Goal: Information Seeking & Learning: Learn about a topic

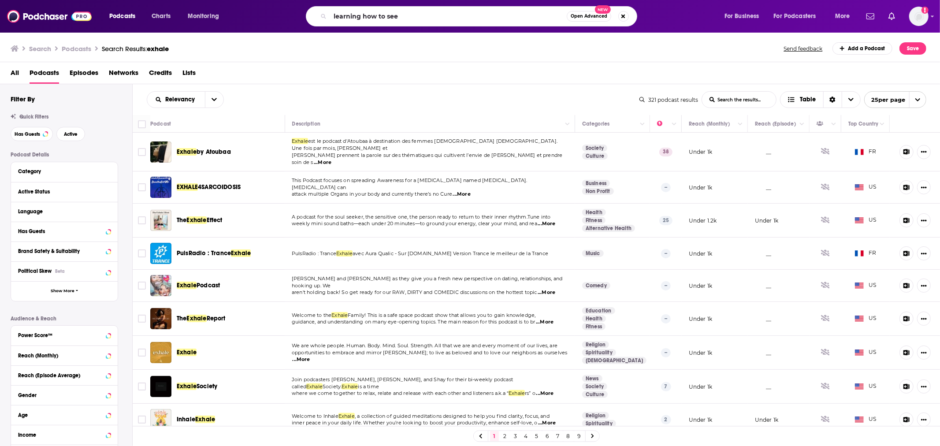
type input "learning how to see"
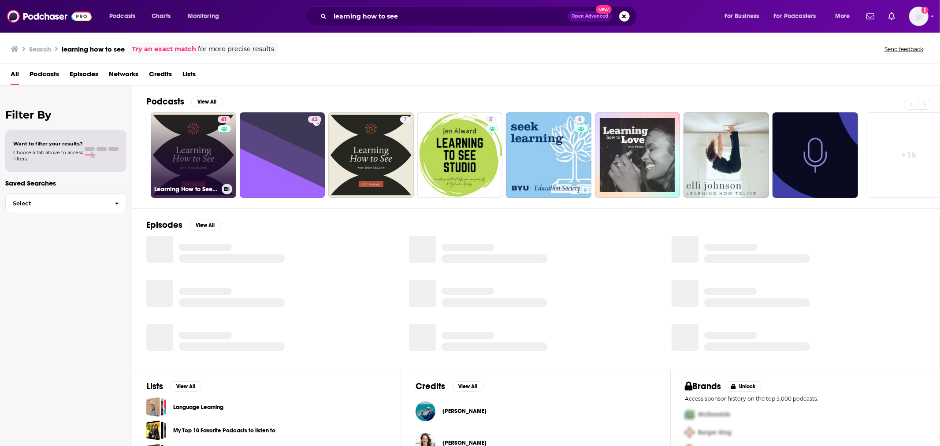
click at [202, 170] on link "61 Learning How to See with [PERSON_NAME]" at bounding box center [193, 154] width 85 height 85
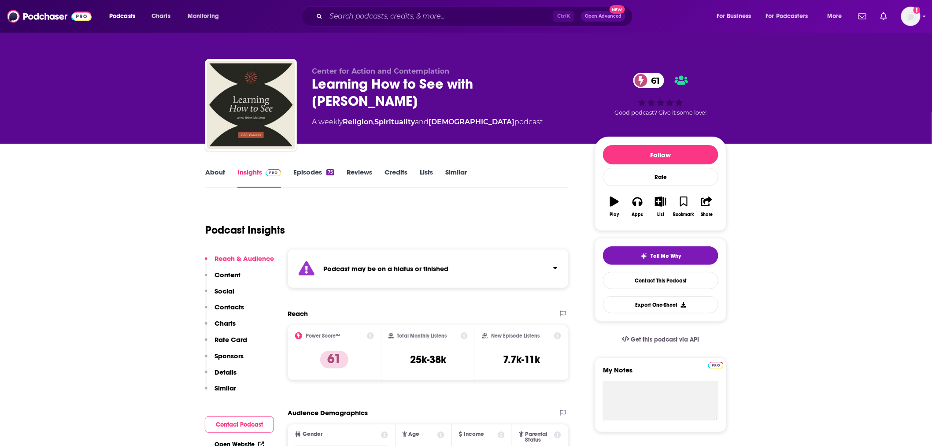
click at [302, 171] on link "Episodes 75" at bounding box center [313, 178] width 41 height 20
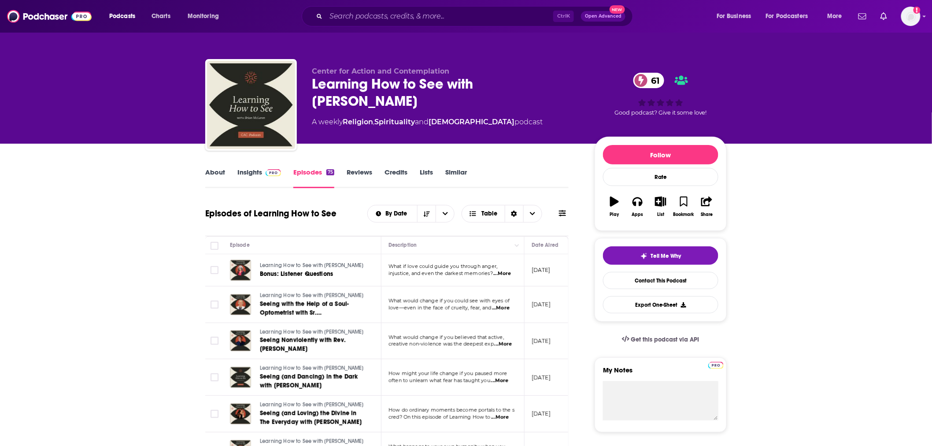
click at [218, 170] on link "About" at bounding box center [215, 178] width 20 height 20
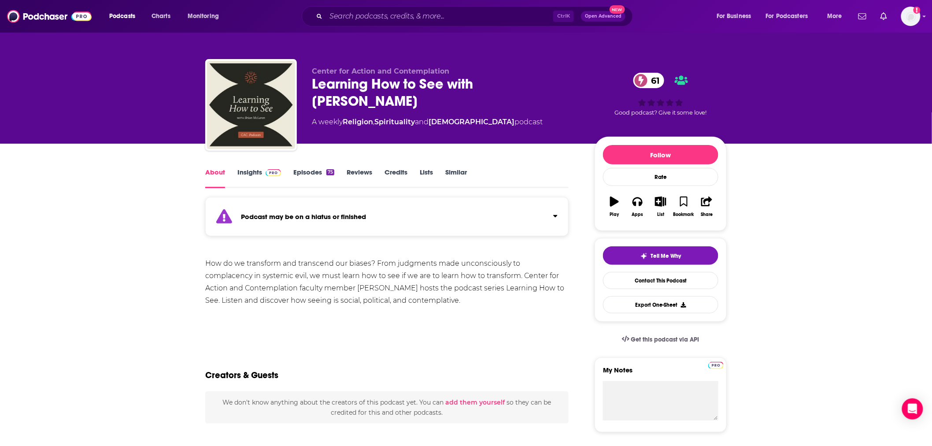
click at [300, 169] on link "Episodes 75" at bounding box center [313, 178] width 41 height 20
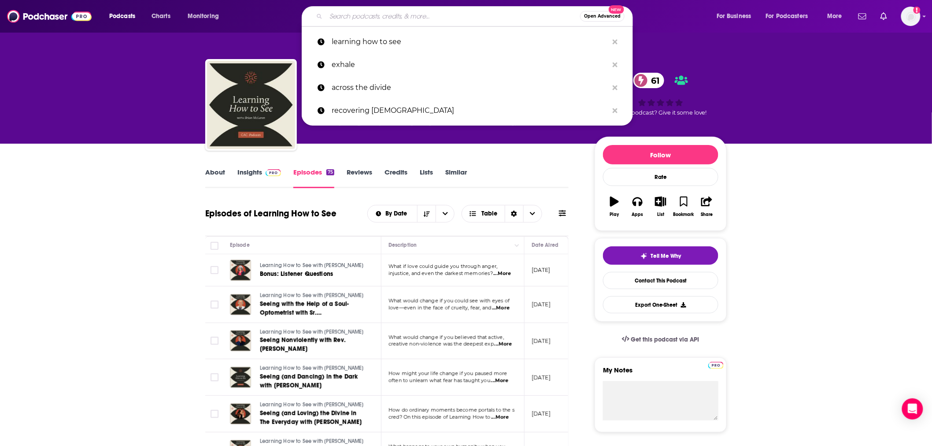
click at [461, 15] on input "Search podcasts, credits, & more..." at bounding box center [453, 16] width 254 height 14
click at [359, 15] on input "Search podcasts, credits, & more..." at bounding box center [453, 16] width 254 height 14
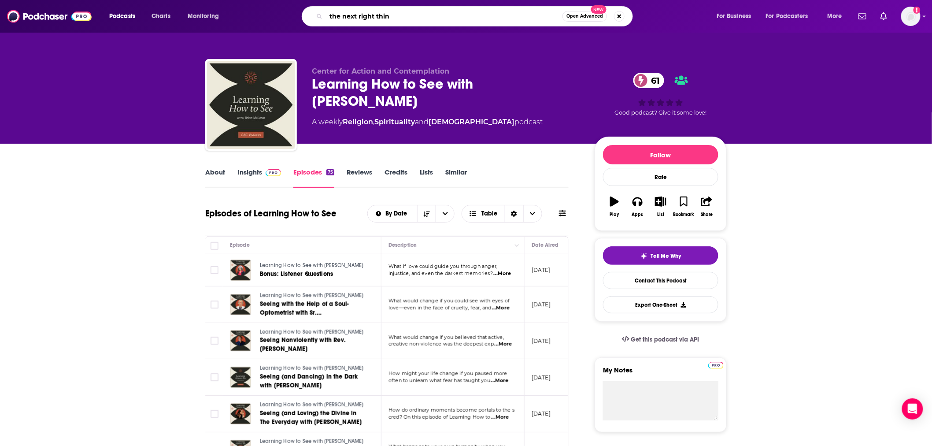
type input "the next right thing"
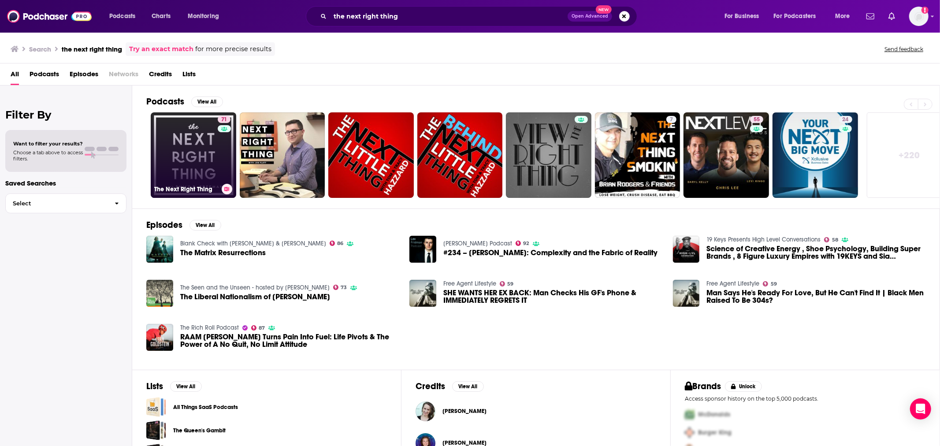
click at [206, 168] on link "71 The Next Right Thing" at bounding box center [193, 154] width 85 height 85
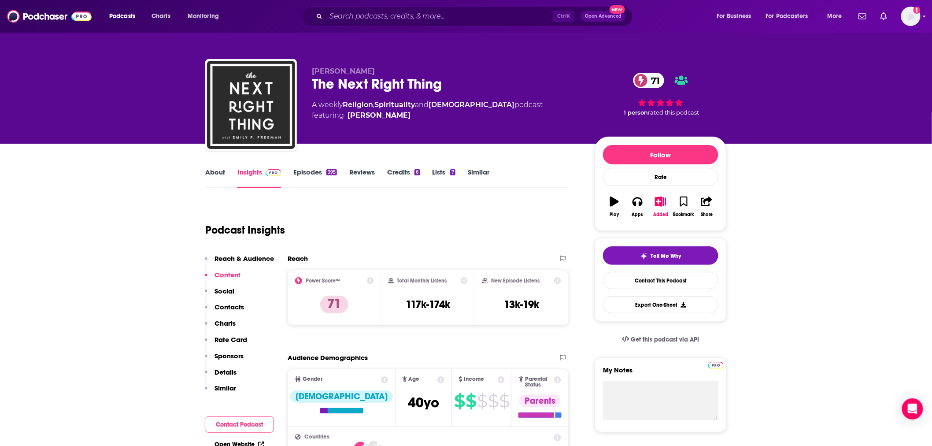
click at [215, 172] on link "About" at bounding box center [215, 178] width 20 height 20
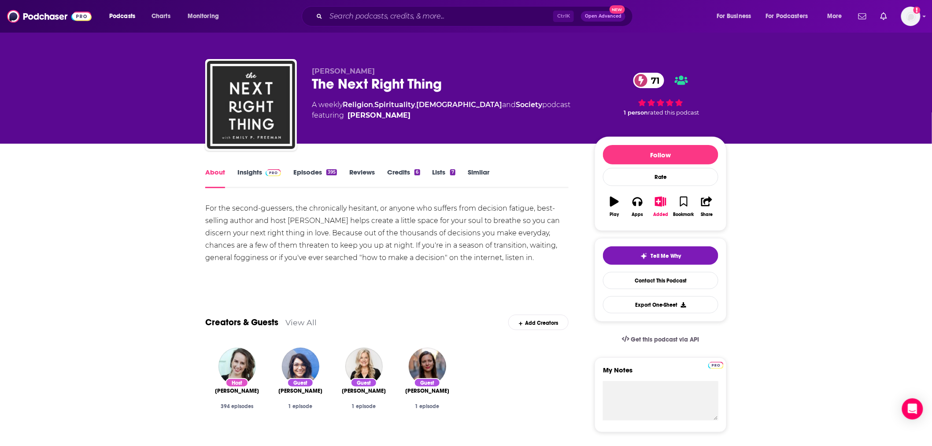
click at [300, 173] on link "Episodes 395" at bounding box center [315, 178] width 44 height 20
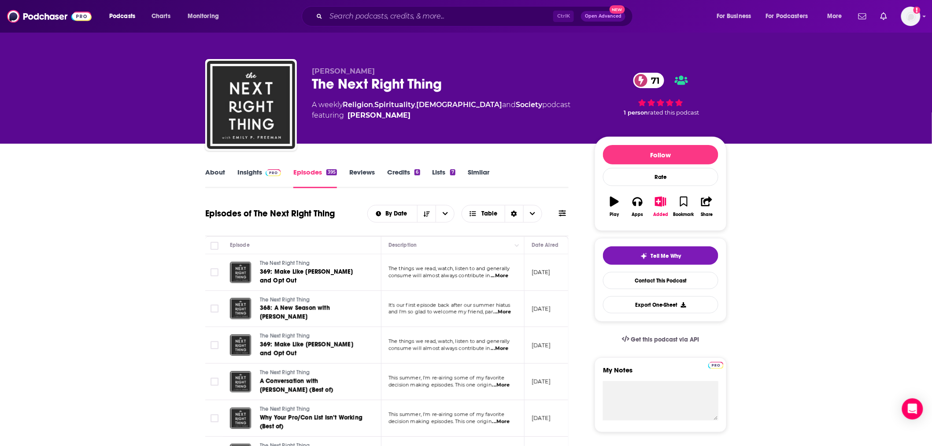
click at [508, 276] on span "...More" at bounding box center [500, 275] width 18 height 7
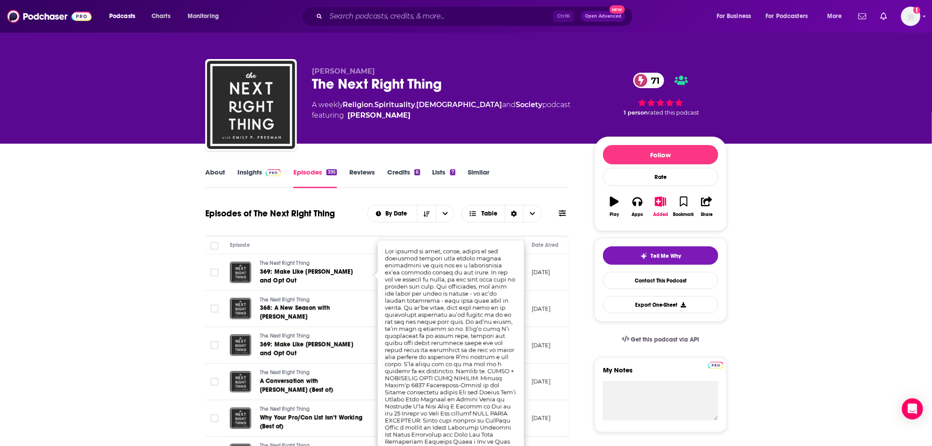
scroll to position [130, 0]
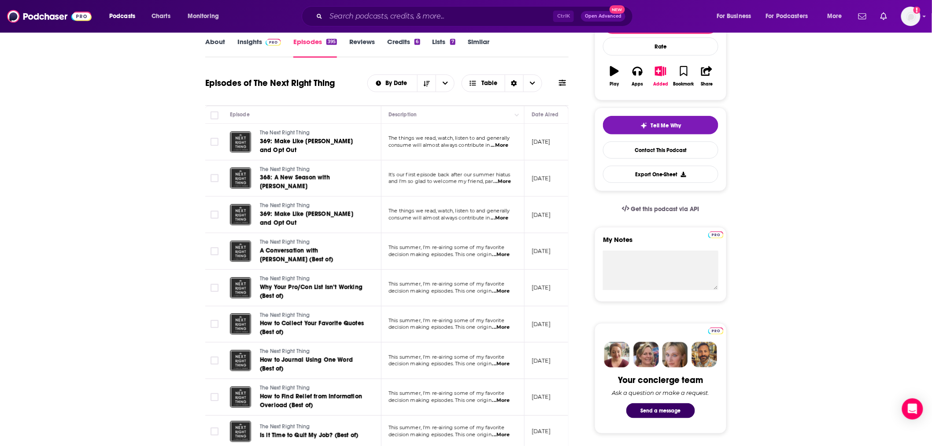
scroll to position [0, 0]
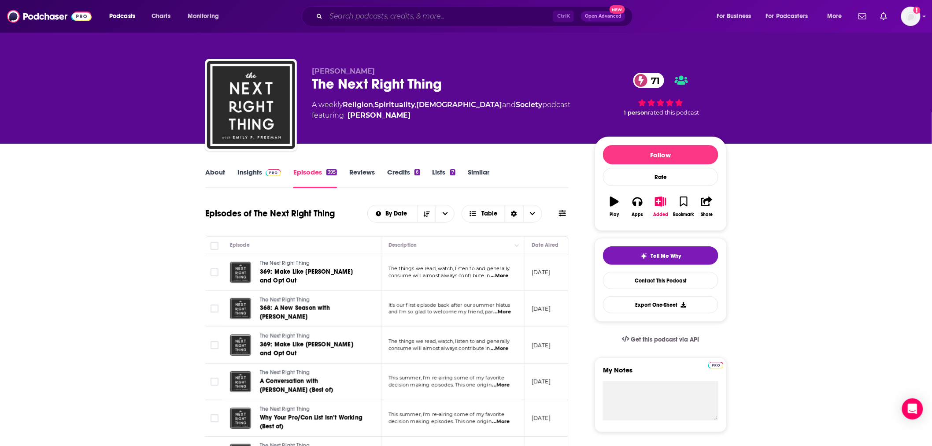
click at [388, 15] on input "Search podcasts, credits, & more..." at bounding box center [439, 16] width 227 height 14
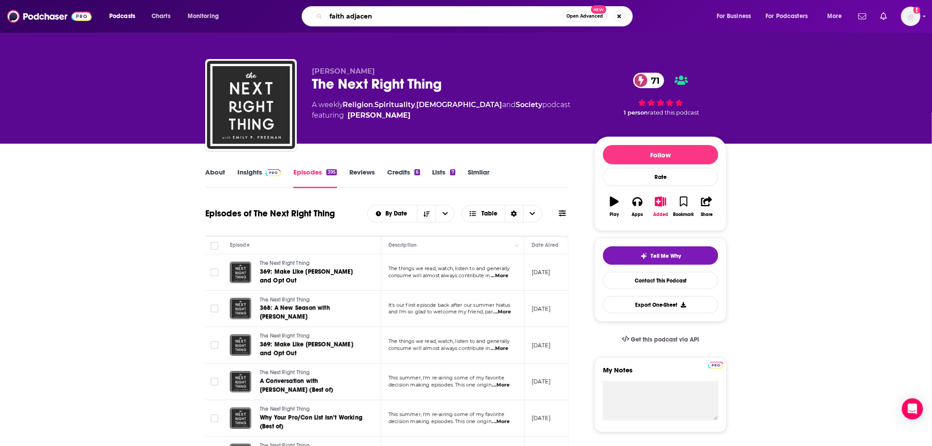
type input "faith adjacent"
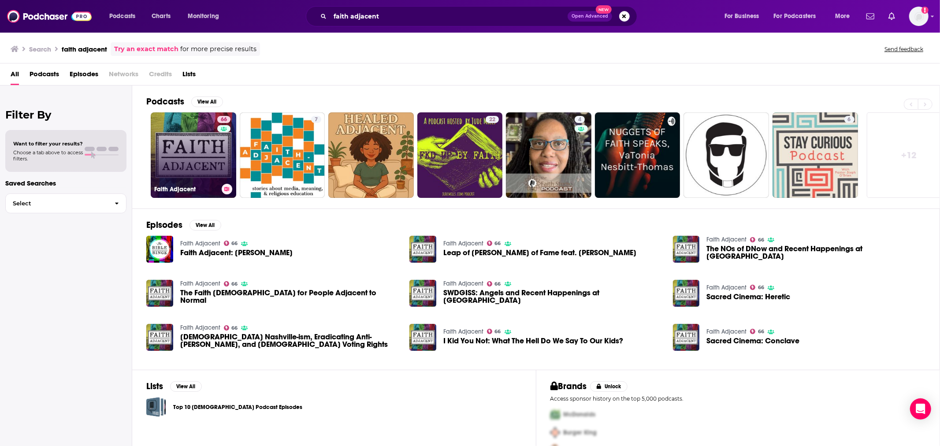
click at [175, 143] on link "66 Faith Adjacent" at bounding box center [193, 154] width 85 height 85
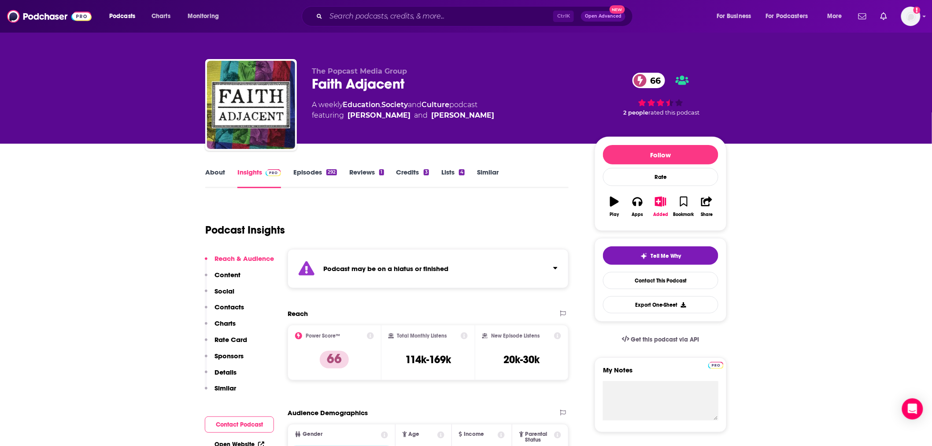
click at [224, 173] on link "About" at bounding box center [215, 178] width 20 height 20
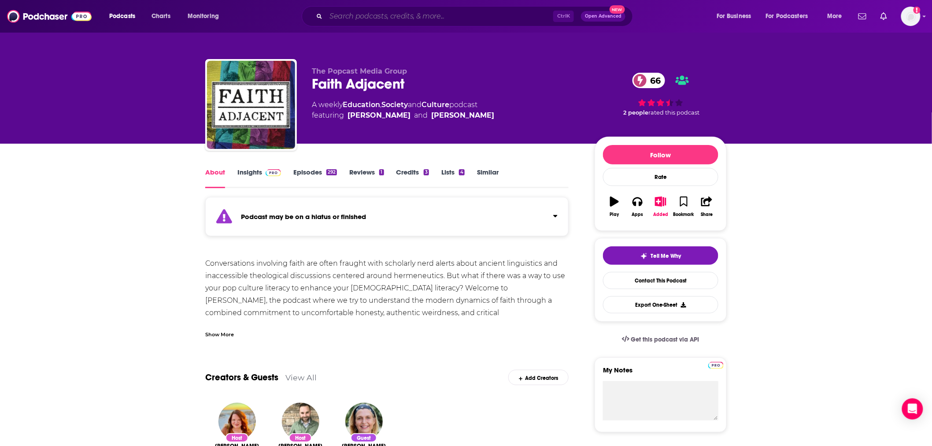
click at [404, 14] on input "Search podcasts, credits, & more..." at bounding box center [439, 16] width 227 height 14
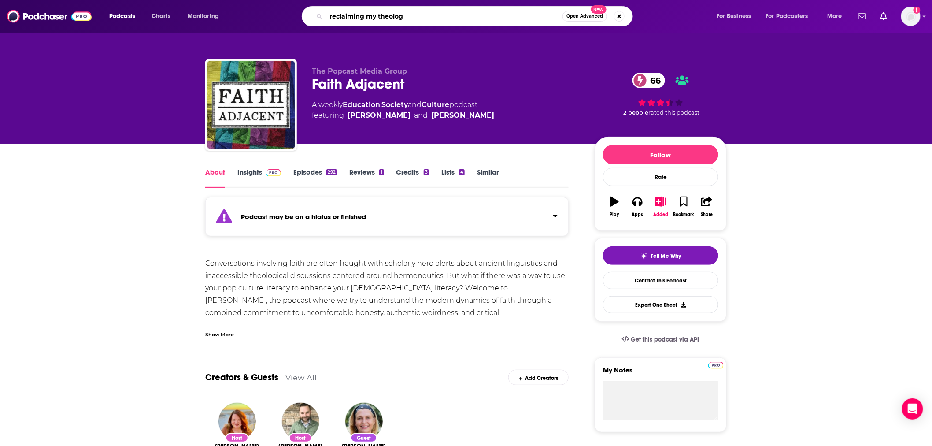
type input "reclaiming my theology"
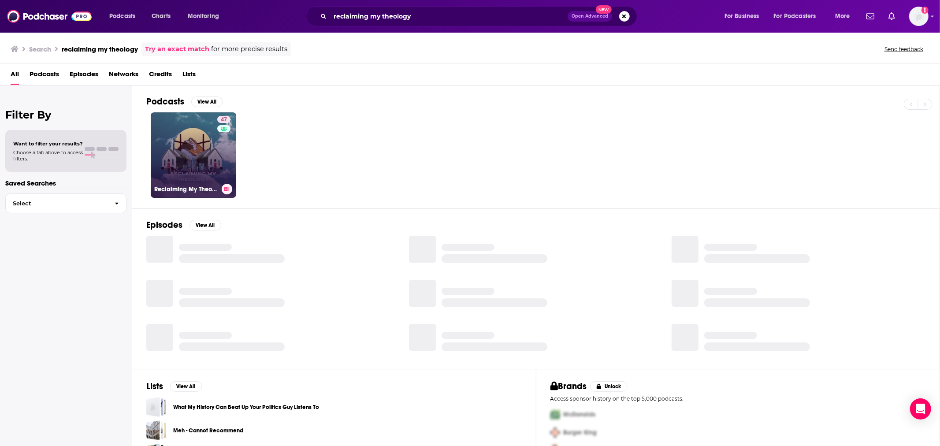
click at [214, 145] on link "47 Reclaiming My Theology" at bounding box center [193, 154] width 85 height 85
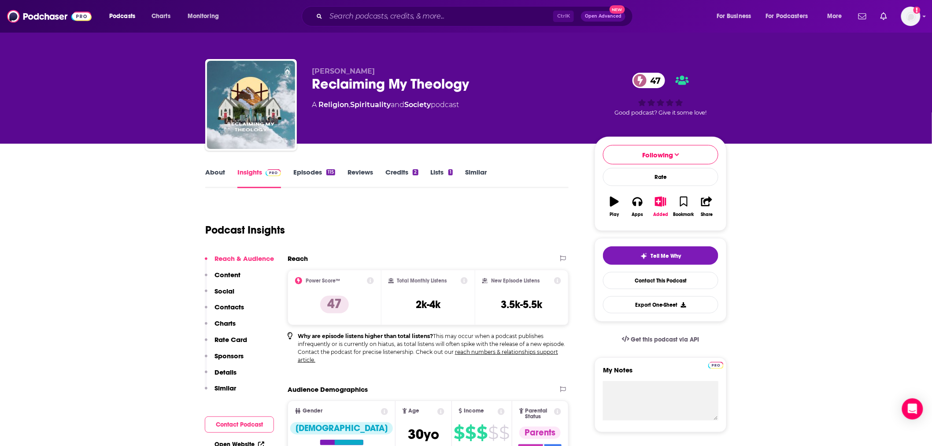
click at [208, 171] on link "About" at bounding box center [215, 178] width 20 height 20
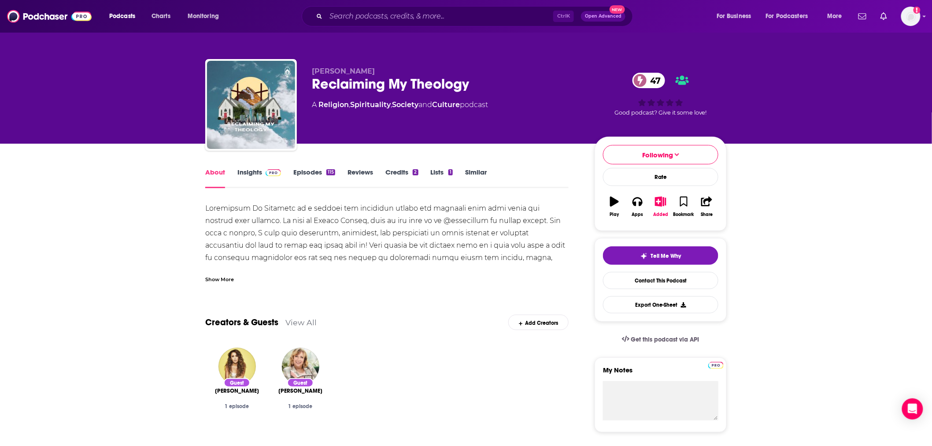
click at [221, 278] on div "Show More" at bounding box center [219, 278] width 29 height 8
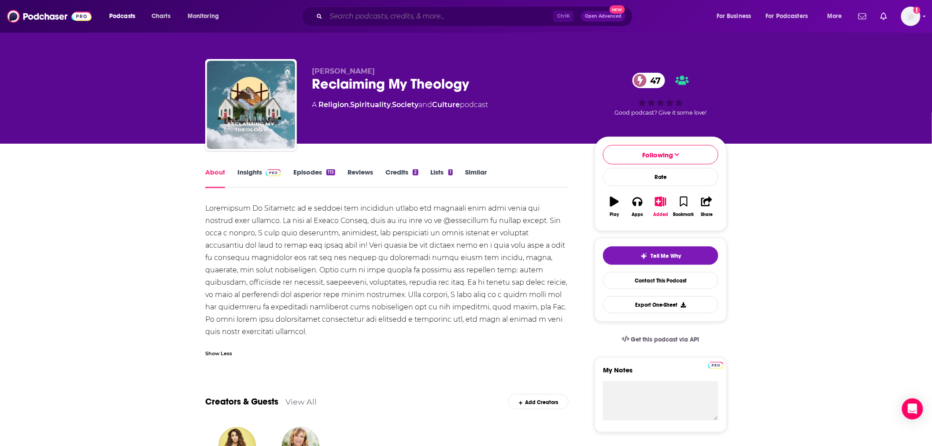
click at [398, 15] on input "Search podcasts, credits, & more..." at bounding box center [439, 16] width 227 height 14
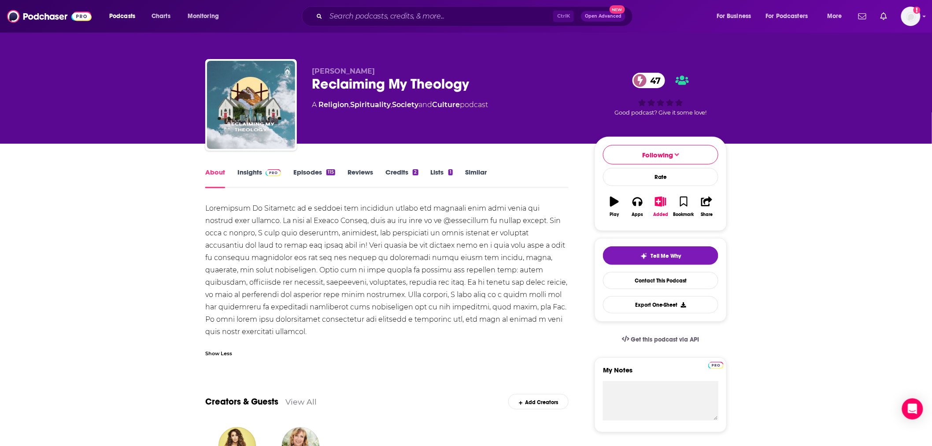
click at [320, 176] on link "Episodes 115" at bounding box center [314, 178] width 42 height 20
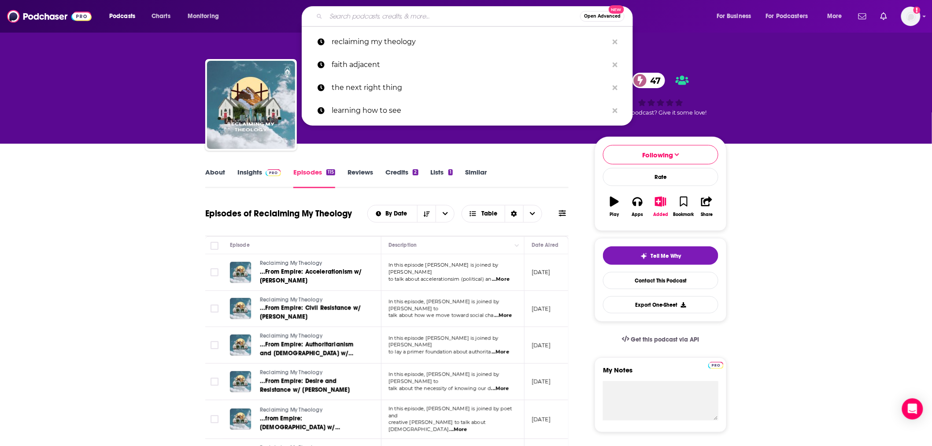
click at [378, 13] on input "Search podcasts, credits, & more..." at bounding box center [453, 16] width 254 height 14
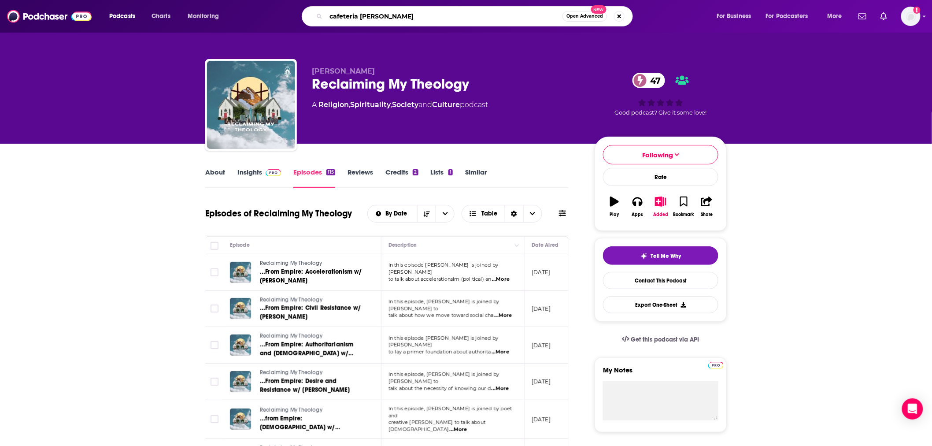
type input "cafeteria [DEMOGRAPHIC_DATA]"
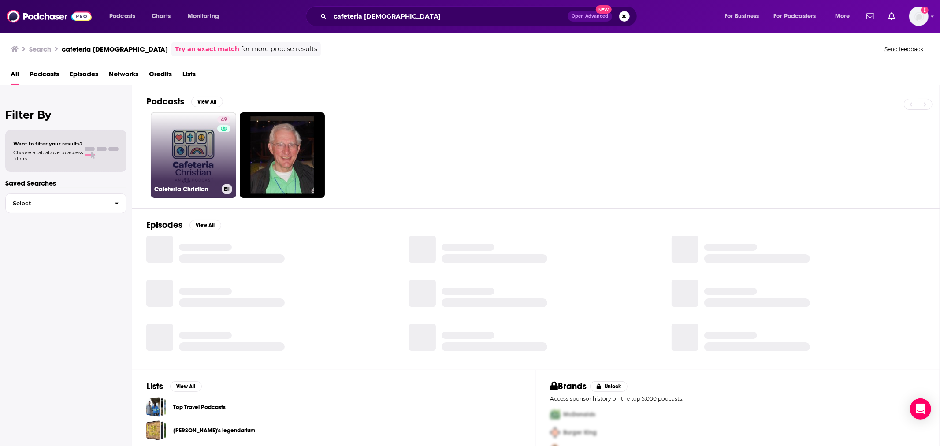
click at [178, 159] on link "49 Cafeteria Christian" at bounding box center [193, 154] width 85 height 85
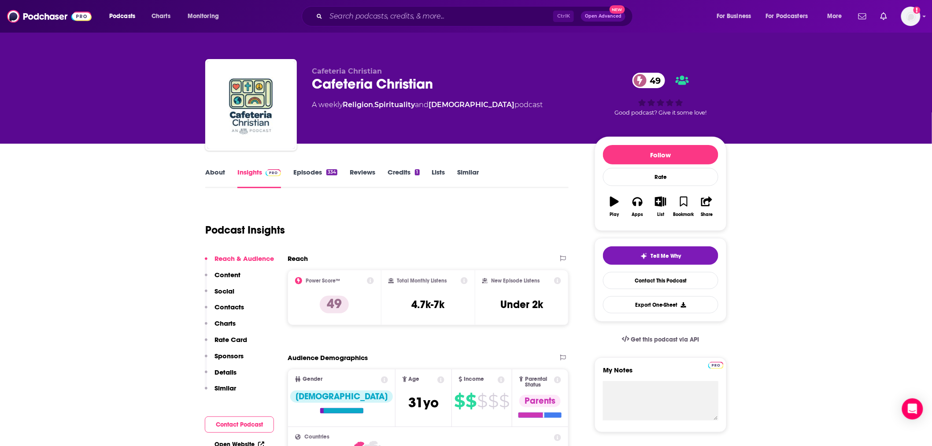
click at [209, 169] on link "About" at bounding box center [215, 178] width 20 height 20
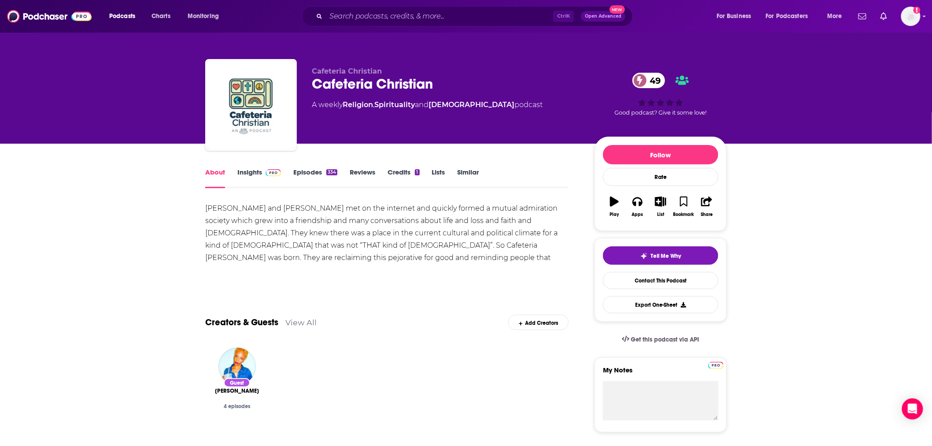
click at [253, 169] on link "Insights" at bounding box center [259, 178] width 44 height 20
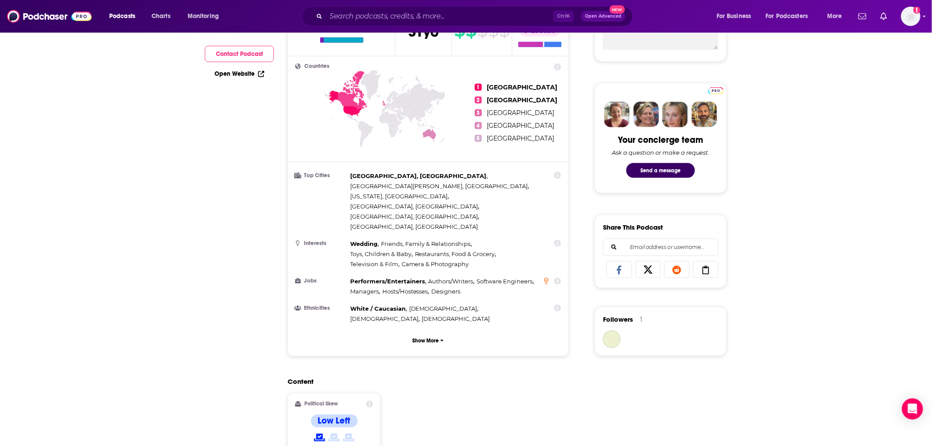
scroll to position [522, 0]
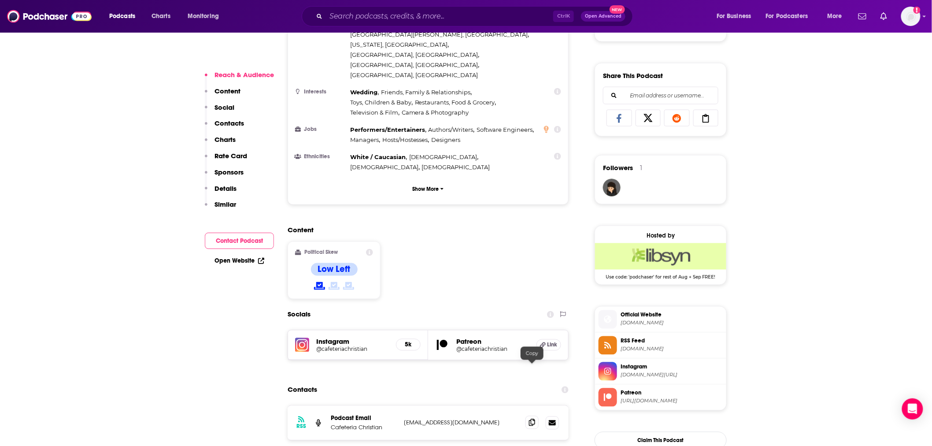
click at [534, 419] on icon at bounding box center [532, 422] width 6 height 7
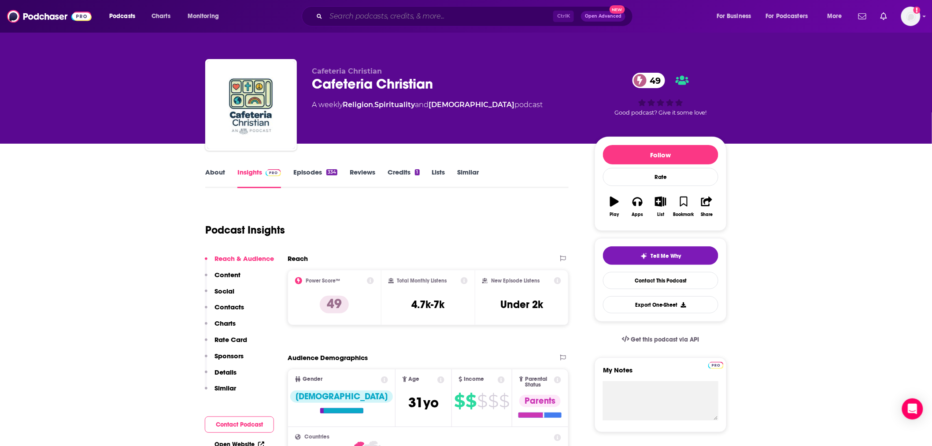
click at [441, 19] on input "Search podcasts, credits, & more..." at bounding box center [439, 16] width 227 height 14
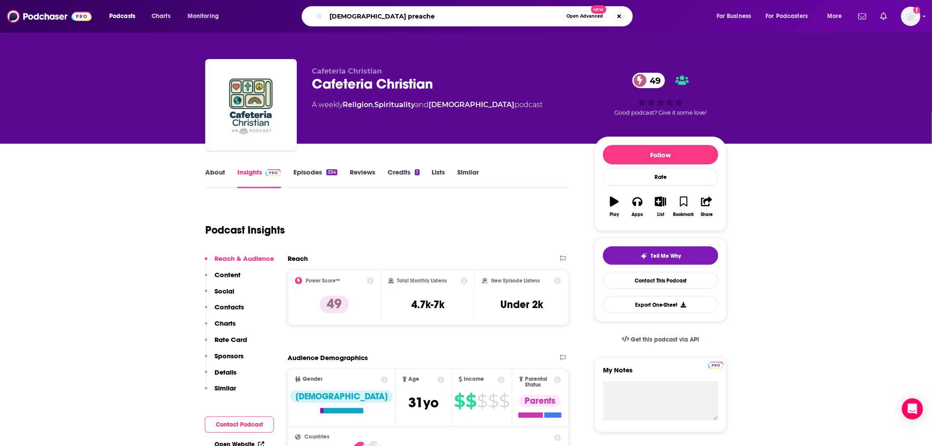
type input "[DEMOGRAPHIC_DATA] [DEMOGRAPHIC_DATA]"
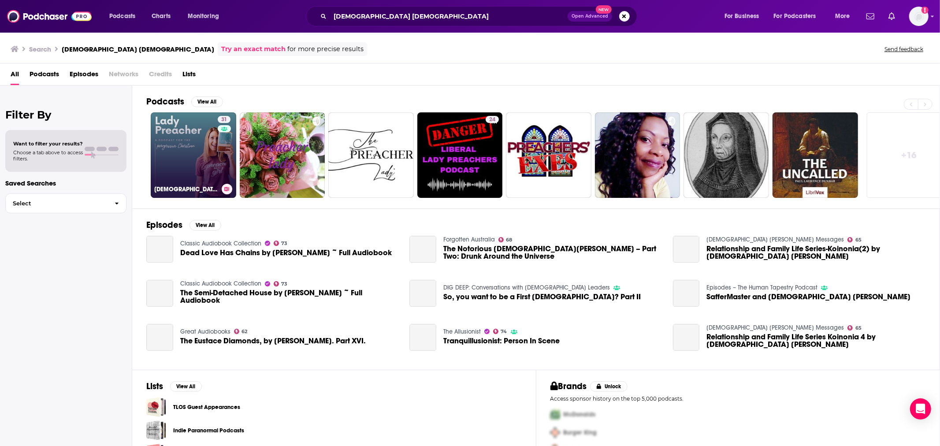
click at [189, 160] on link "31 [DEMOGRAPHIC_DATA] Preacher Podcast" at bounding box center [193, 154] width 85 height 85
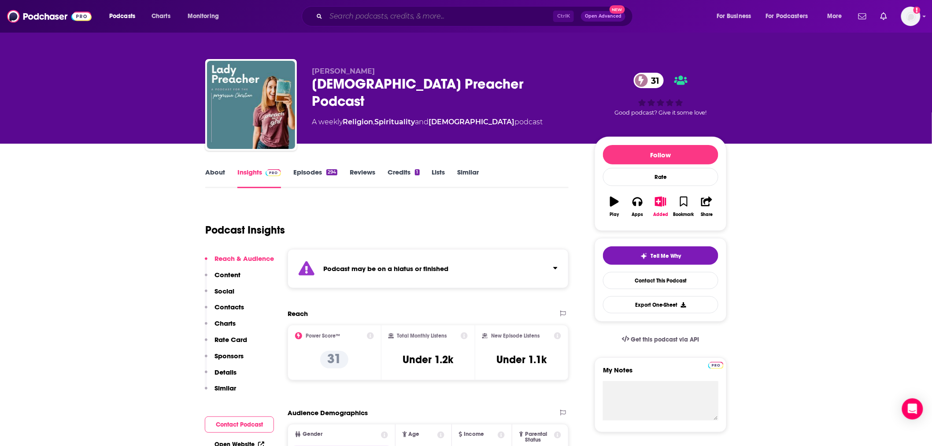
click at [461, 19] on input "Search podcasts, credits, & more..." at bounding box center [439, 16] width 227 height 14
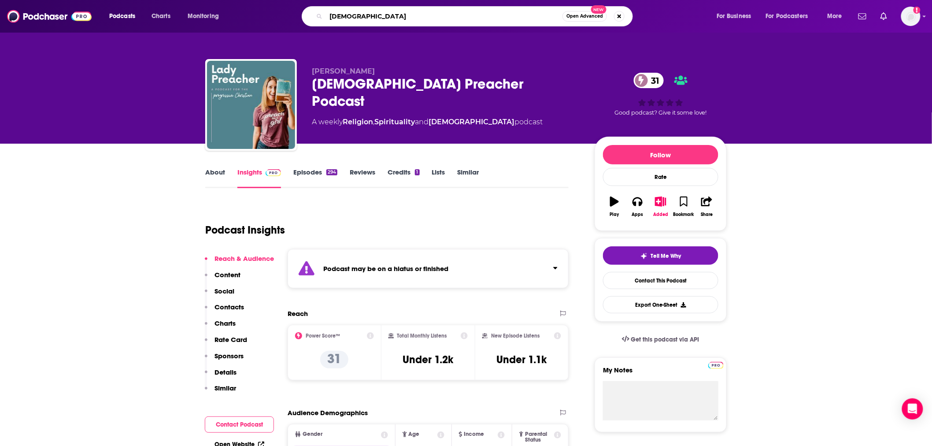
type input "[DEMOGRAPHIC_DATA]"
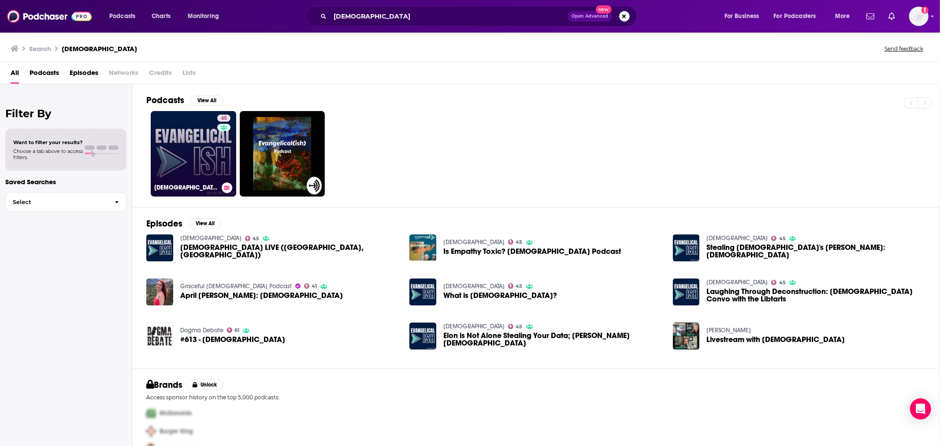
click at [221, 143] on div "45" at bounding box center [224, 149] width 15 height 68
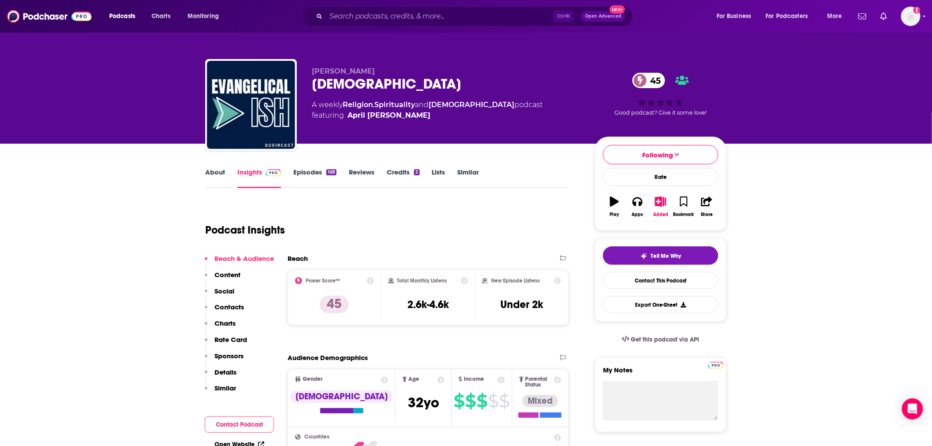
click at [216, 173] on link "About" at bounding box center [215, 178] width 20 height 20
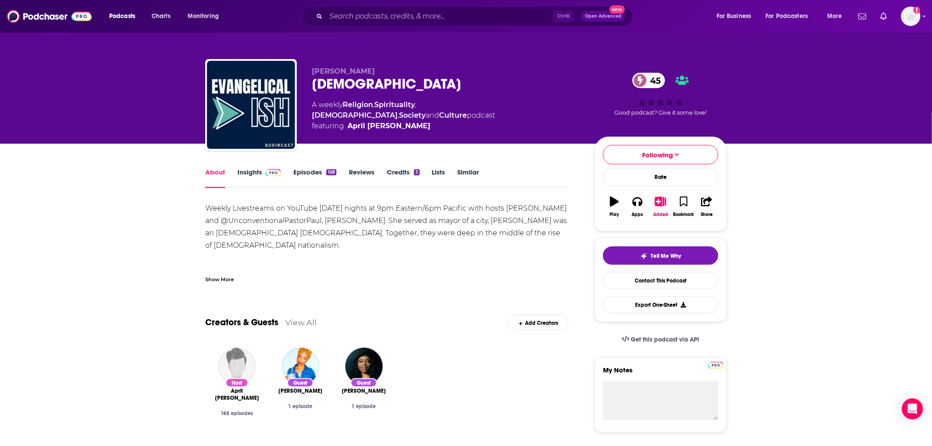
click at [212, 275] on div "Show More" at bounding box center [219, 278] width 29 height 8
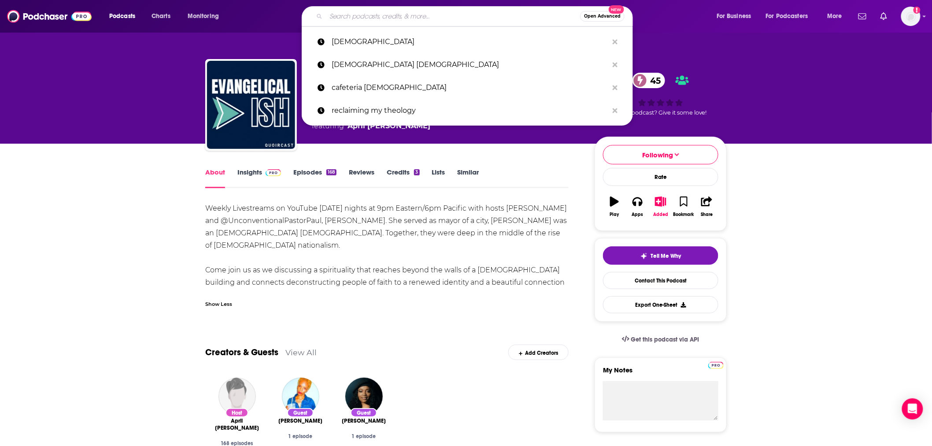
click at [380, 14] on input "Search podcasts, credits, & more..." at bounding box center [453, 16] width 254 height 14
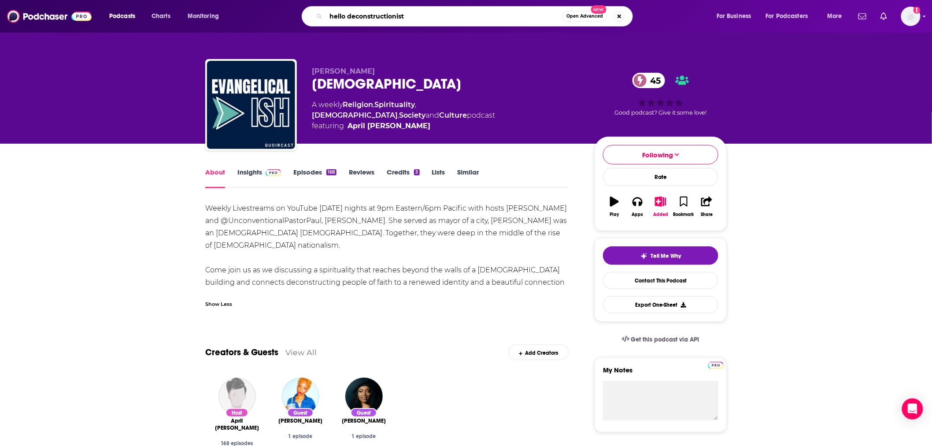
type input "hello deconstructionists"
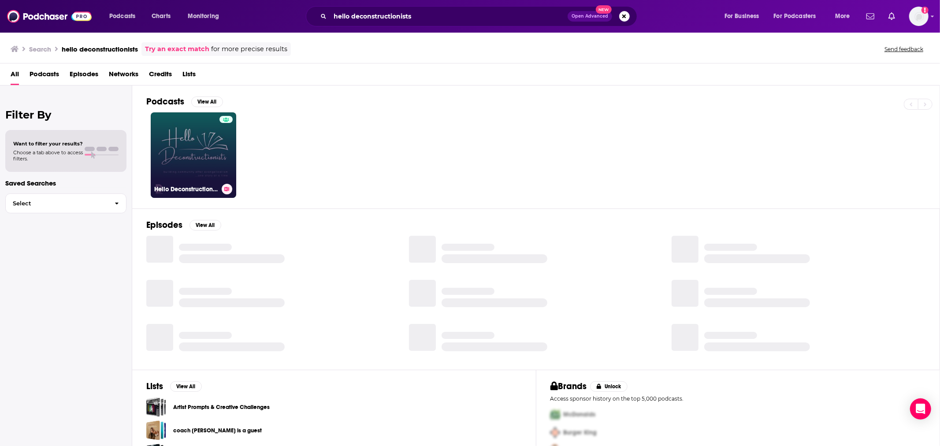
click at [185, 141] on link "Hello Deconstructionists" at bounding box center [193, 154] width 85 height 85
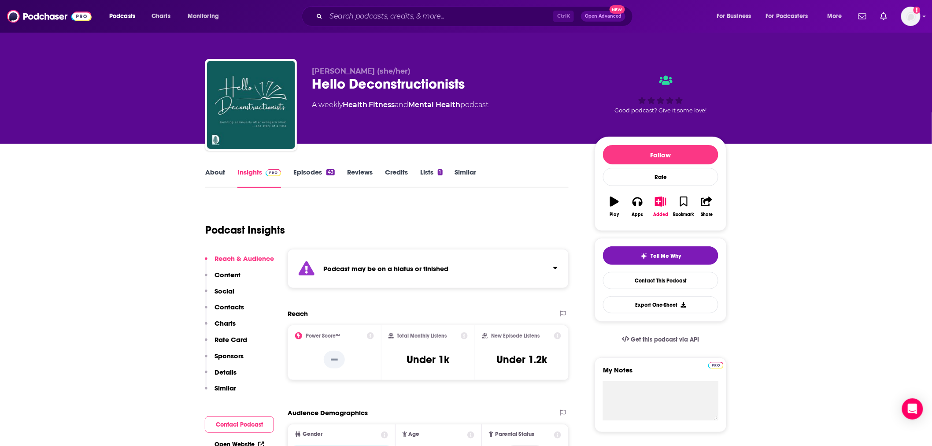
click at [298, 174] on link "Episodes 43" at bounding box center [313, 178] width 41 height 20
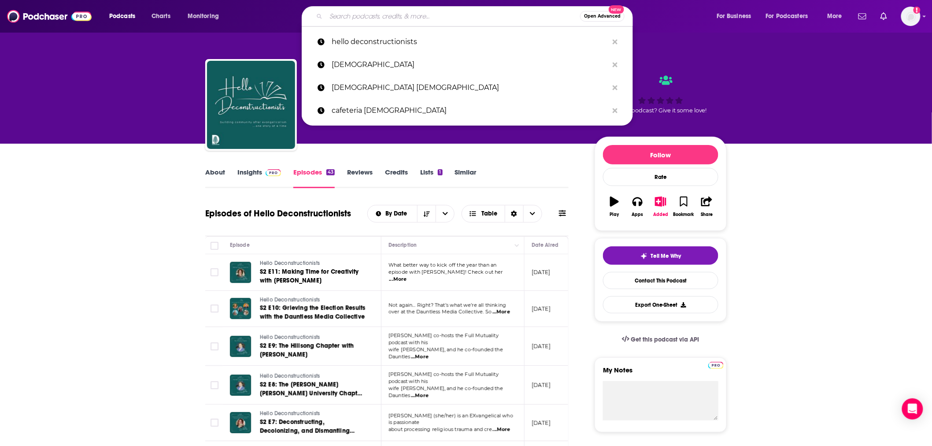
click at [460, 12] on input "Search podcasts, credits, & more..." at bounding box center [453, 16] width 254 height 14
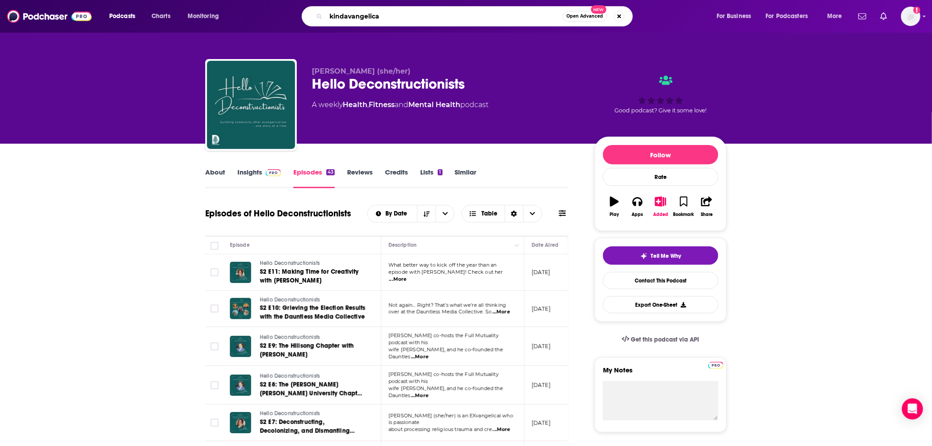
type input "kindavangelical"
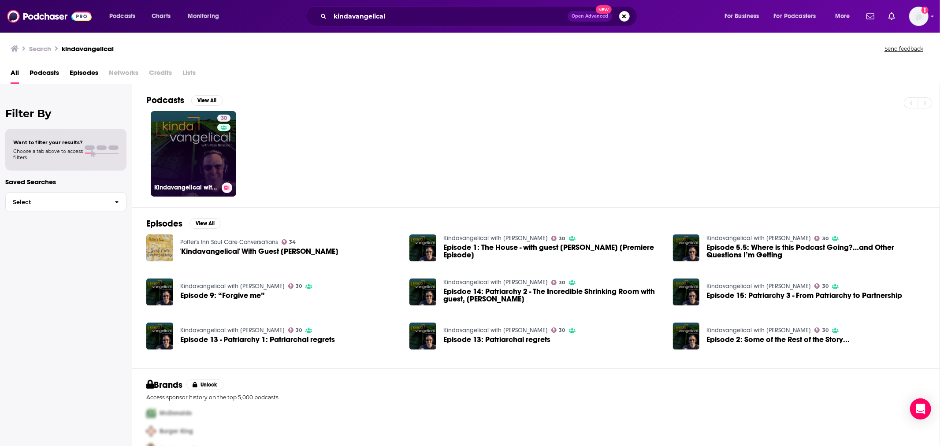
click at [185, 160] on link "30 Kindavangelical with [PERSON_NAME]" at bounding box center [193, 153] width 85 height 85
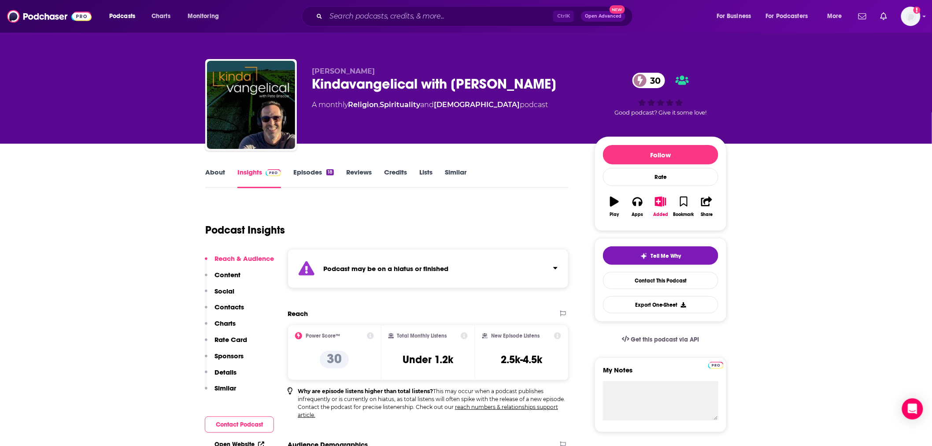
click at [305, 173] on link "Episodes 18" at bounding box center [313, 178] width 41 height 20
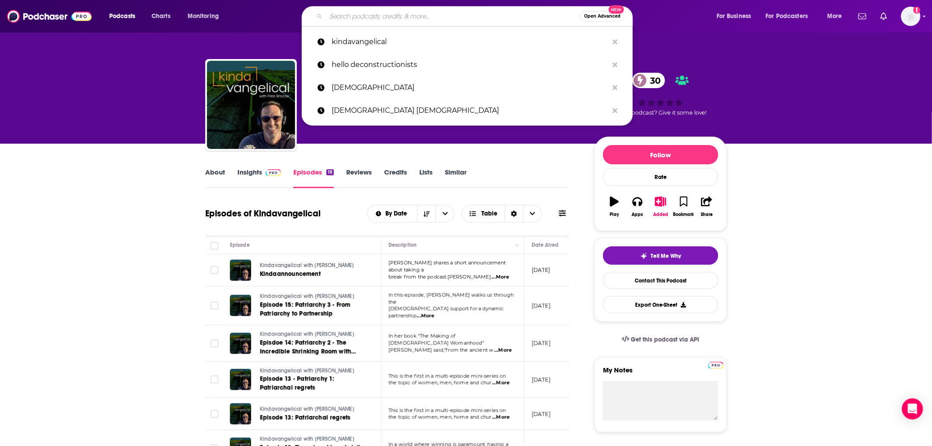
click at [413, 19] on input "Search podcasts, credits, & more..." at bounding box center [453, 16] width 254 height 14
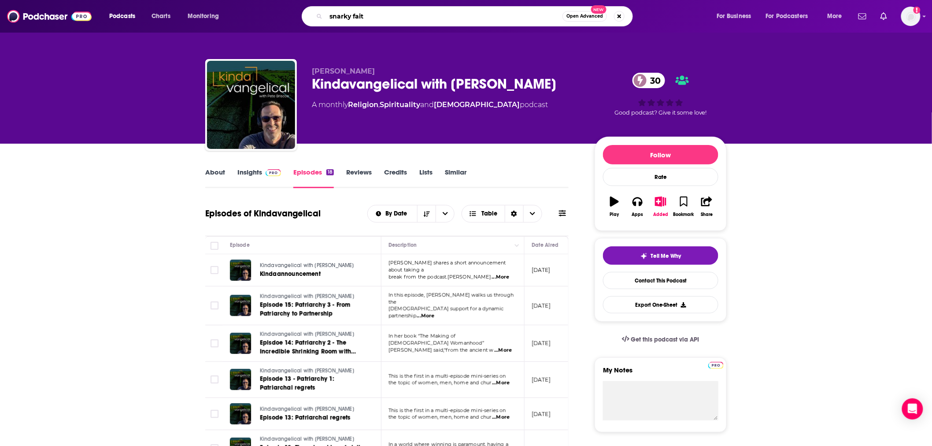
type input "snarky faith"
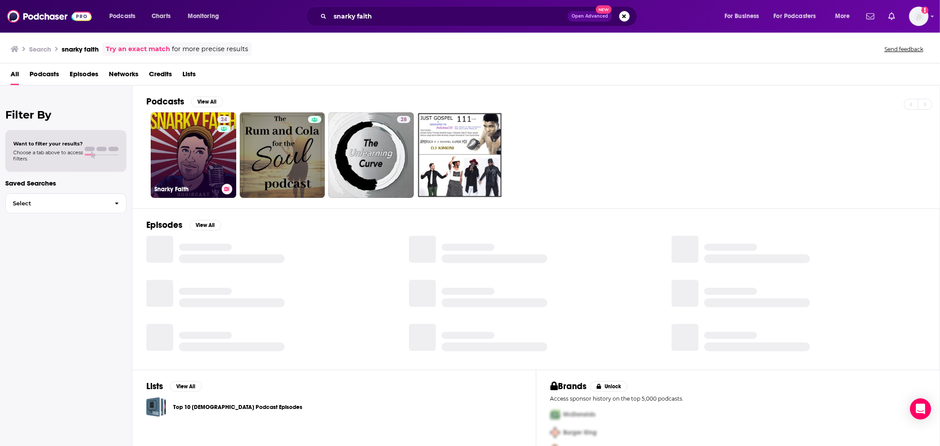
click at [175, 147] on link "24 Snarky Faith" at bounding box center [193, 154] width 85 height 85
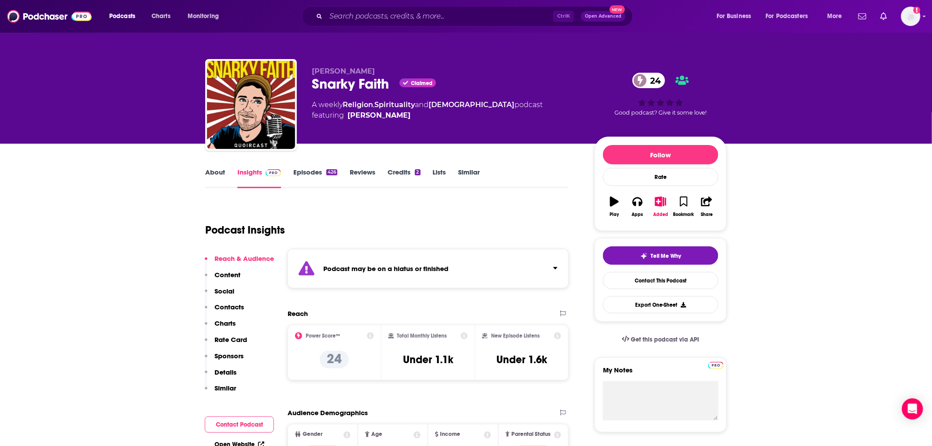
click at [211, 174] on link "About" at bounding box center [215, 178] width 20 height 20
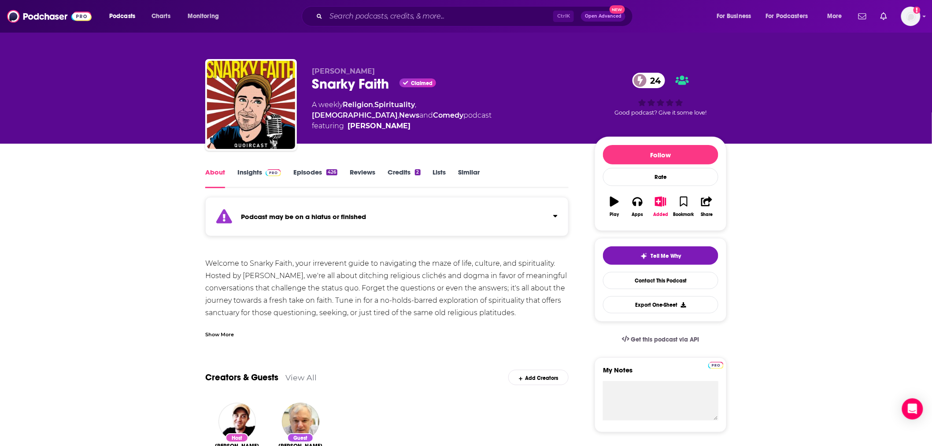
click at [303, 169] on link "Episodes 426" at bounding box center [315, 178] width 44 height 20
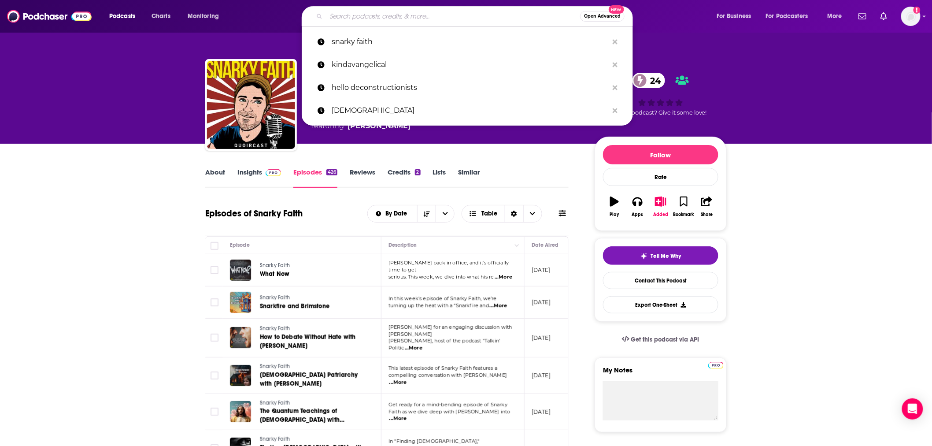
click at [424, 16] on input "Search podcasts, credits, & more..." at bounding box center [453, 16] width 254 height 14
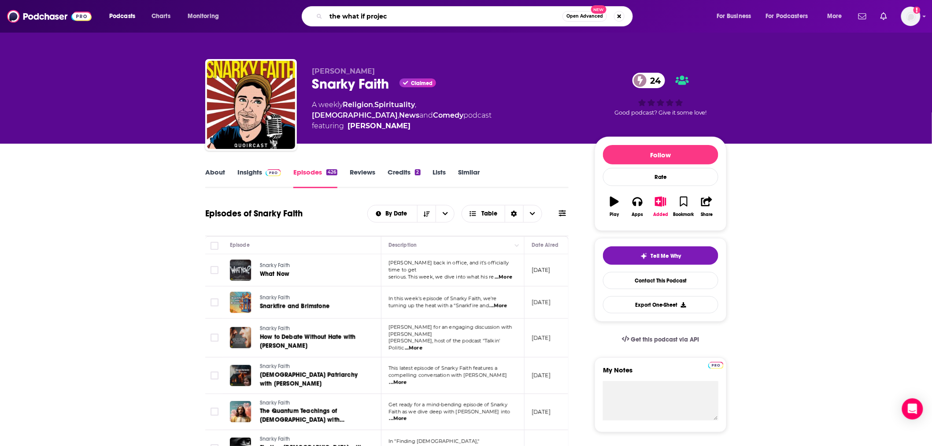
type input "the what if project"
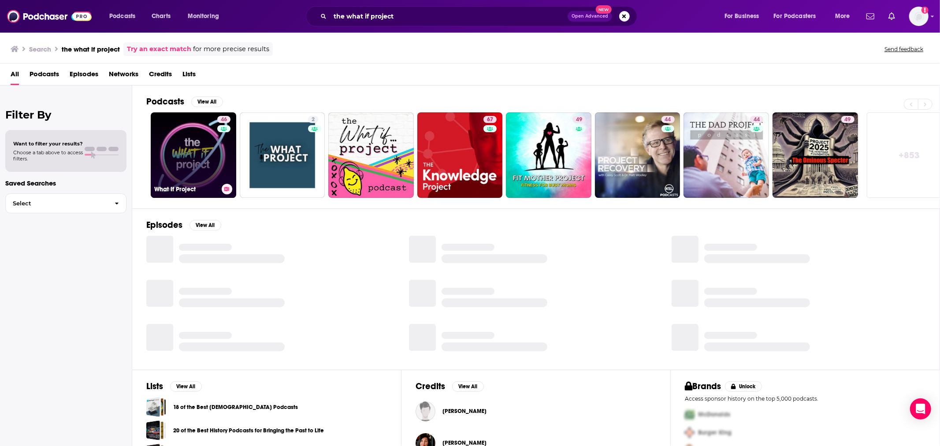
click at [190, 154] on link "46 What If Project" at bounding box center [193, 154] width 85 height 85
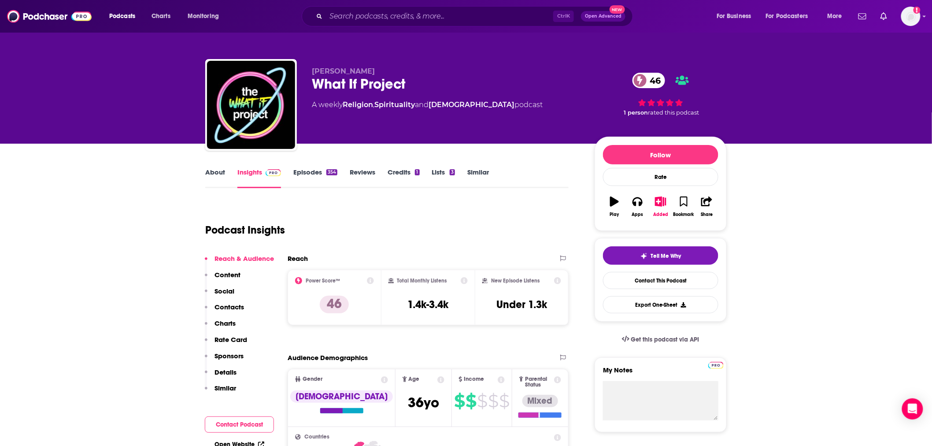
click at [213, 171] on link "About" at bounding box center [215, 178] width 20 height 20
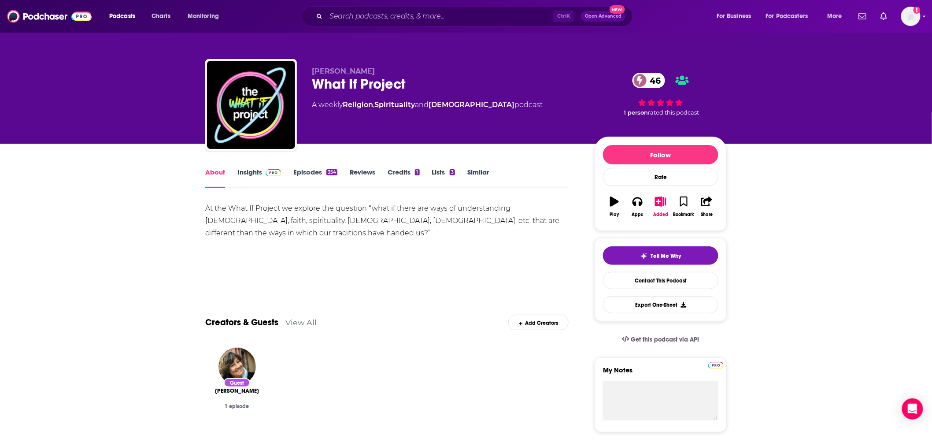
click at [253, 170] on link "Insights" at bounding box center [259, 178] width 44 height 20
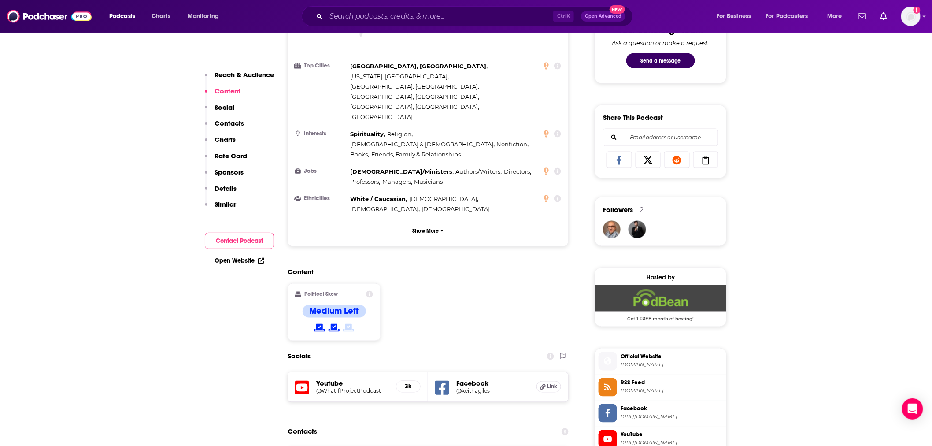
scroll to position [522, 0]
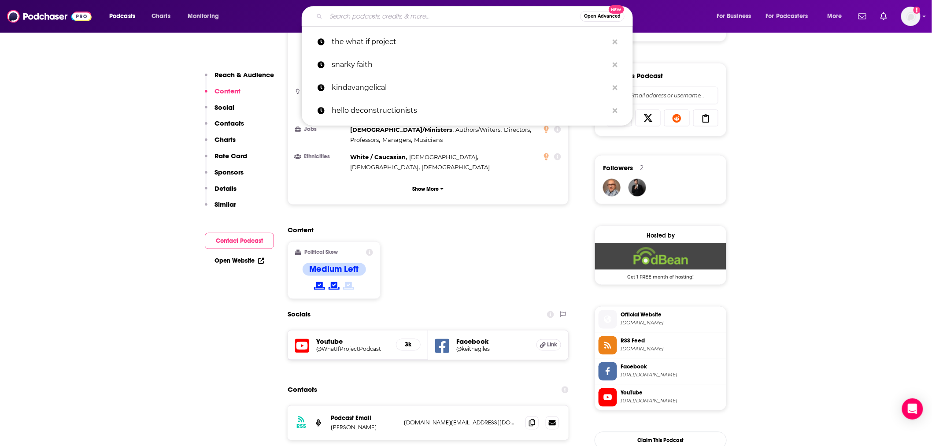
click at [407, 15] on input "Search podcasts, credits, & more..." at bounding box center [453, 16] width 254 height 14
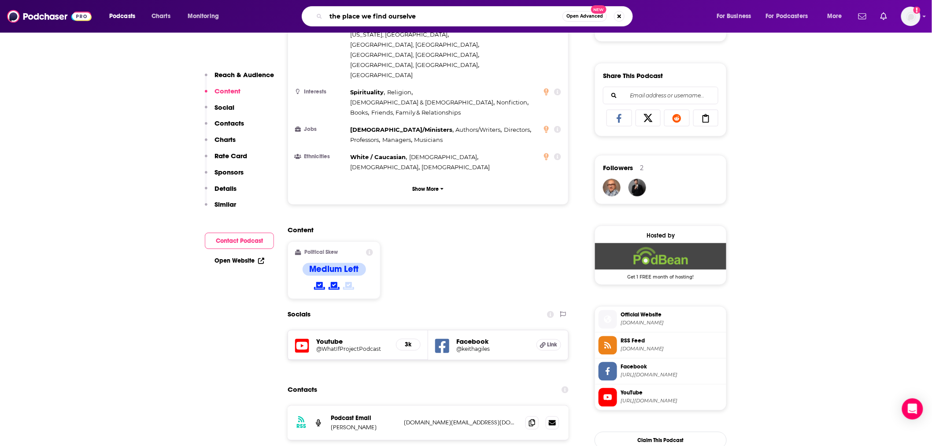
type input "the place we find ourselves"
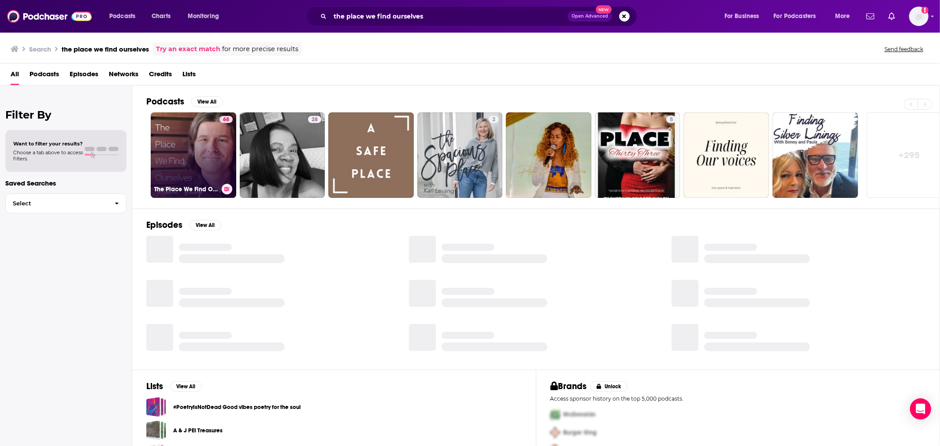
click at [197, 156] on link "68 The Place We Find Ourselves" at bounding box center [193, 154] width 85 height 85
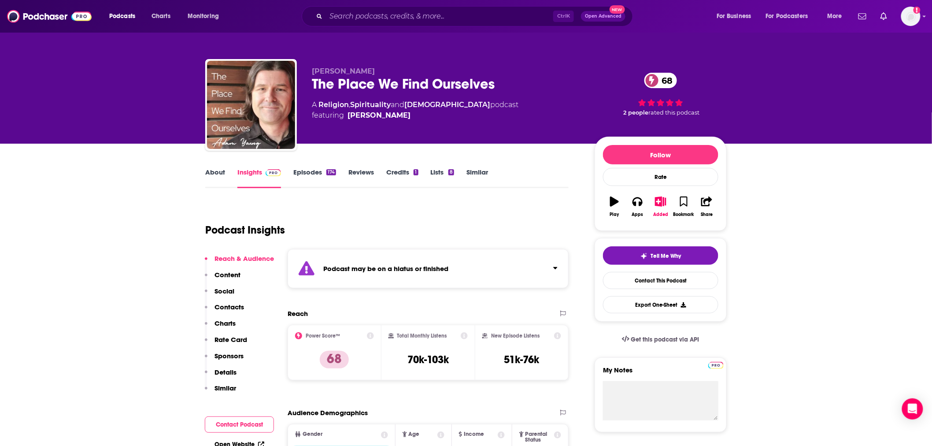
click at [216, 175] on link "About" at bounding box center [215, 178] width 20 height 20
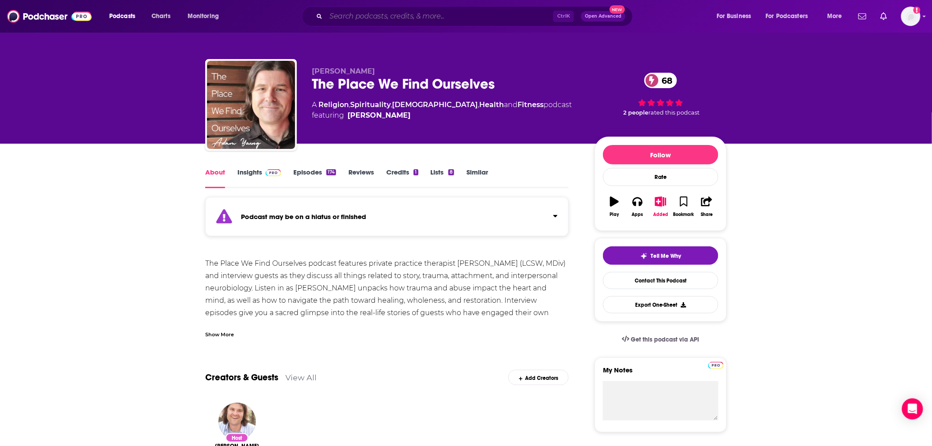
click at [434, 10] on input "Search podcasts, credits, & more..." at bounding box center [439, 16] width 227 height 14
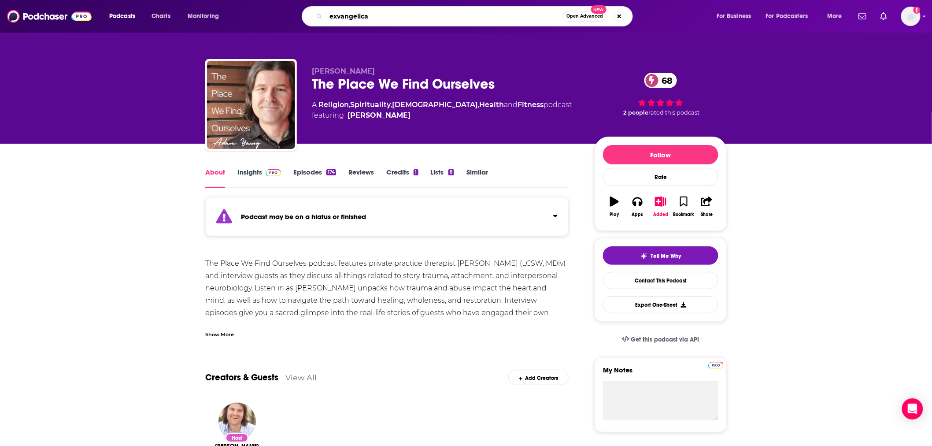
type input "exvangelical"
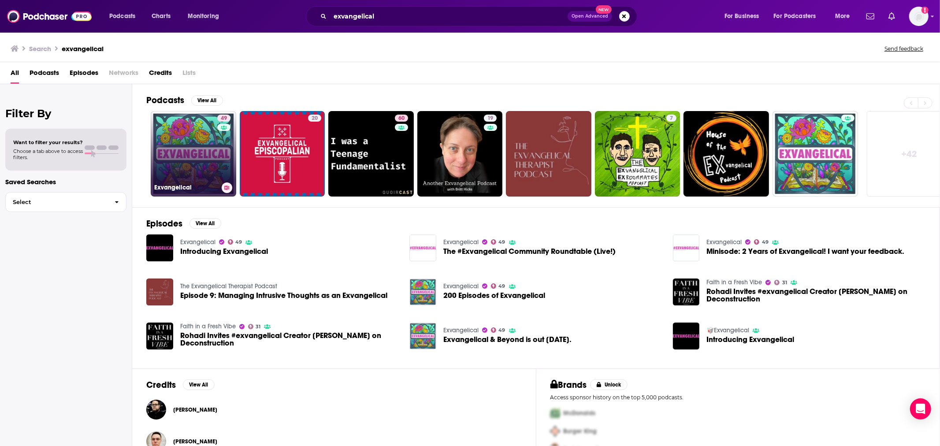
click at [211, 155] on link "49 Exvangelical" at bounding box center [193, 153] width 85 height 85
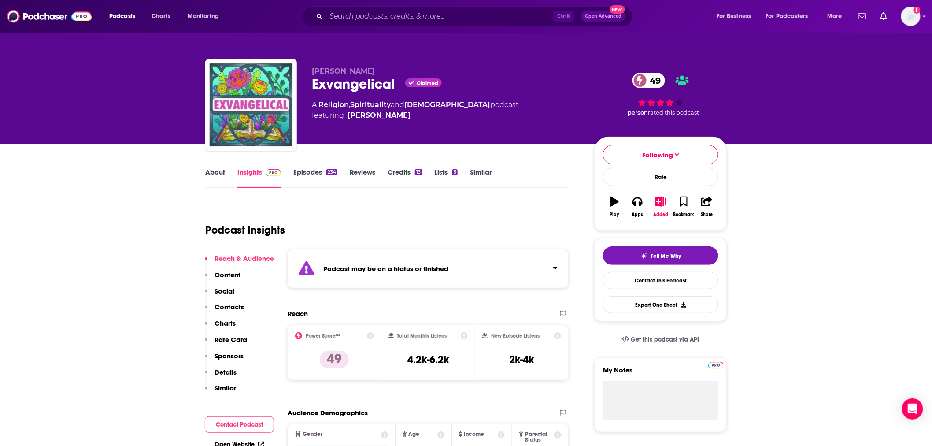
click at [311, 173] on link "Episodes 234" at bounding box center [315, 178] width 44 height 20
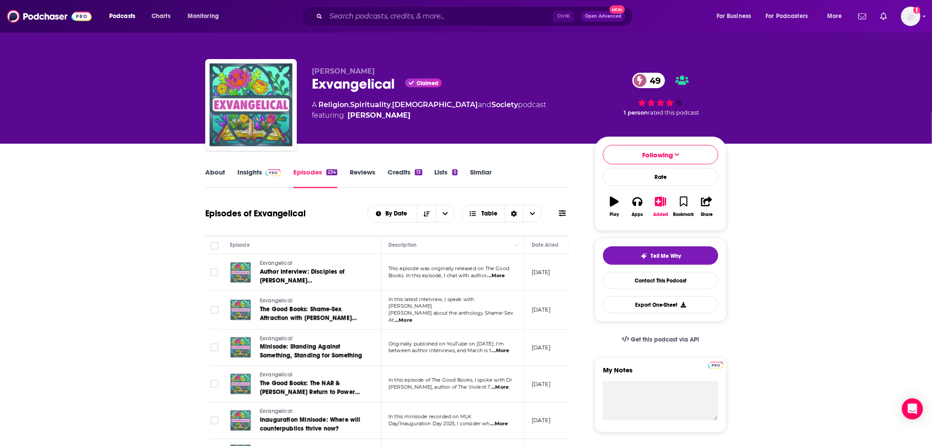
click at [223, 168] on link "About" at bounding box center [215, 178] width 20 height 20
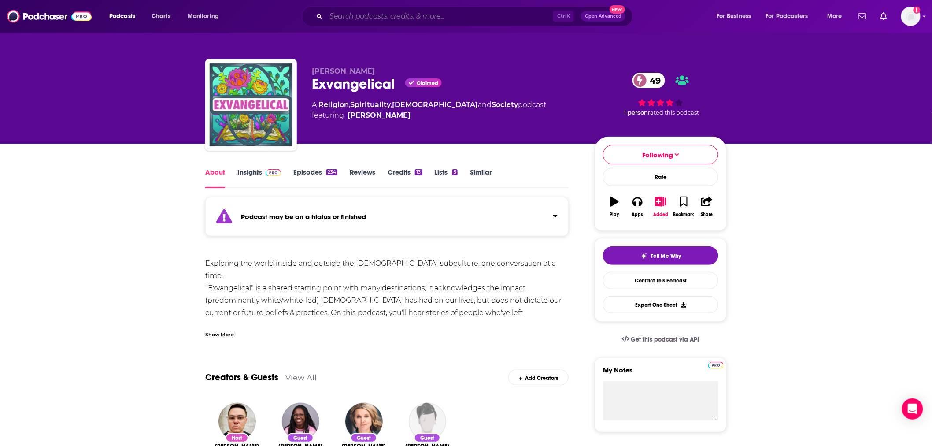
click at [494, 11] on input "Search podcasts, credits, & more..." at bounding box center [439, 16] width 227 height 14
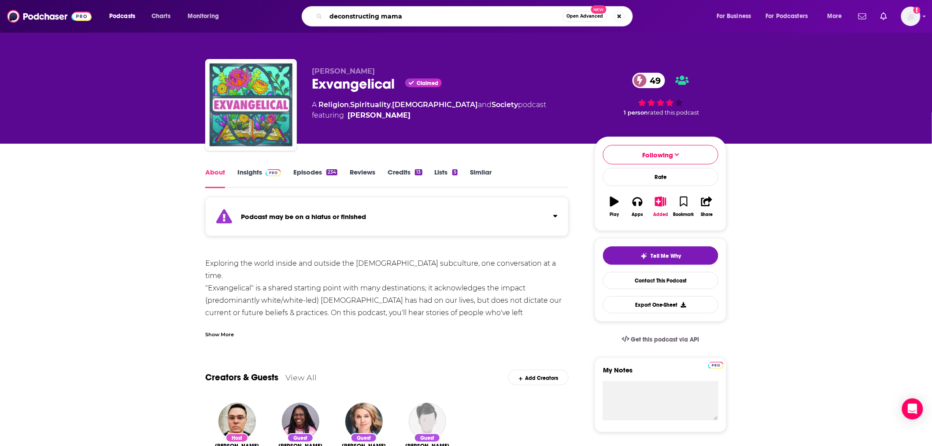
type input "deconstructing mamas"
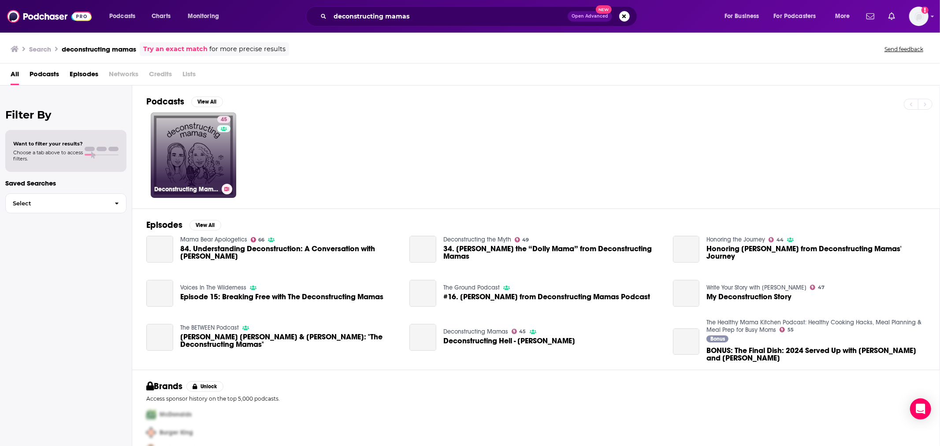
click at [208, 152] on link "45 Deconstructing Mamas" at bounding box center [193, 154] width 85 height 85
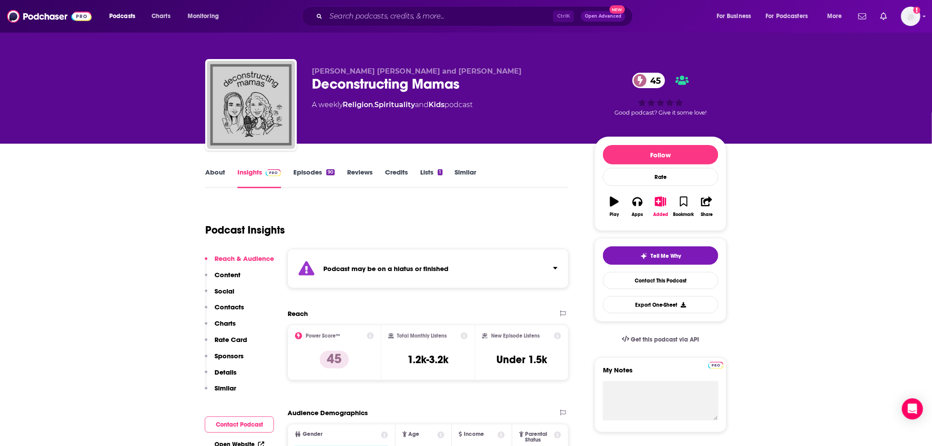
click at [219, 170] on link "About" at bounding box center [215, 178] width 20 height 20
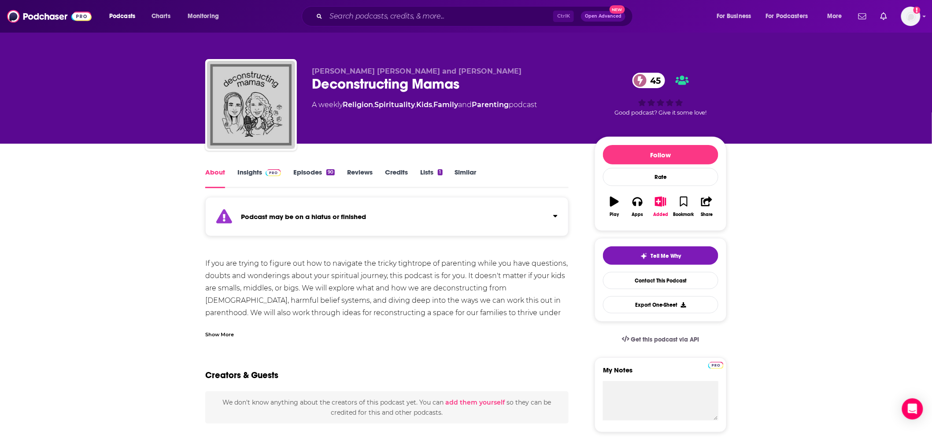
click at [465, 4] on div "Podcasts Charts Monitoring Ctrl K Open Advanced New For Business For Podcasters…" at bounding box center [466, 16] width 932 height 33
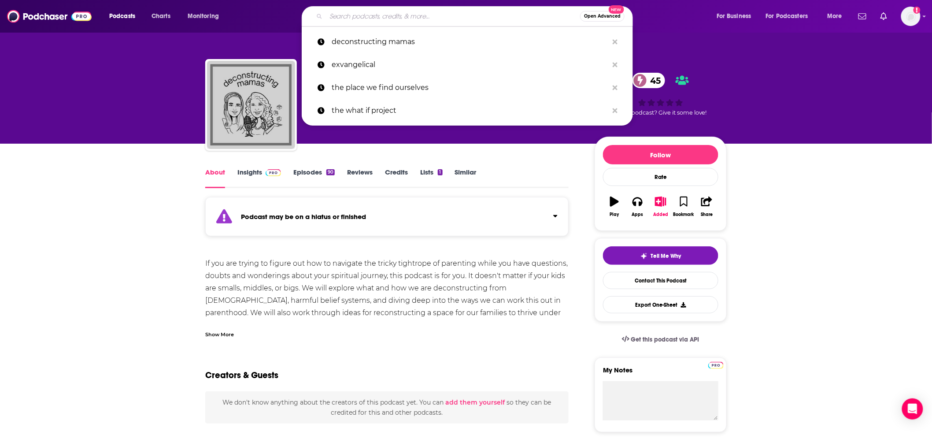
click at [465, 12] on input "Search podcasts, credits, & more..." at bounding box center [453, 16] width 254 height 14
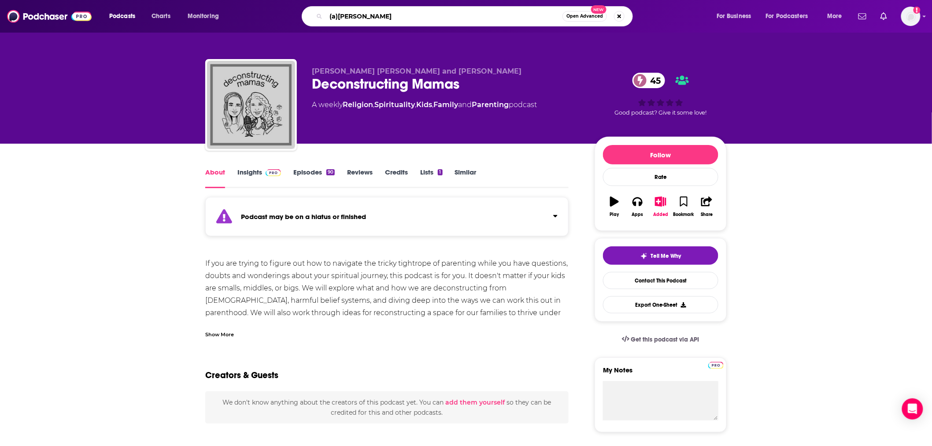
type input "(a)theist"
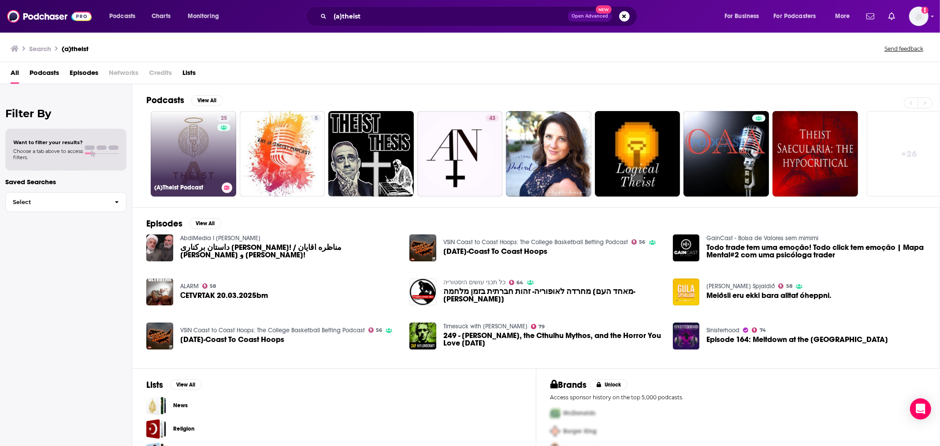
click at [204, 156] on link "25 (A)Theist Podcast" at bounding box center [193, 153] width 85 height 85
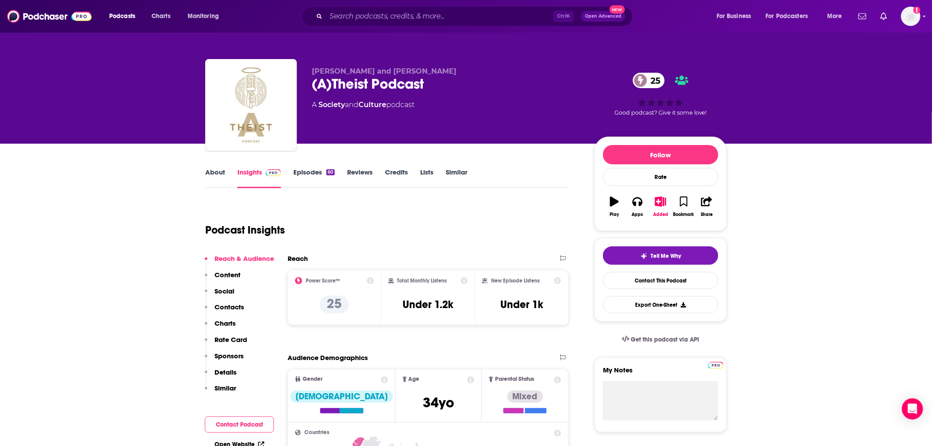
click at [208, 173] on link "About" at bounding box center [215, 178] width 20 height 20
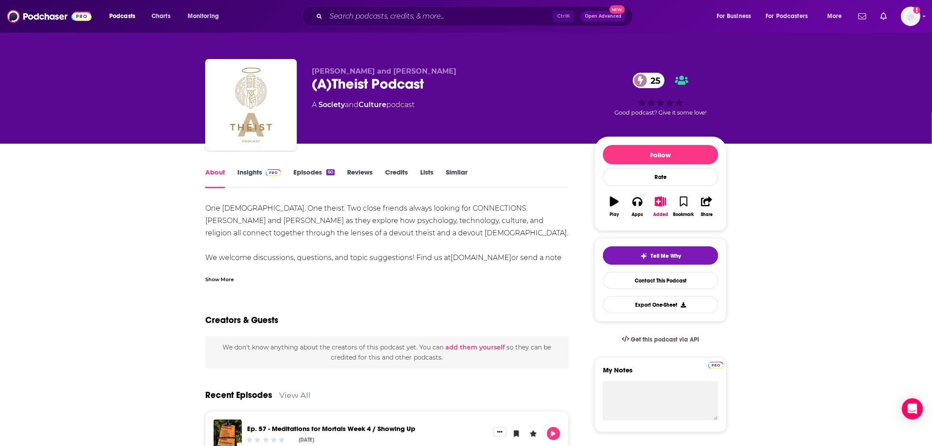
click at [217, 279] on div "Show More" at bounding box center [219, 278] width 29 height 8
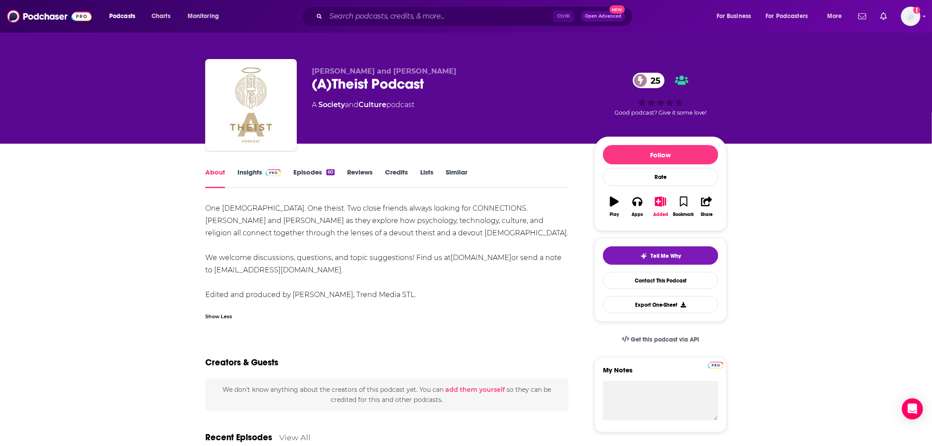
click at [313, 172] on link "Episodes 60" at bounding box center [313, 178] width 41 height 20
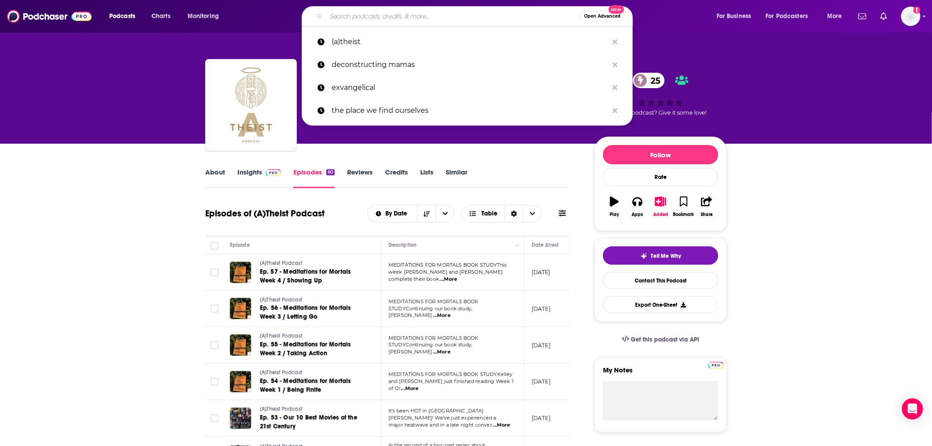
click at [431, 17] on input "Search podcasts, credits, & more..." at bounding box center [453, 16] width 254 height 14
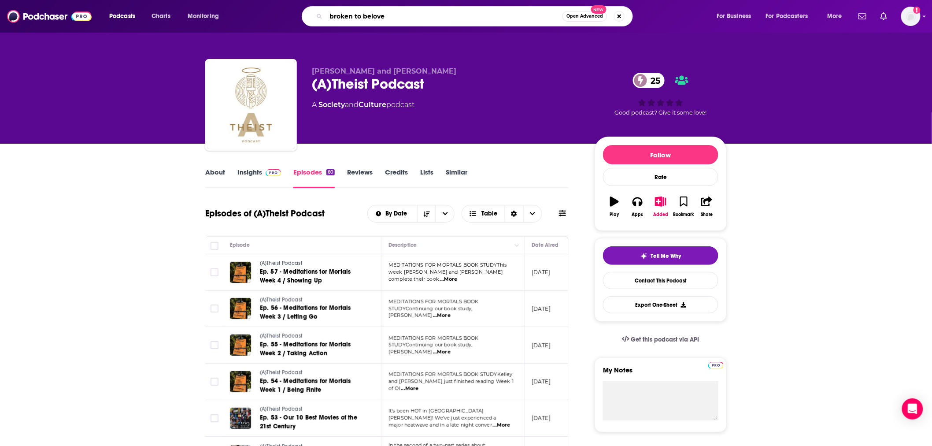
type input "broken to beloved"
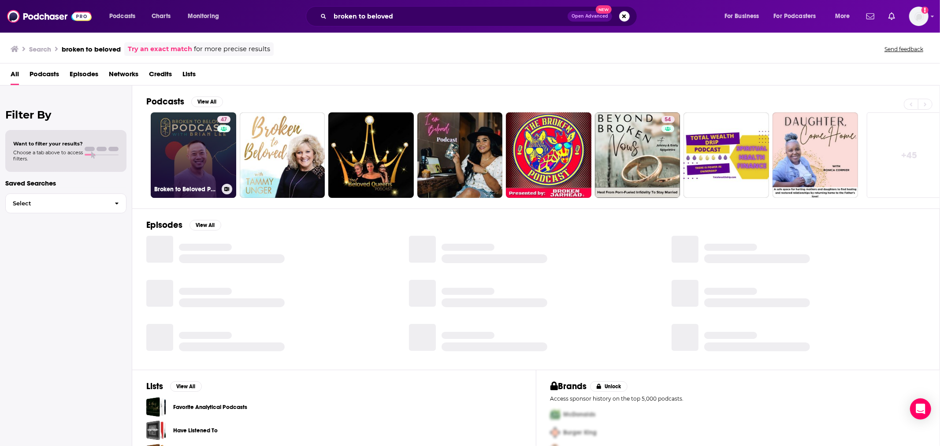
click at [207, 167] on link "47 Broken to Beloved Podcast" at bounding box center [193, 154] width 85 height 85
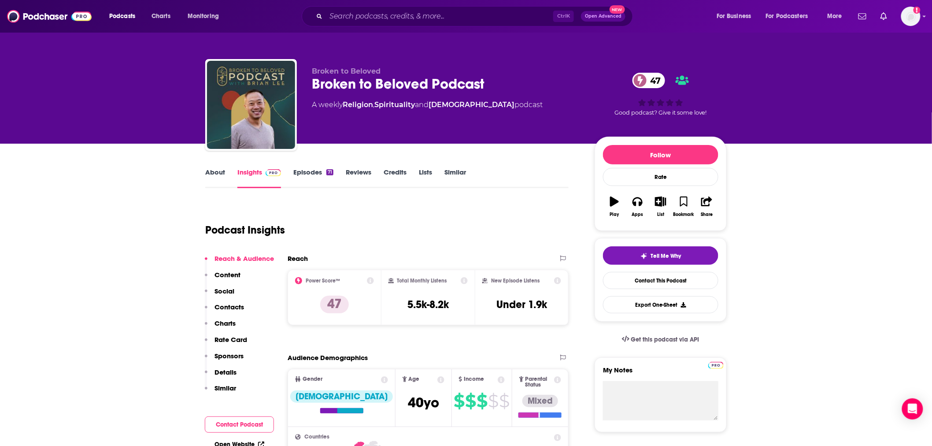
click at [216, 177] on link "About" at bounding box center [215, 178] width 20 height 20
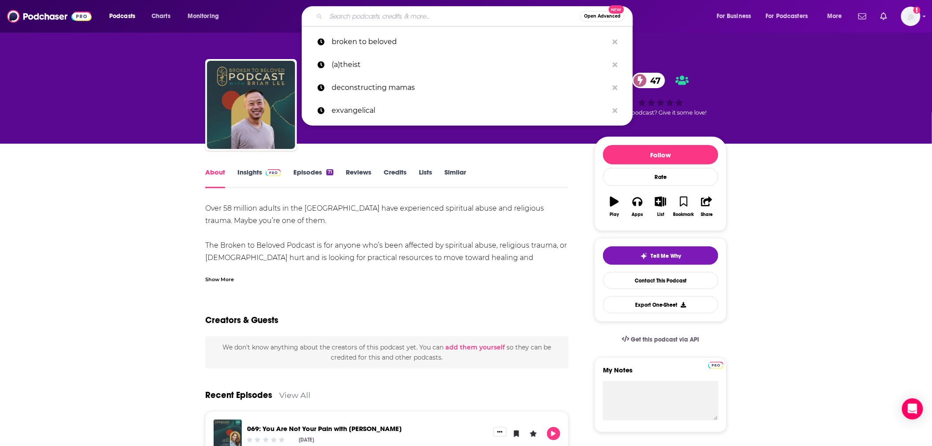
click at [412, 20] on input "Search podcasts, credits, & more..." at bounding box center [453, 16] width 254 height 14
click at [373, 21] on input "Search podcasts, credits, & more..." at bounding box center [453, 16] width 254 height 14
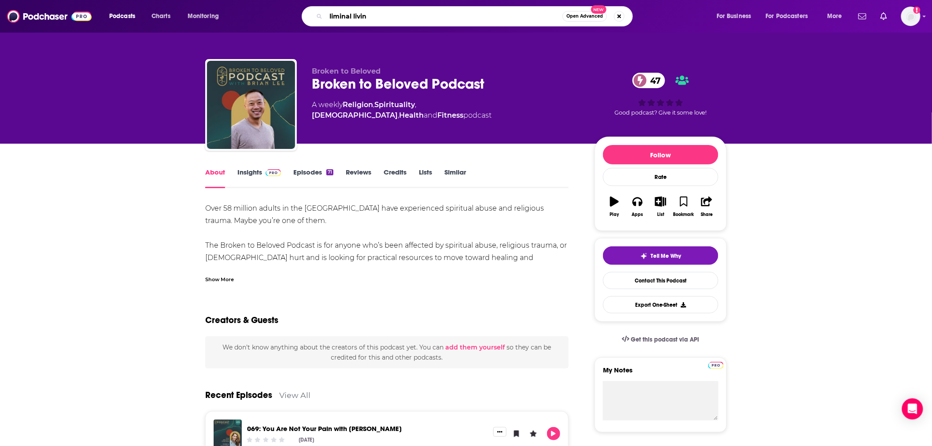
type input "liminal living"
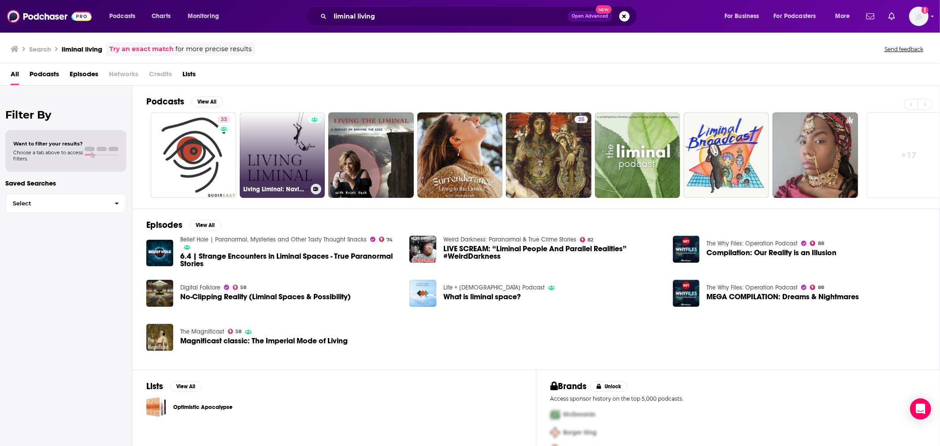
click at [260, 128] on link "Living Liminal: Navigating Between Worlds with School of Liminal Arts" at bounding box center [282, 154] width 85 height 85
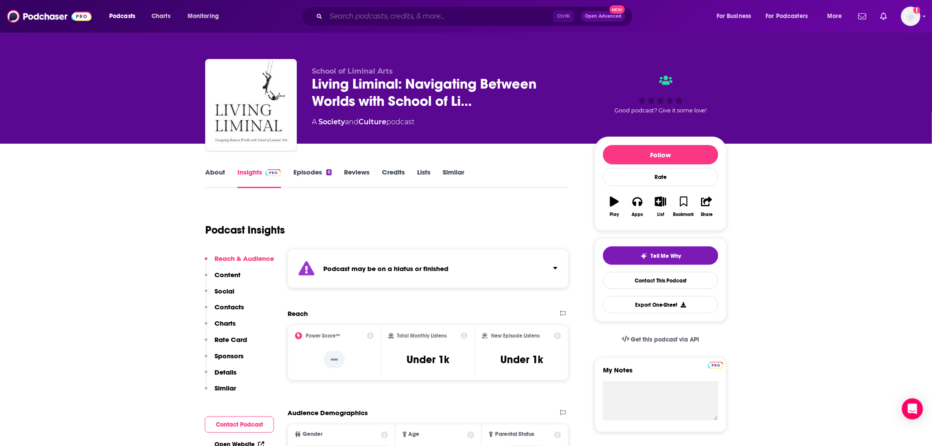
click at [453, 16] on input "Search podcasts, credits, & more..." at bounding box center [439, 16] width 227 height 14
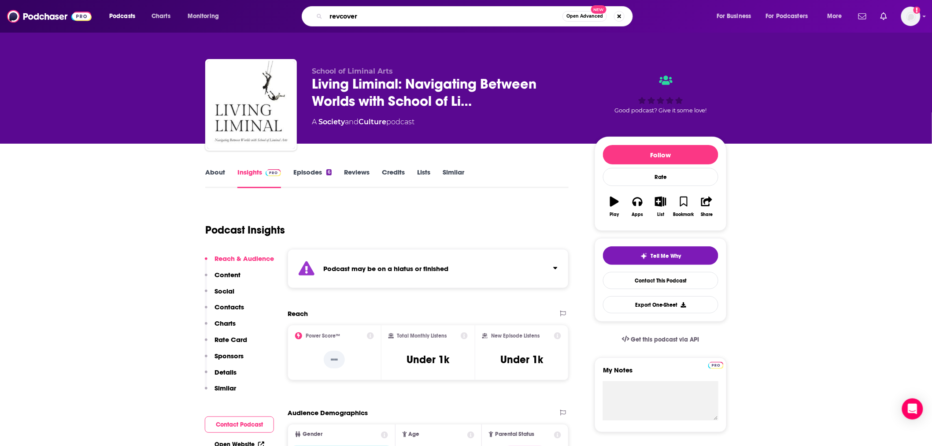
type input "revcovery"
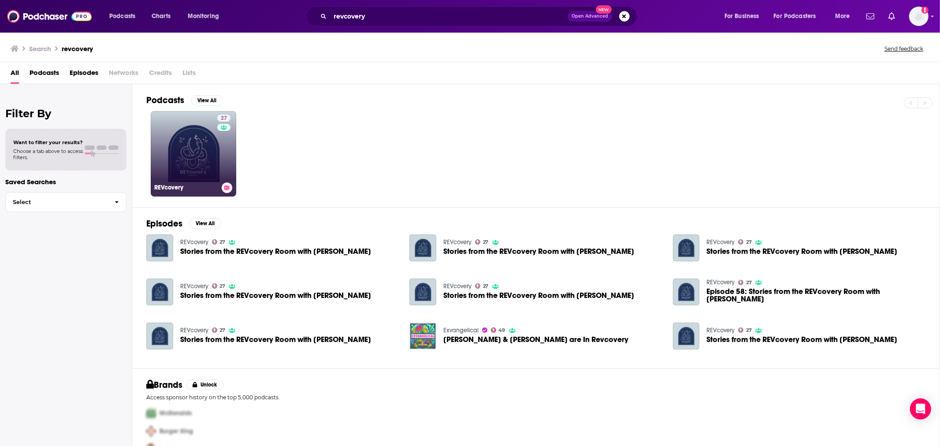
click at [200, 169] on link "27 REVcovery" at bounding box center [193, 153] width 85 height 85
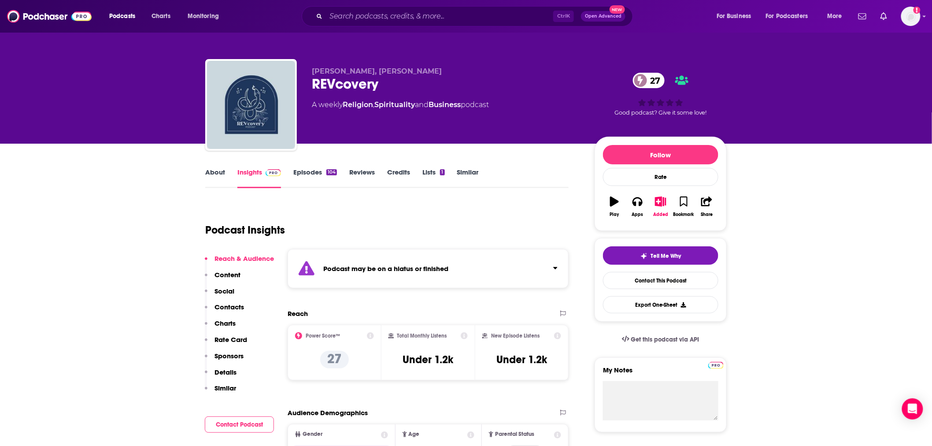
click at [207, 179] on link "About" at bounding box center [215, 178] width 20 height 20
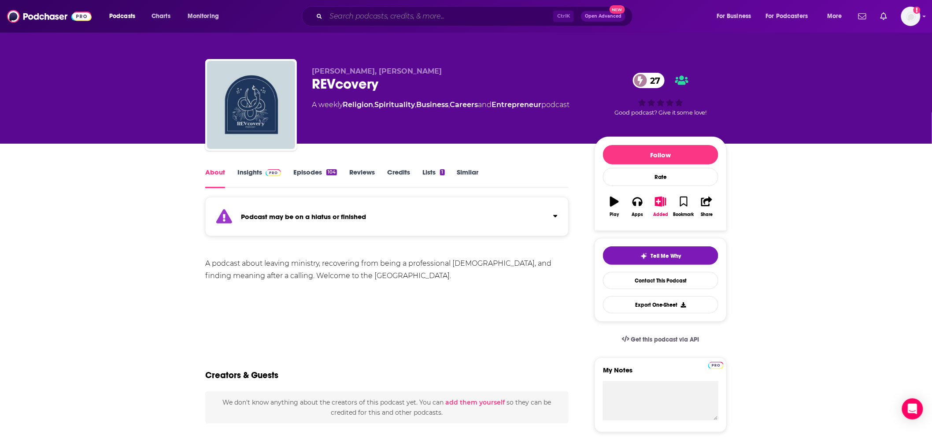
click at [473, 16] on input "Search podcasts, credits, & more..." at bounding box center [439, 16] width 227 height 14
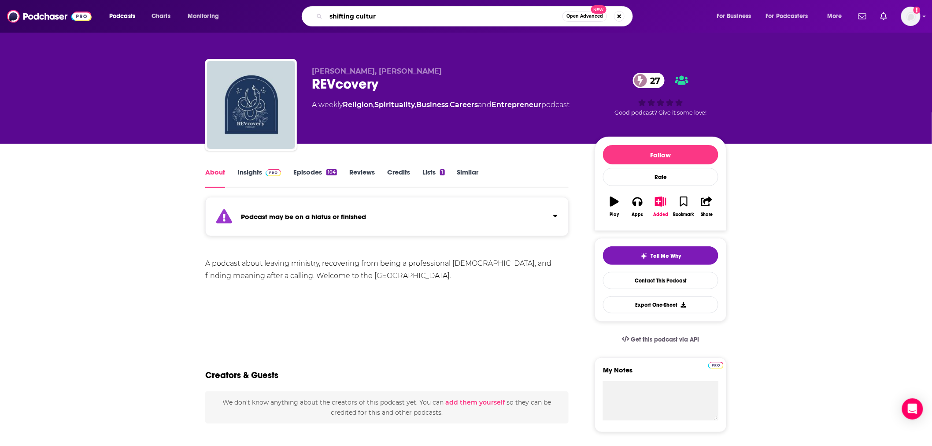
type input "shifting culture"
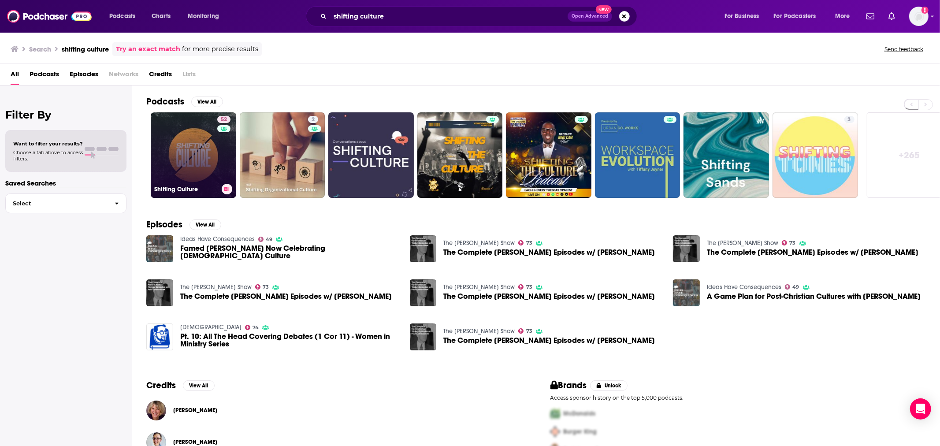
click at [196, 165] on link "52 Shifting Culture" at bounding box center [193, 154] width 85 height 85
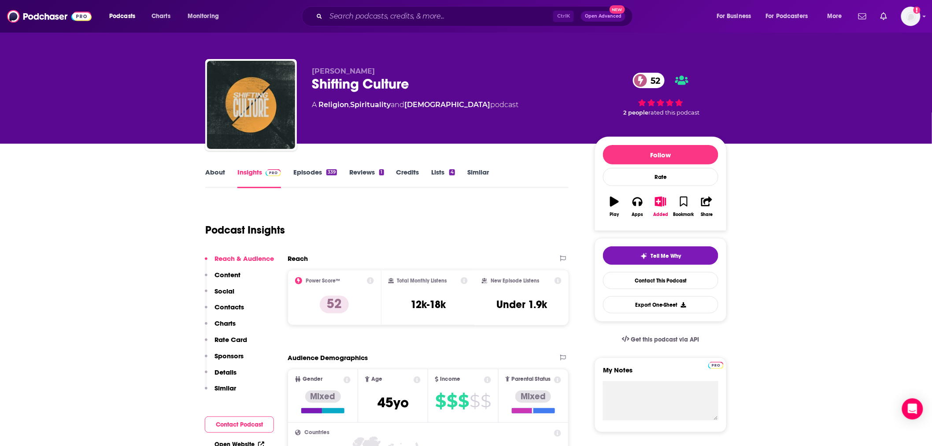
click at [218, 174] on link "About" at bounding box center [215, 178] width 20 height 20
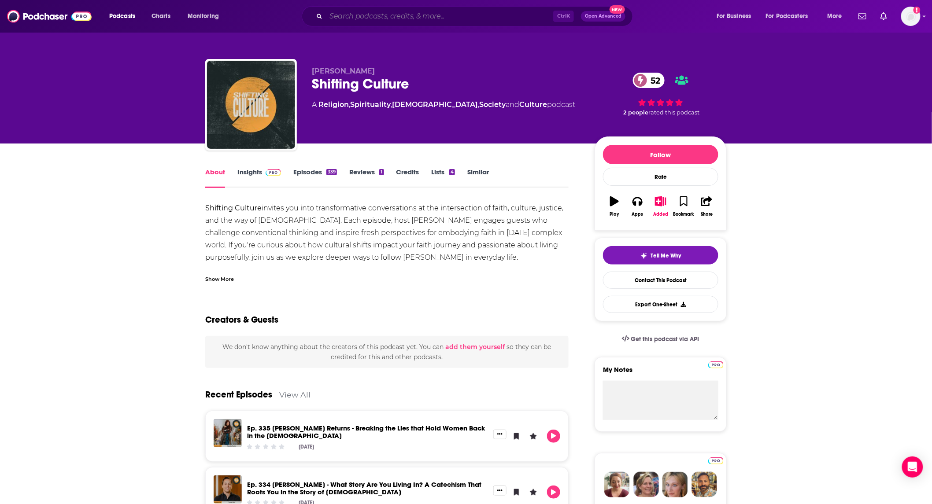
click at [412, 18] on input "Search podcasts, credits, & more..." at bounding box center [439, 16] width 227 height 14
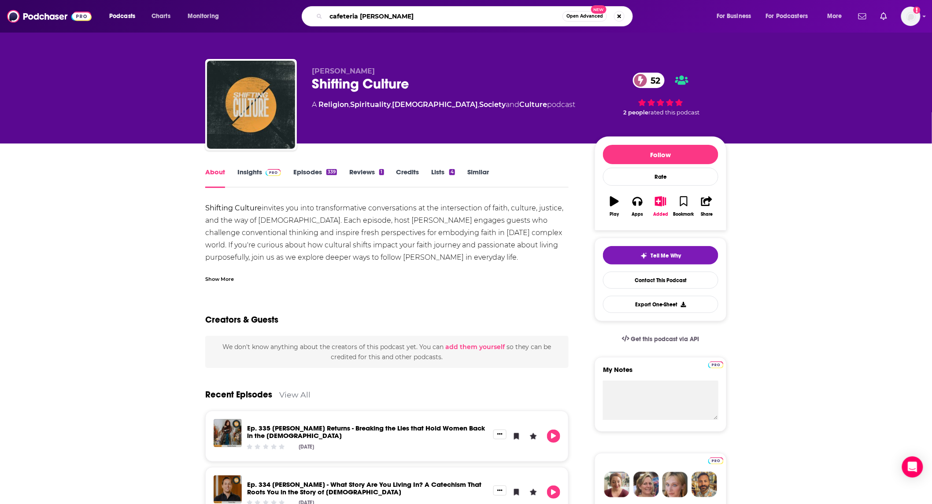
type input "cafeteria [DEMOGRAPHIC_DATA]"
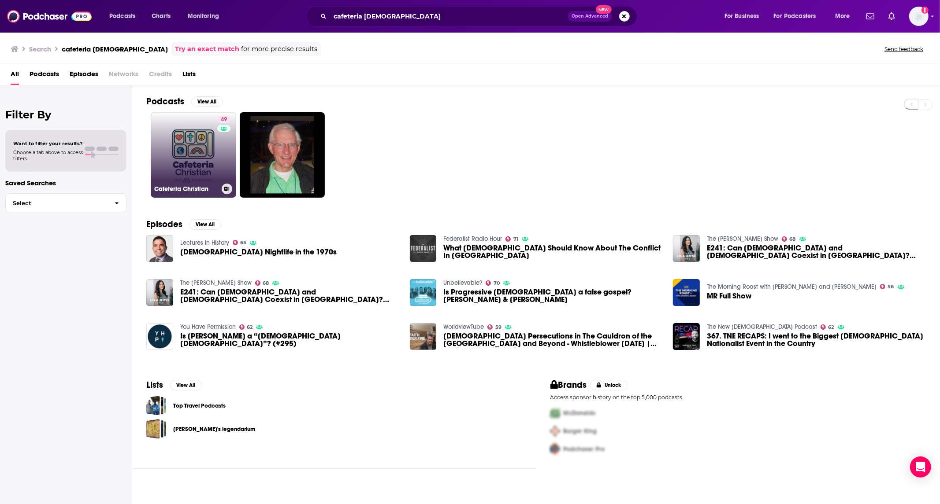
click at [215, 159] on link "49 Cafeteria Christian" at bounding box center [193, 154] width 85 height 85
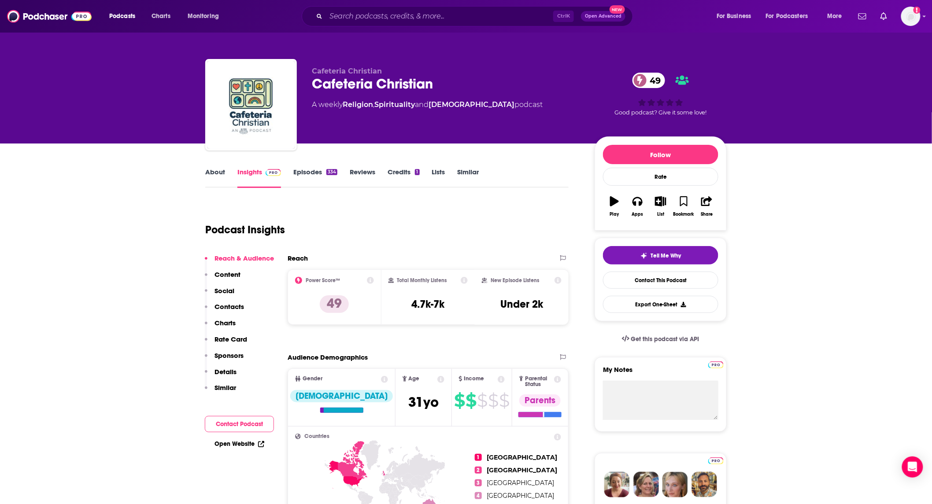
click at [217, 168] on link "About" at bounding box center [215, 178] width 20 height 20
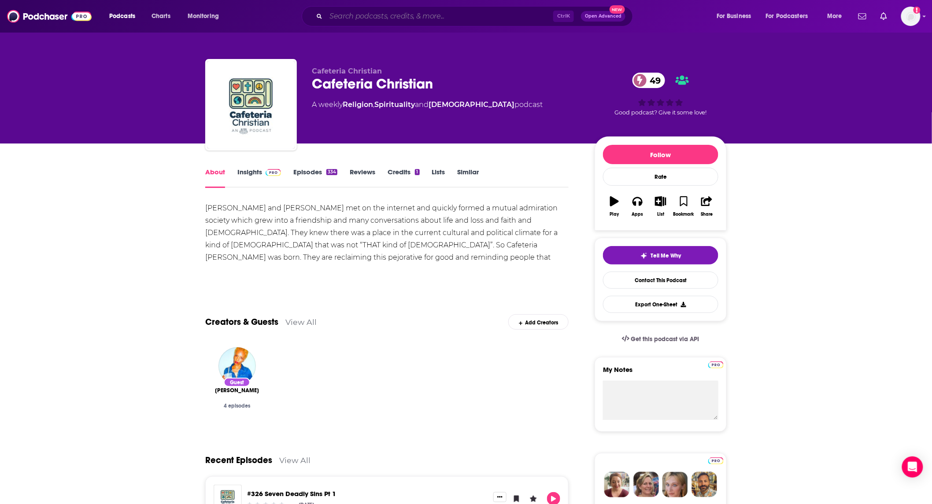
click at [441, 16] on input "Search podcasts, credits, & more..." at bounding box center [439, 16] width 227 height 14
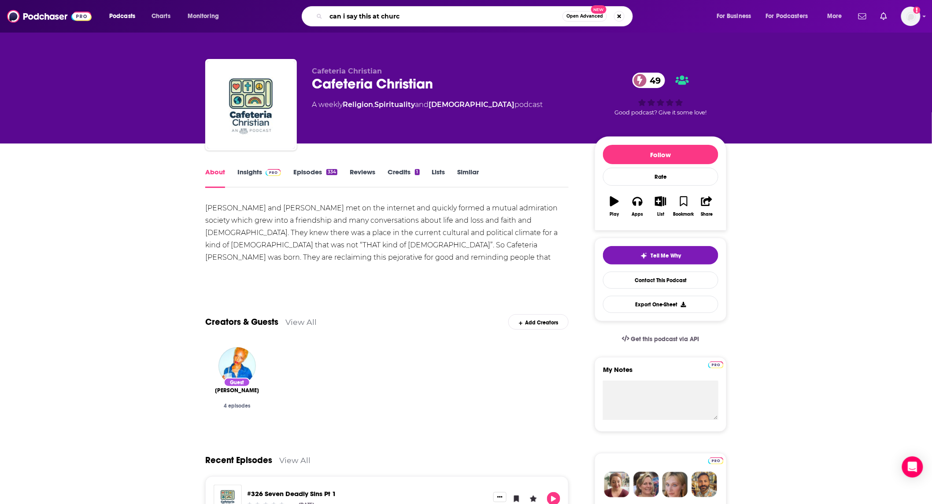
type input "can i say this at church"
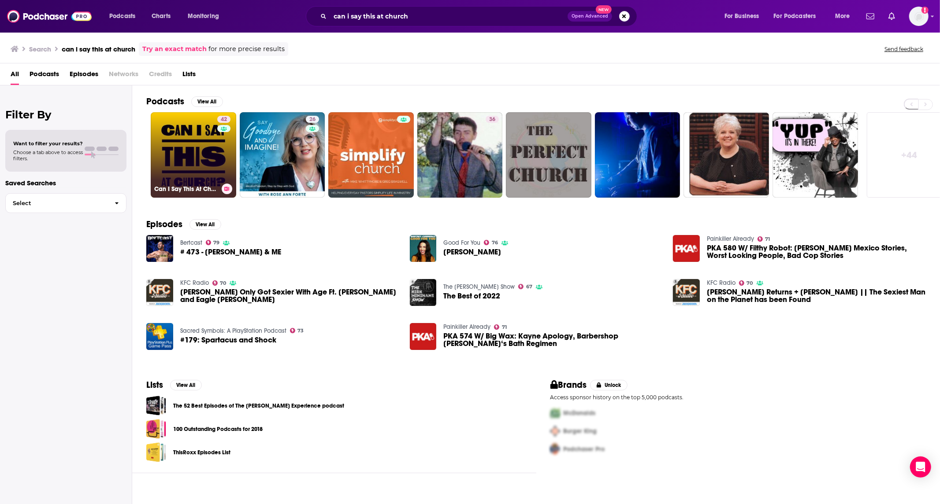
click at [176, 163] on link "42 Can I Say This At Church‽" at bounding box center [193, 154] width 85 height 85
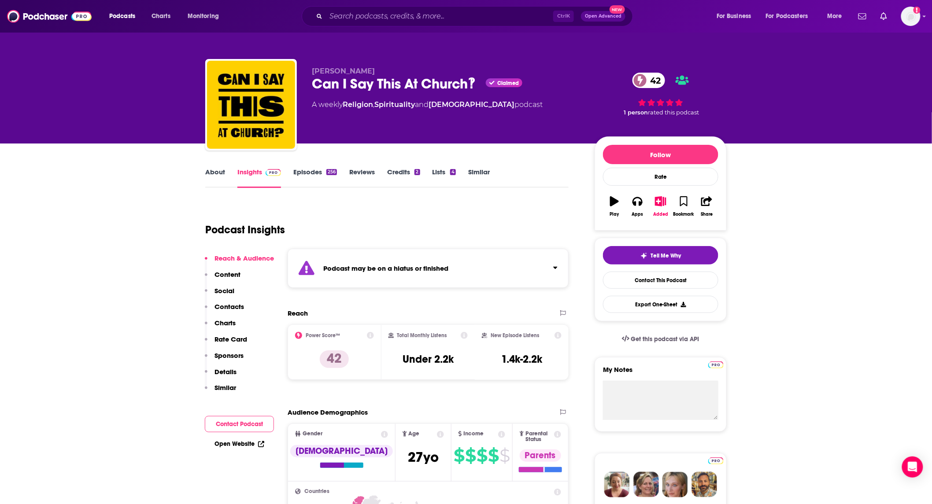
click at [306, 167] on div "About Insights Episodes 256 Reviews Credits 2 Lists 4 Similar" at bounding box center [386, 178] width 363 height 22
click at [305, 170] on link "Episodes 256" at bounding box center [315, 178] width 44 height 20
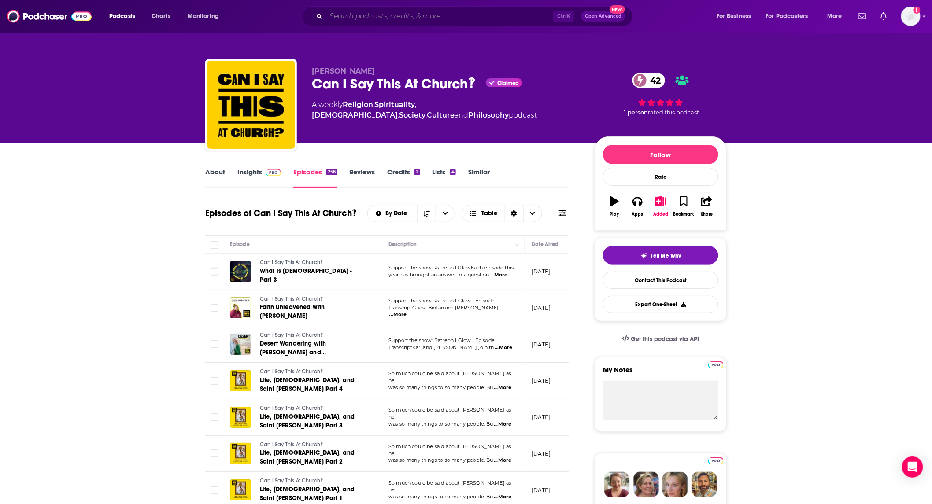
click at [399, 19] on input "Search podcasts, credits, & more..." at bounding box center [439, 16] width 227 height 14
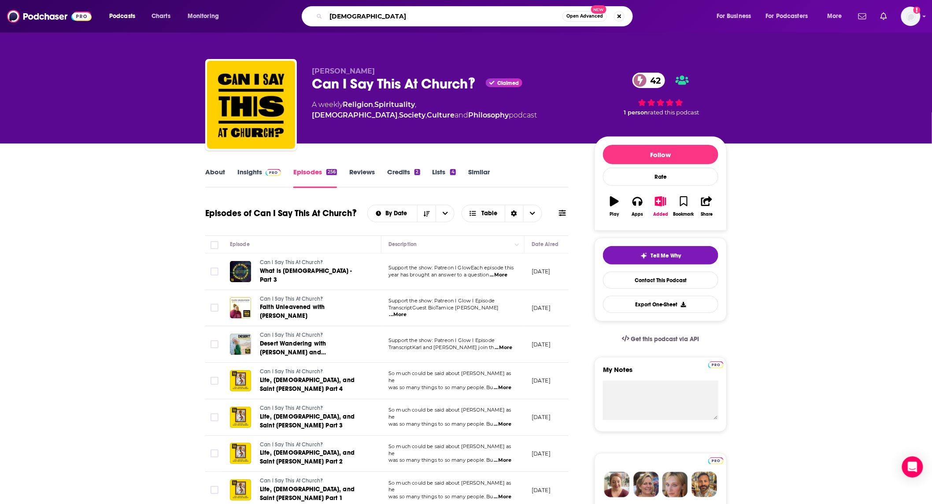
type input "evancynical"
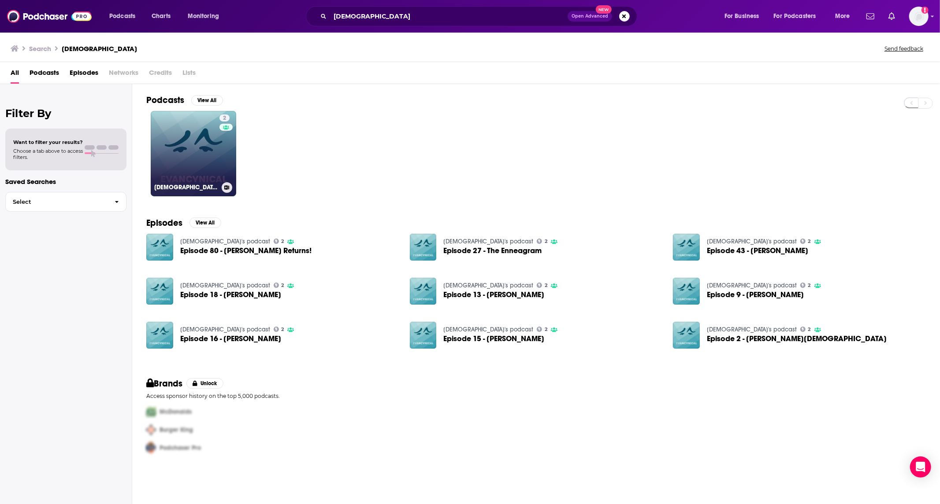
click at [203, 153] on link "2 evancynical's podcast" at bounding box center [193, 153] width 85 height 85
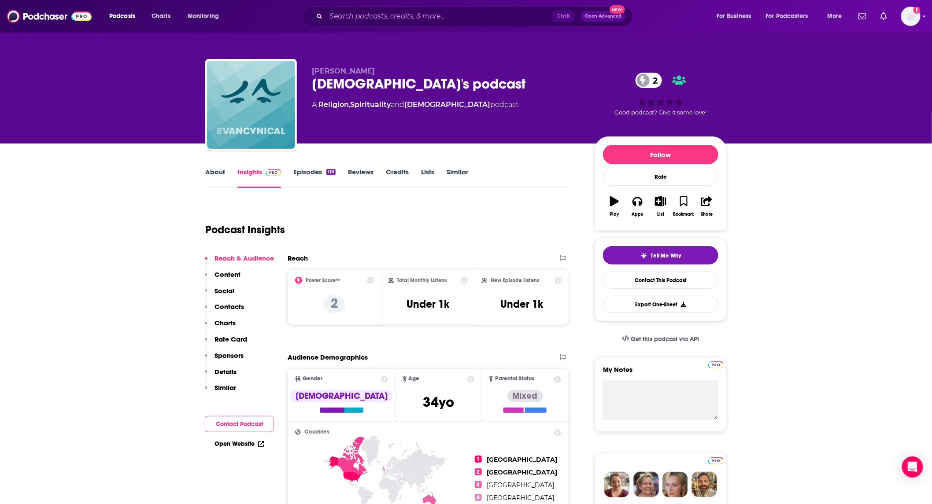
click at [215, 173] on link "About" at bounding box center [215, 178] width 20 height 20
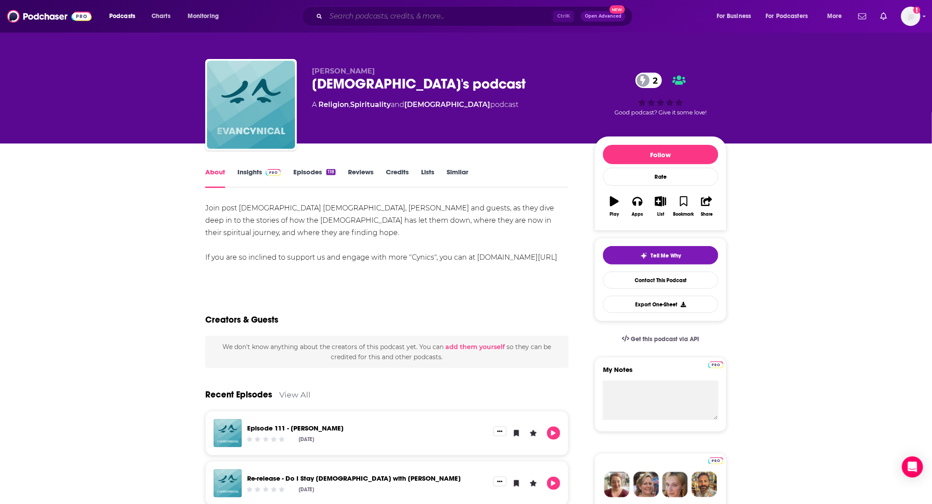
click at [417, 19] on input "Search podcasts, credits, & more..." at bounding box center [439, 16] width 227 height 14
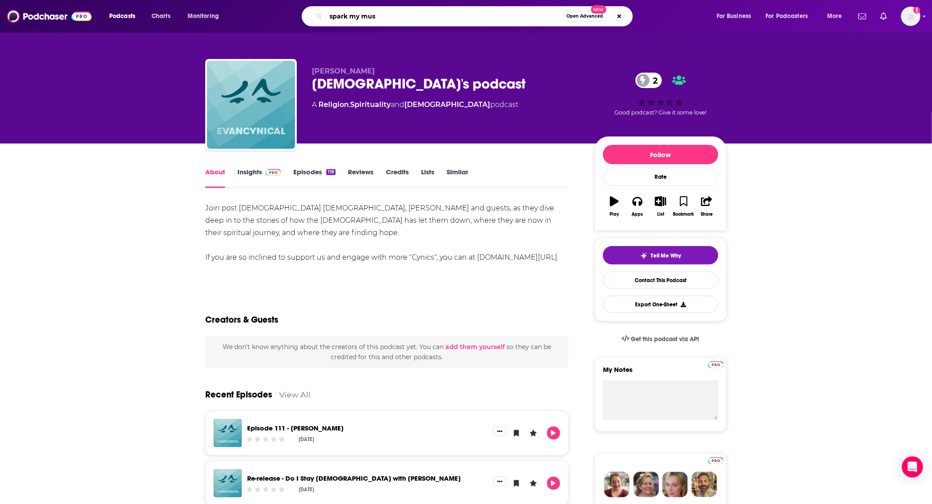
type input "spark my muse"
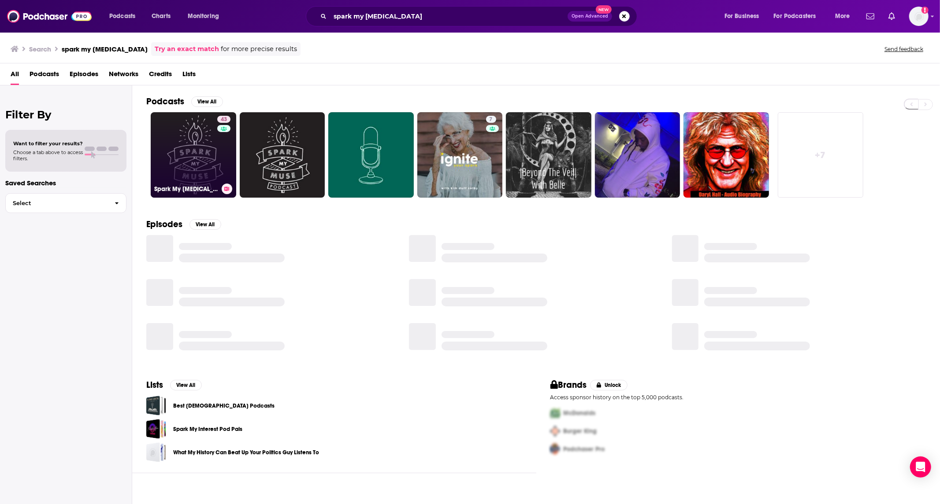
click at [184, 153] on link "43 Spark My Muse" at bounding box center [193, 154] width 85 height 85
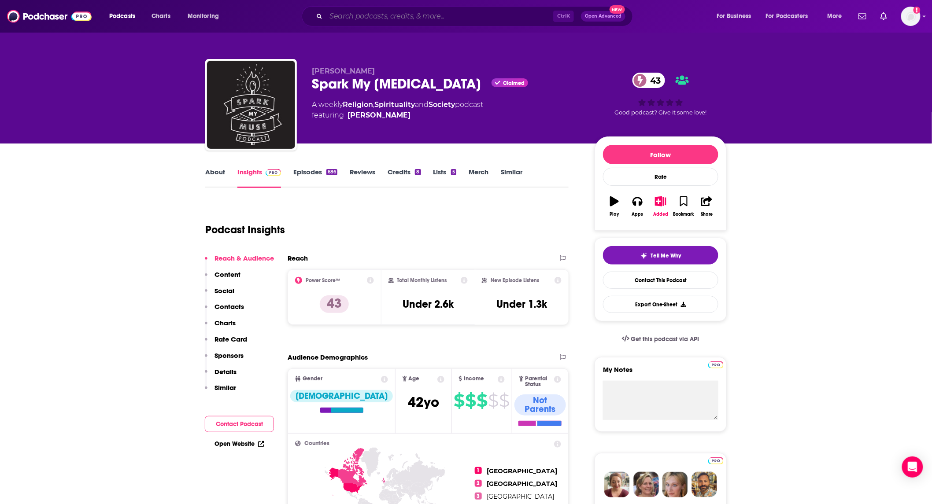
click at [471, 19] on input "Search podcasts, credits, & more..." at bounding box center [439, 16] width 227 height 14
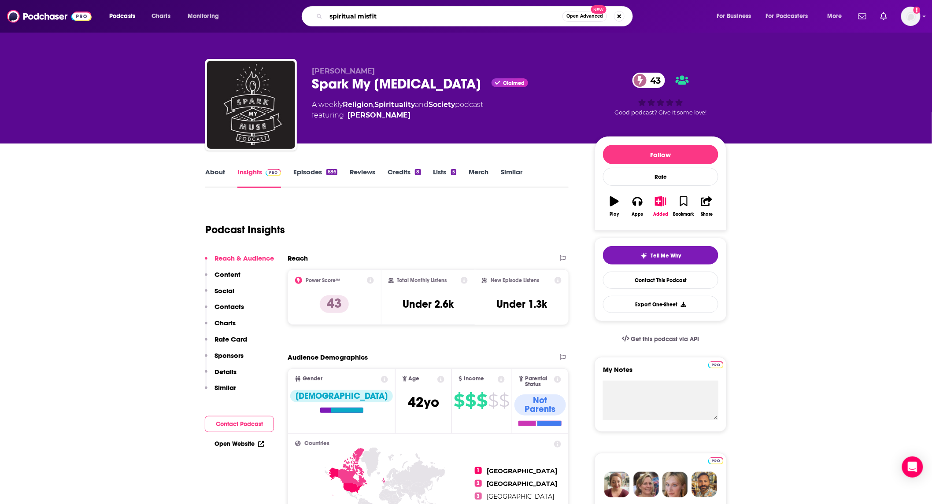
type input "spiritual misfits"
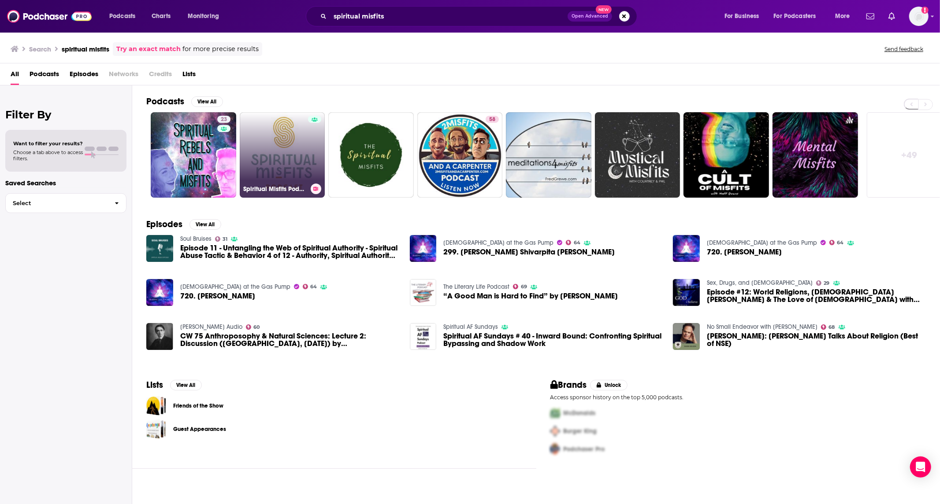
click at [265, 167] on link "Spiritual Misfits Podcast" at bounding box center [282, 154] width 85 height 85
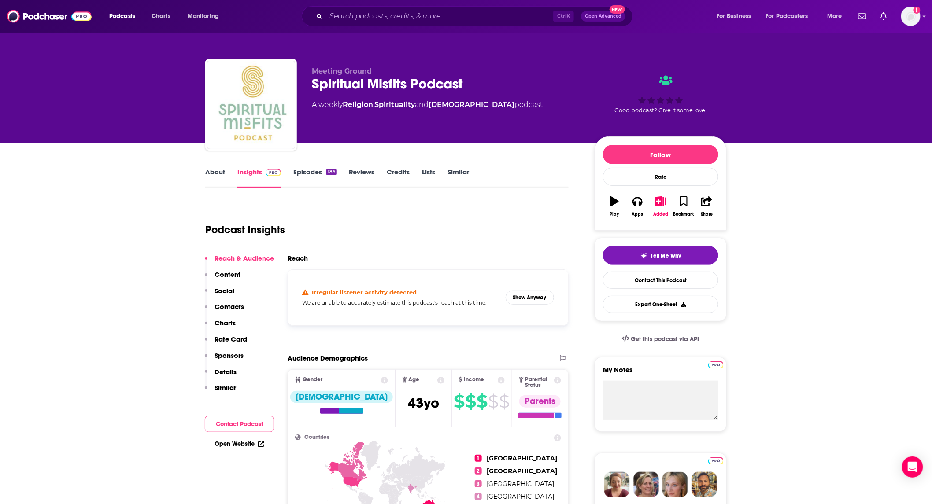
click at [207, 173] on link "About" at bounding box center [215, 178] width 20 height 20
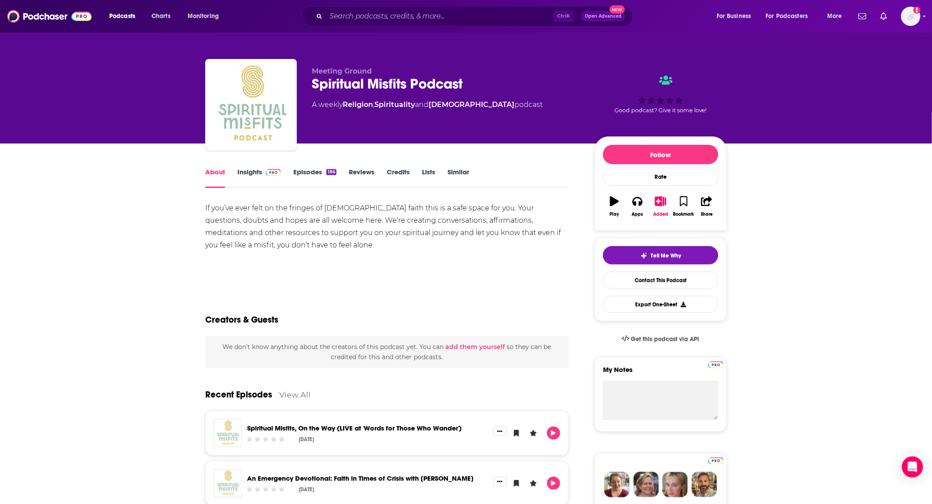
scroll to position [130, 0]
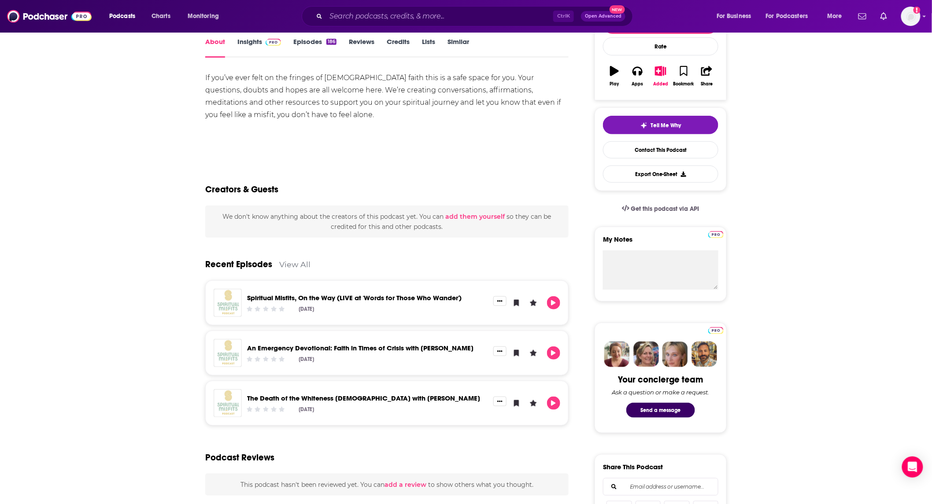
click at [333, 347] on link "An Emergency Devotional: Faith in Times of Crisis with Hanna Reichel" at bounding box center [360, 348] width 226 height 8
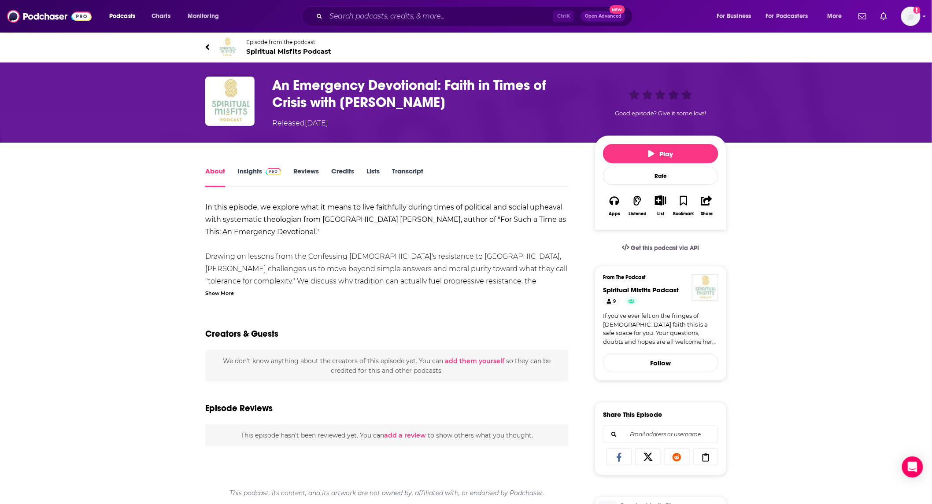
click at [225, 293] on div "Show More" at bounding box center [219, 293] width 29 height 8
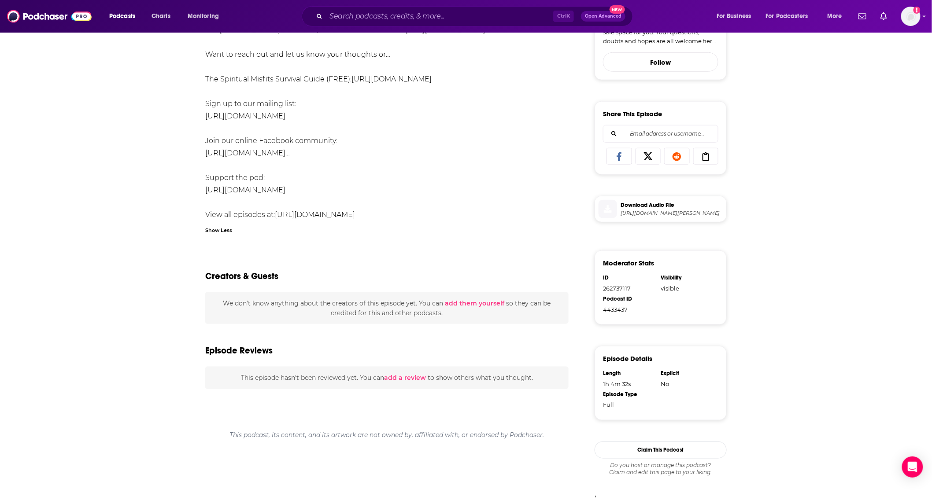
scroll to position [304, 0]
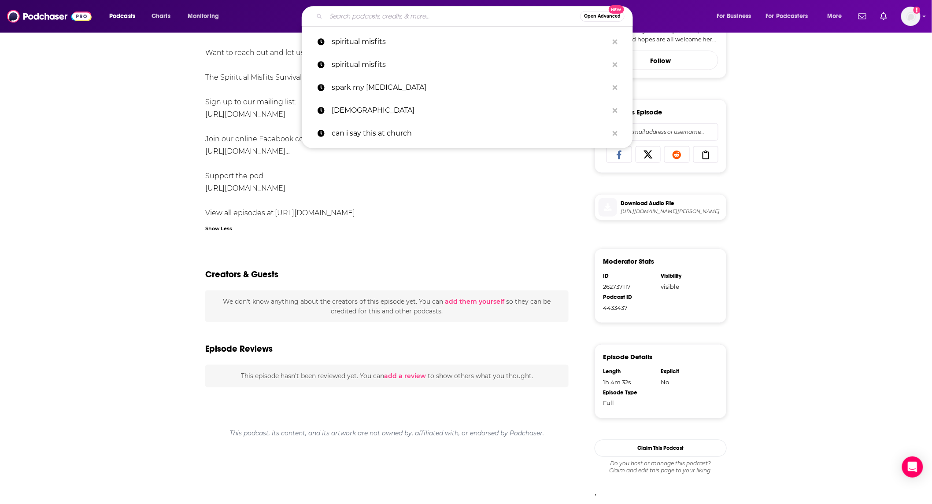
click at [381, 15] on input "Search podcasts, credits, & more..." at bounding box center [453, 16] width 254 height 14
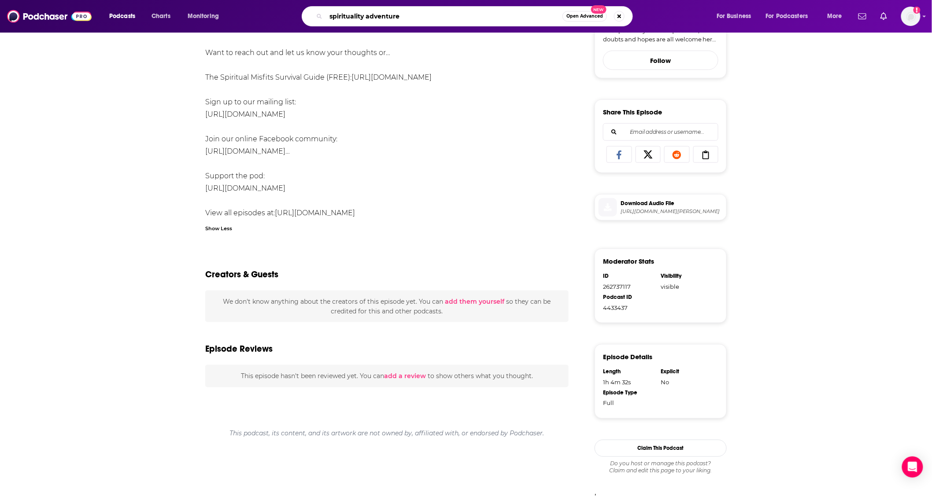
type input "spirituality adventures"
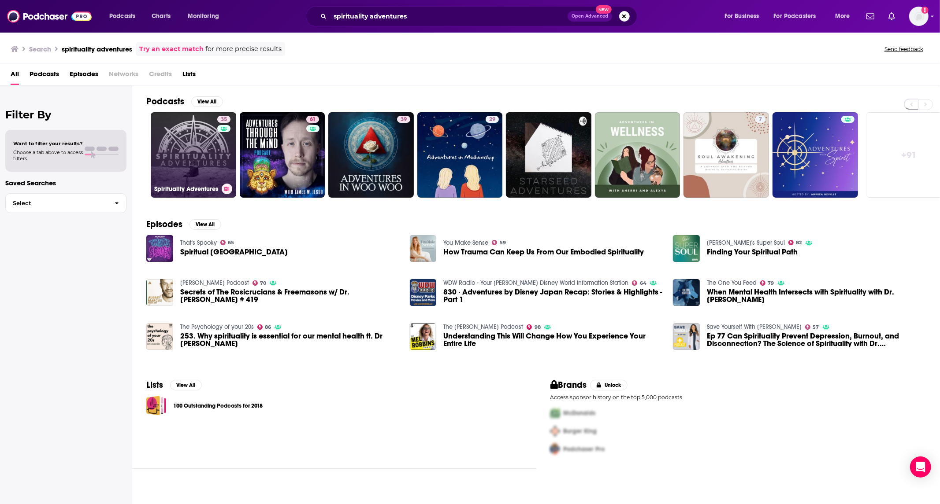
click at [190, 174] on link "35 Spirituality Adventures" at bounding box center [193, 154] width 85 height 85
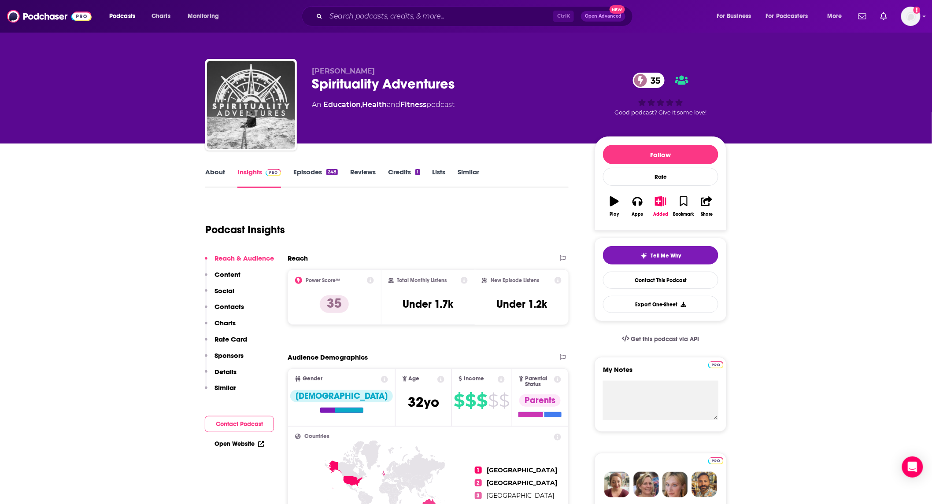
click at [221, 174] on link "About" at bounding box center [215, 178] width 20 height 20
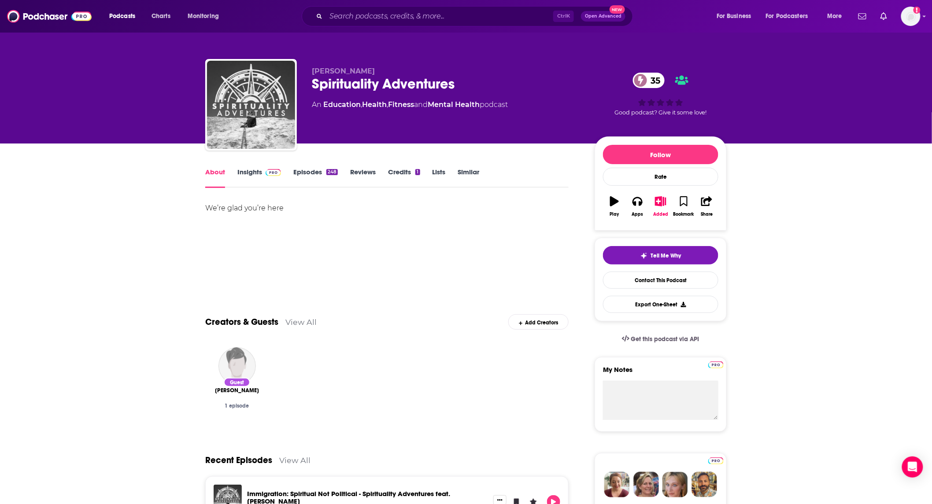
click at [301, 170] on link "Episodes 248" at bounding box center [315, 178] width 44 height 20
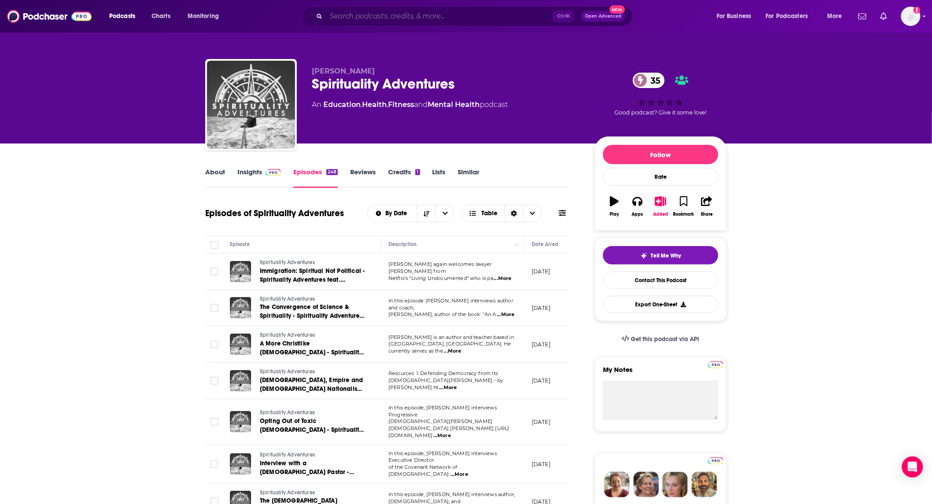
click at [469, 21] on input "Search podcasts, credits, & more..." at bounding box center [439, 16] width 227 height 14
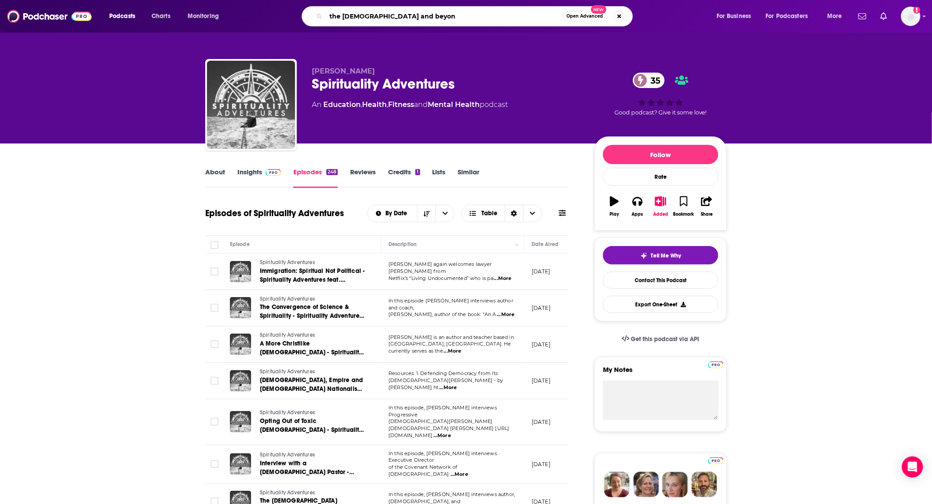
type input "the bible and beyond"
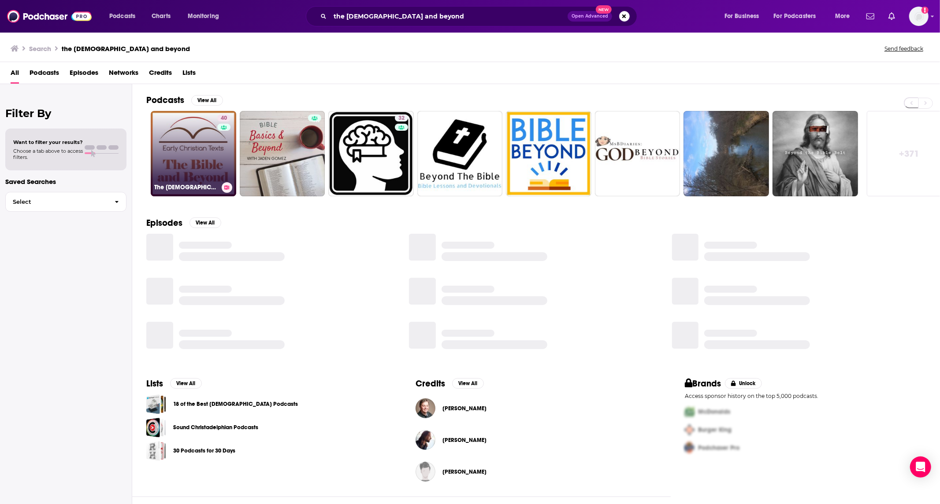
click at [201, 154] on link "40 The Bible and Beyond" at bounding box center [193, 153] width 85 height 85
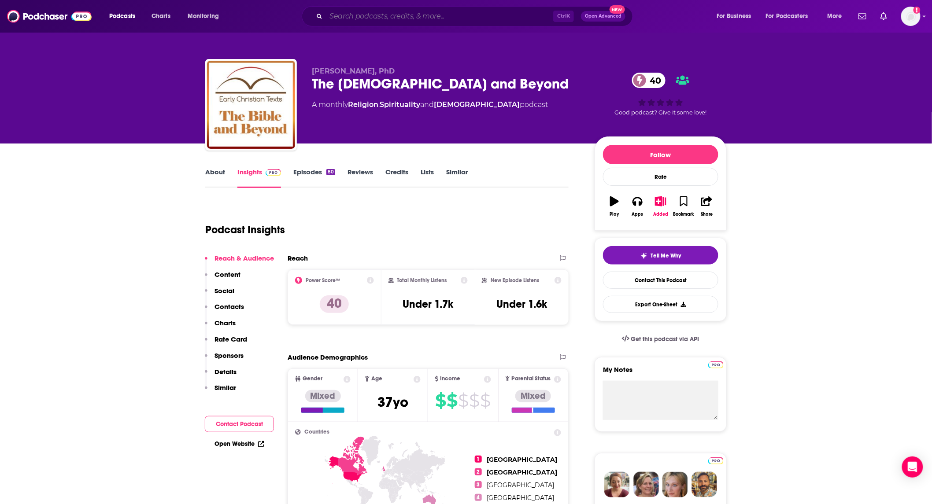
click at [464, 11] on input "Search podcasts, credits, & more..." at bounding box center [439, 16] width 227 height 14
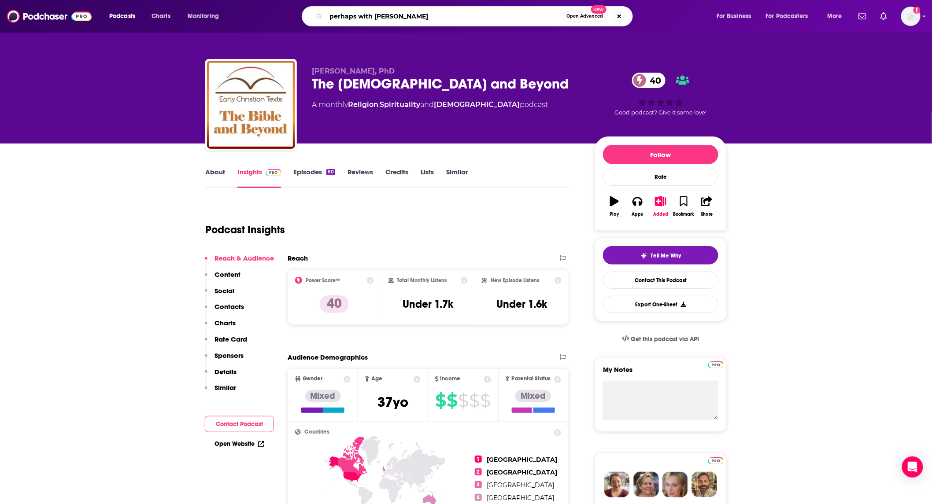
type input "perhaps with damon garcia"
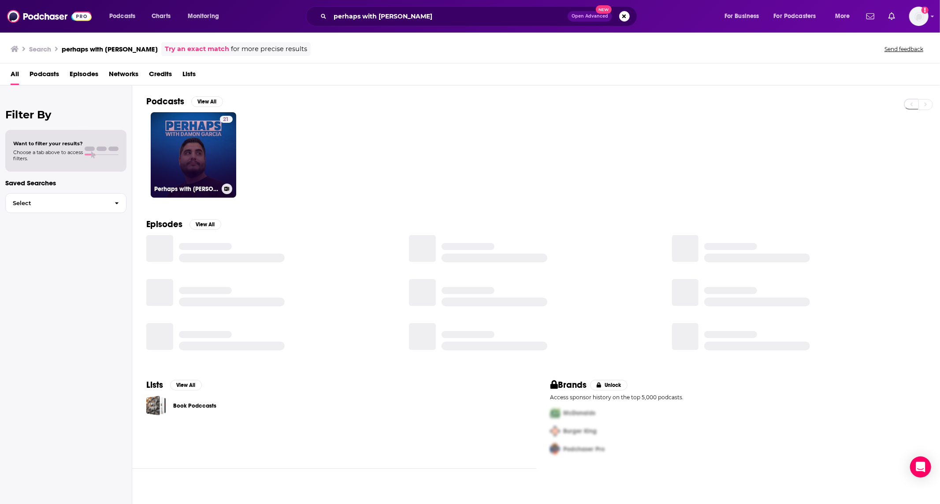
click at [182, 143] on link "21 Perhaps with Damon Garcia" at bounding box center [193, 154] width 85 height 85
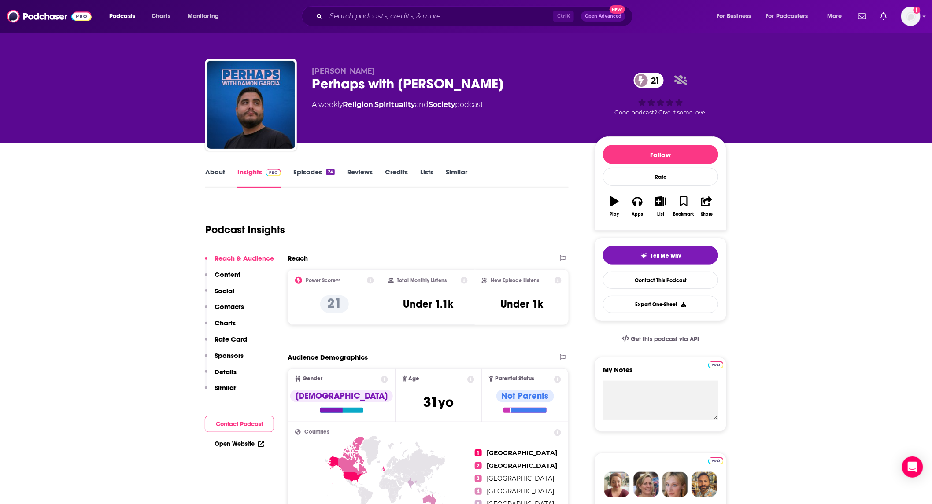
click at [215, 169] on link "About" at bounding box center [215, 178] width 20 height 20
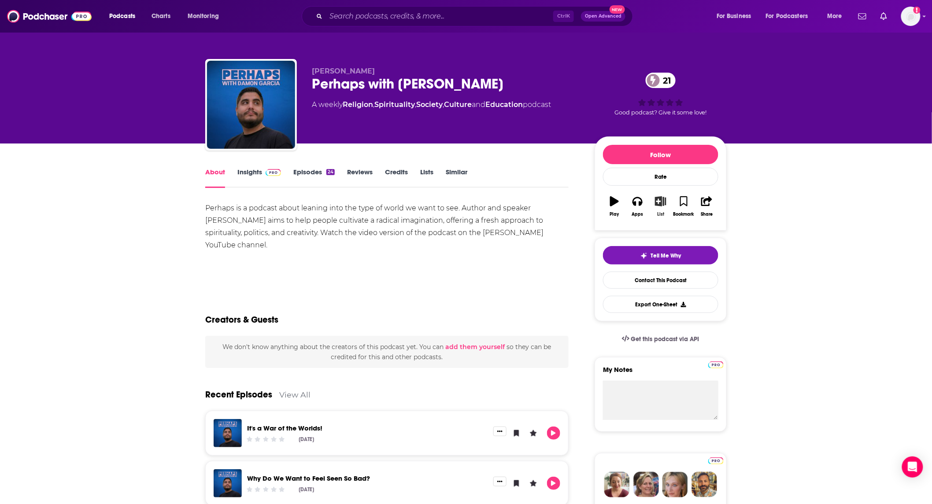
click at [662, 204] on icon "button" at bounding box center [661, 201] width 11 height 10
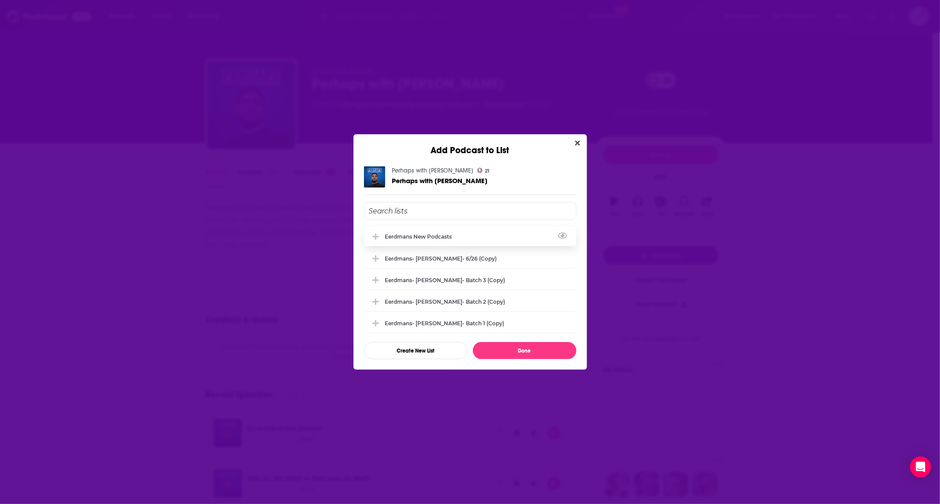
click at [448, 235] on div "Eerdmans new podcasts" at bounding box center [421, 236] width 72 height 7
click at [511, 349] on button "Done" at bounding box center [525, 350] width 104 height 17
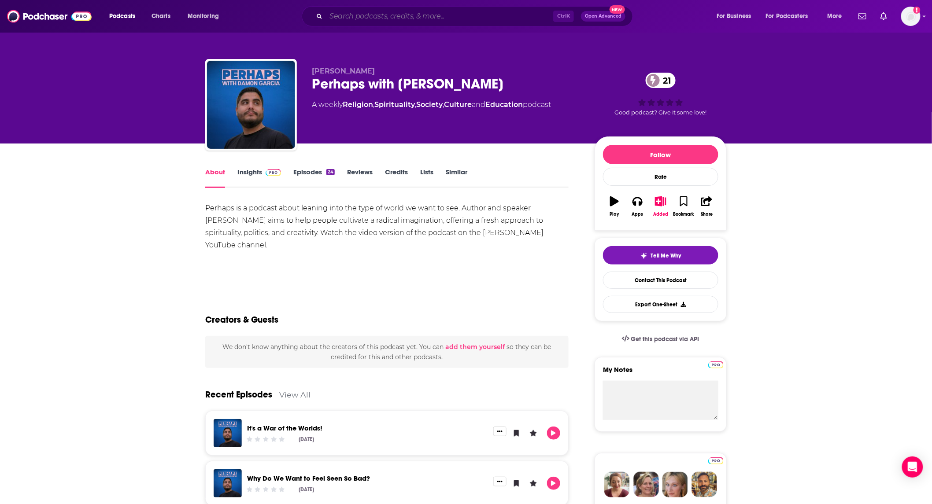
click at [461, 23] on input "Search podcasts, credits, & more..." at bounding box center [439, 16] width 227 height 14
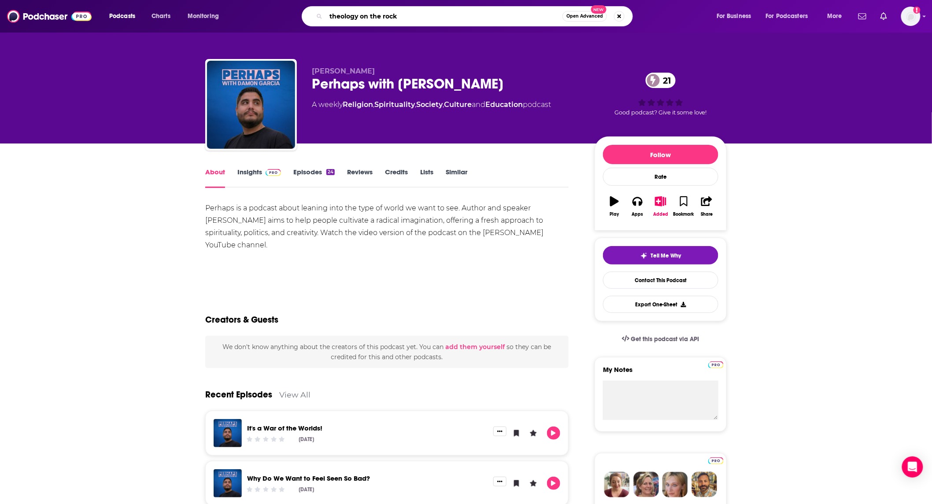
type input "theology on the rocks"
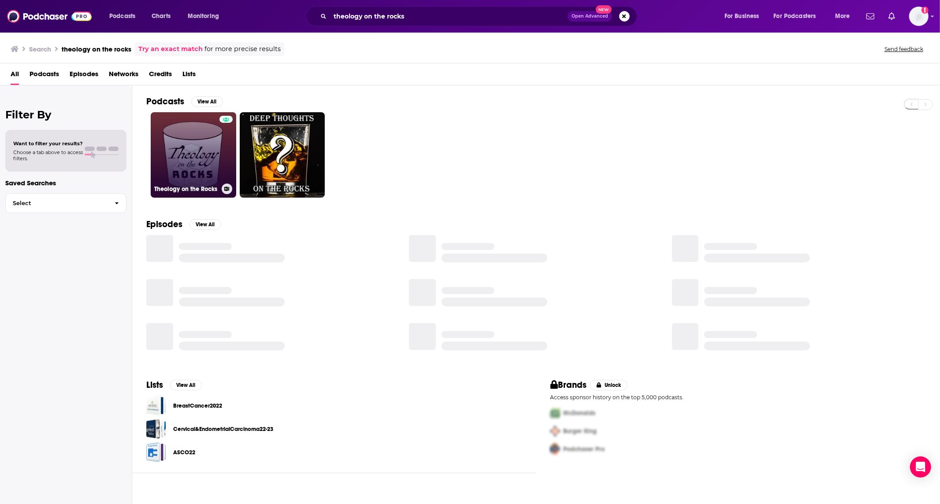
click at [214, 133] on link "Theology on the Rocks" at bounding box center [193, 154] width 85 height 85
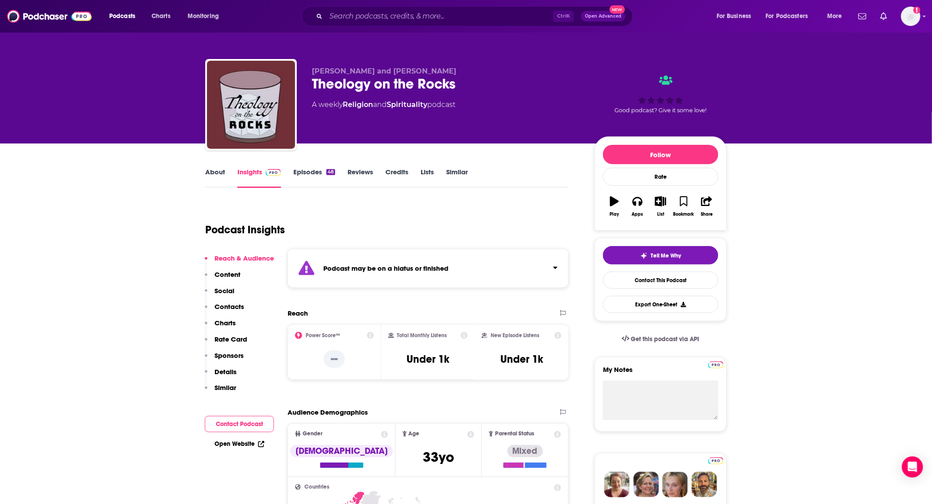
click at [307, 175] on link "Episodes 48" at bounding box center [314, 178] width 42 height 20
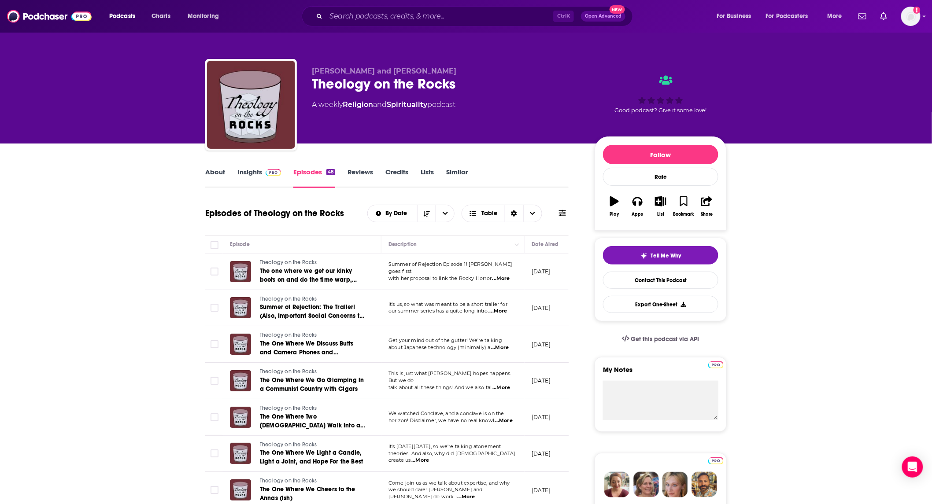
click at [208, 172] on link "About" at bounding box center [215, 178] width 20 height 20
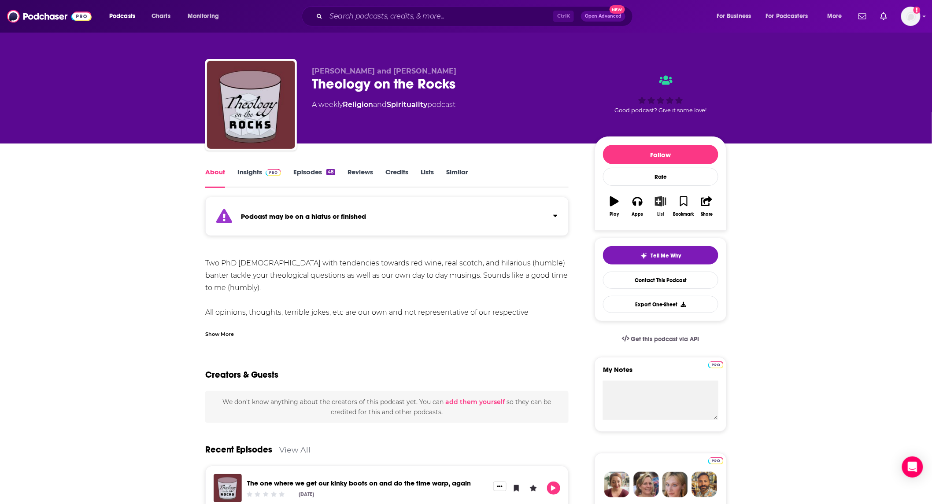
click at [663, 206] on icon "button" at bounding box center [660, 201] width 11 height 10
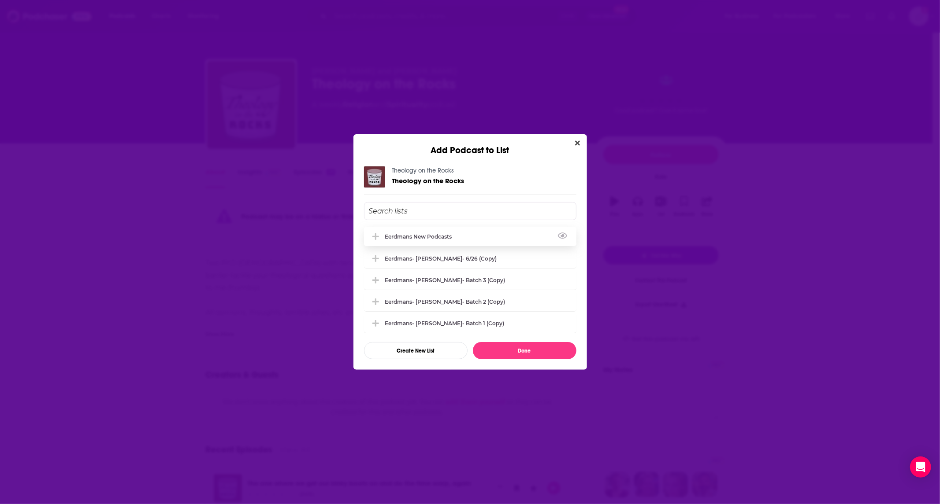
click at [455, 231] on div "Eerdmans new podcasts" at bounding box center [470, 236] width 212 height 19
click at [537, 345] on button "Done" at bounding box center [525, 350] width 104 height 17
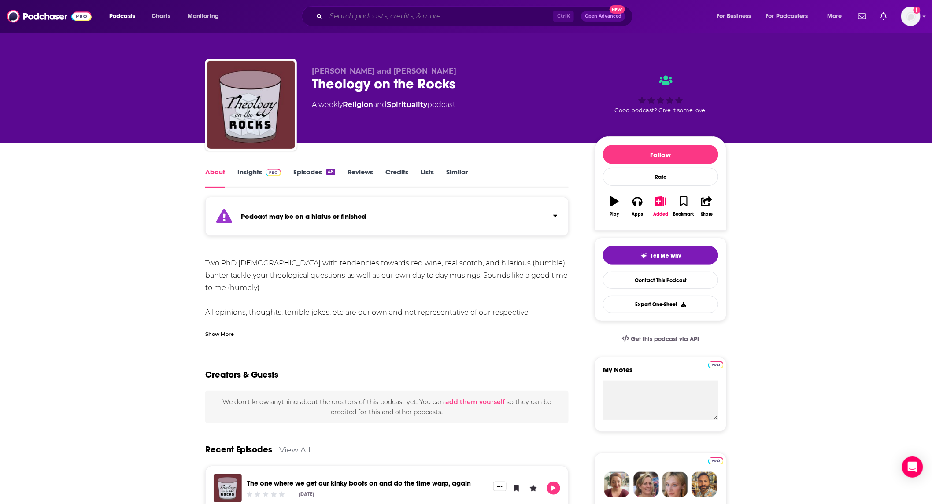
click at [510, 14] on input "Search podcasts, credits, & more..." at bounding box center [439, 16] width 227 height 14
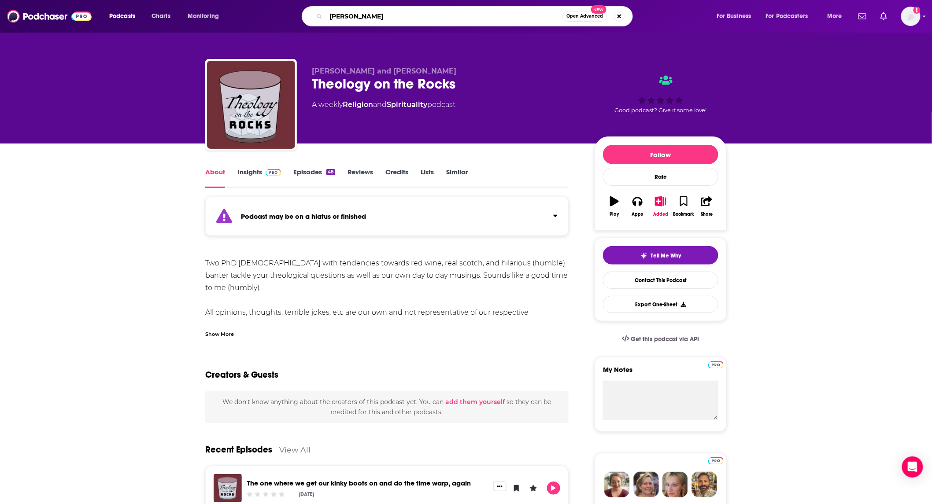
type input "tillich today"
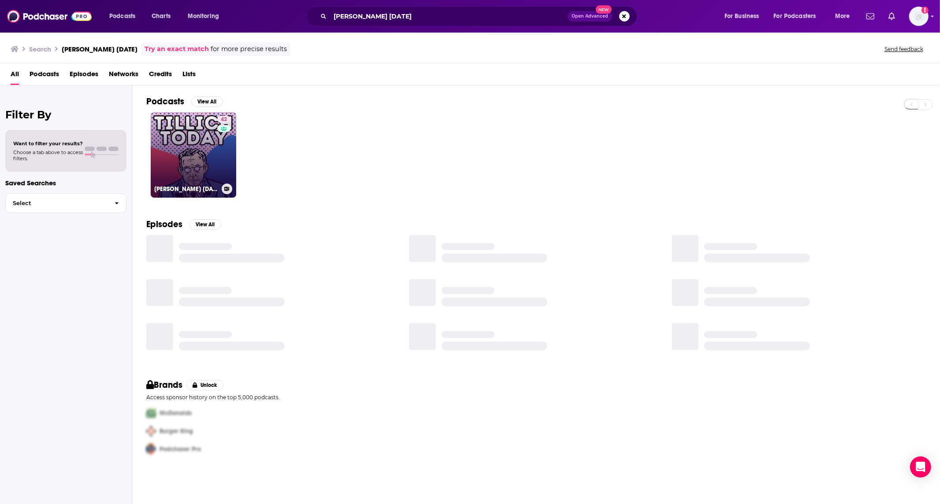
click at [209, 154] on link "42 Tillich Today" at bounding box center [193, 154] width 85 height 85
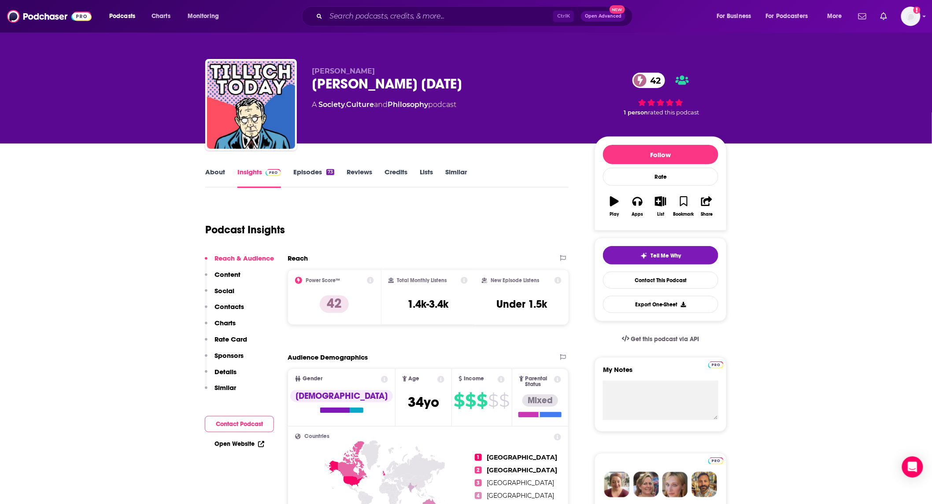
click at [209, 169] on link "About" at bounding box center [215, 178] width 20 height 20
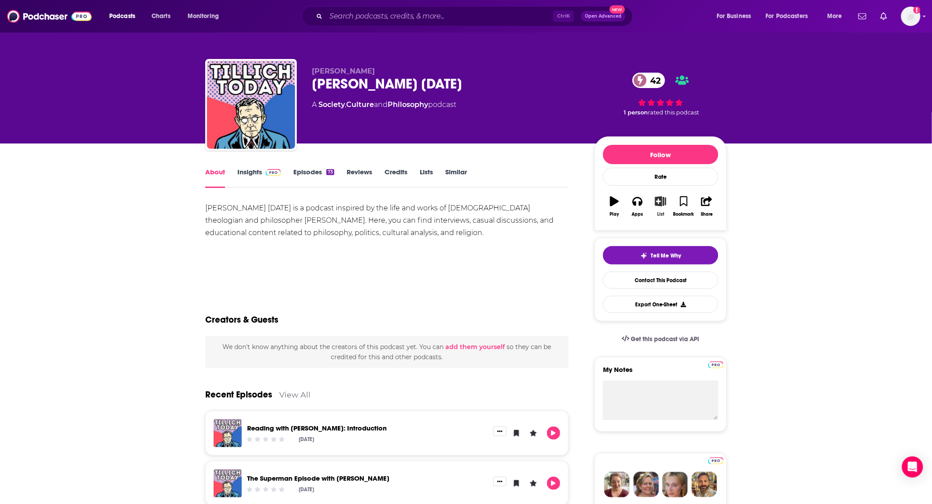
click at [664, 206] on icon "button" at bounding box center [661, 201] width 11 height 10
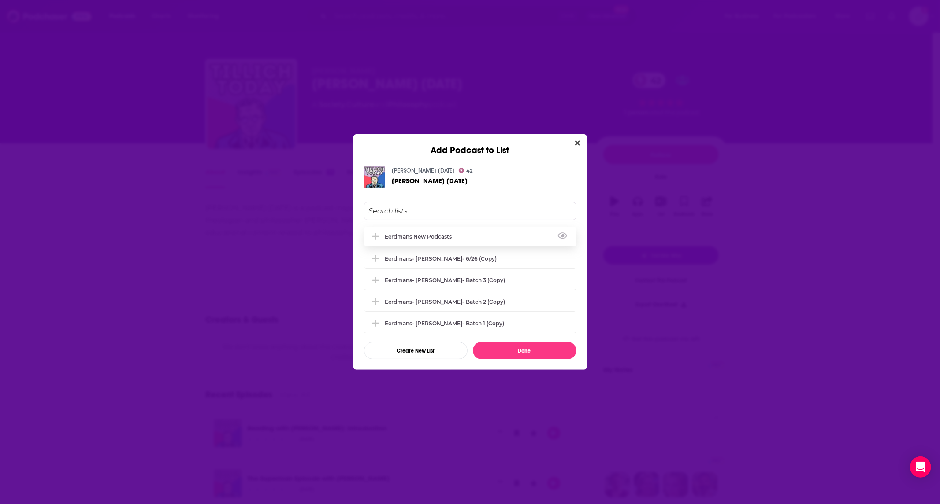
click at [434, 243] on div "Eerdmans new podcasts" at bounding box center [470, 236] width 212 height 19
click at [548, 350] on button "Done" at bounding box center [525, 350] width 104 height 17
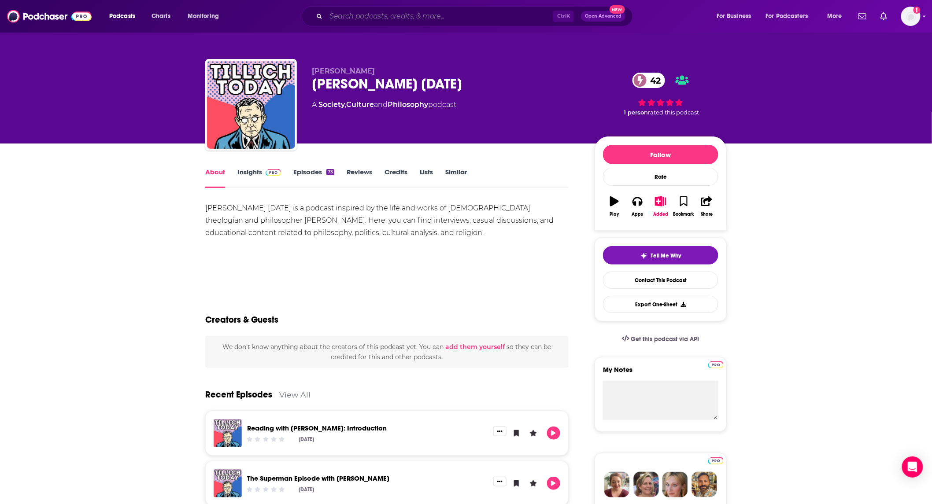
click at [494, 18] on input "Search podcasts, credits, & more..." at bounding box center [439, 16] width 227 height 14
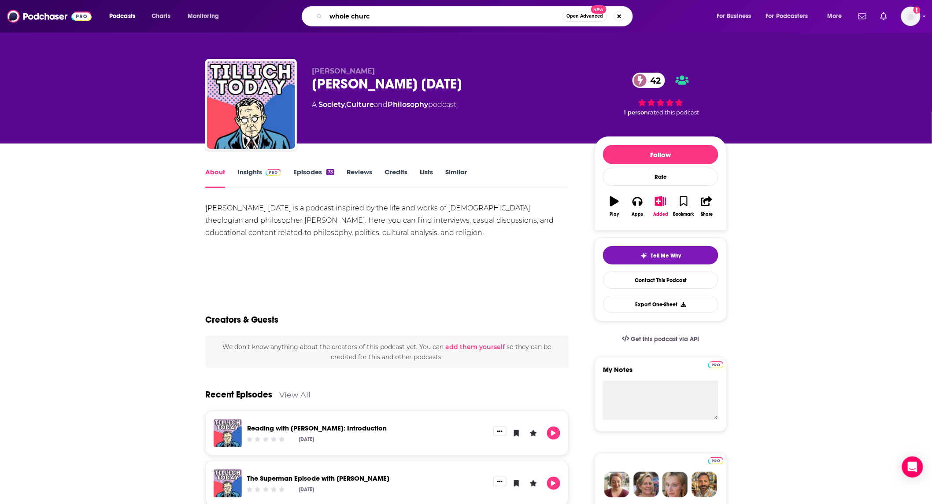
type input "whole church"
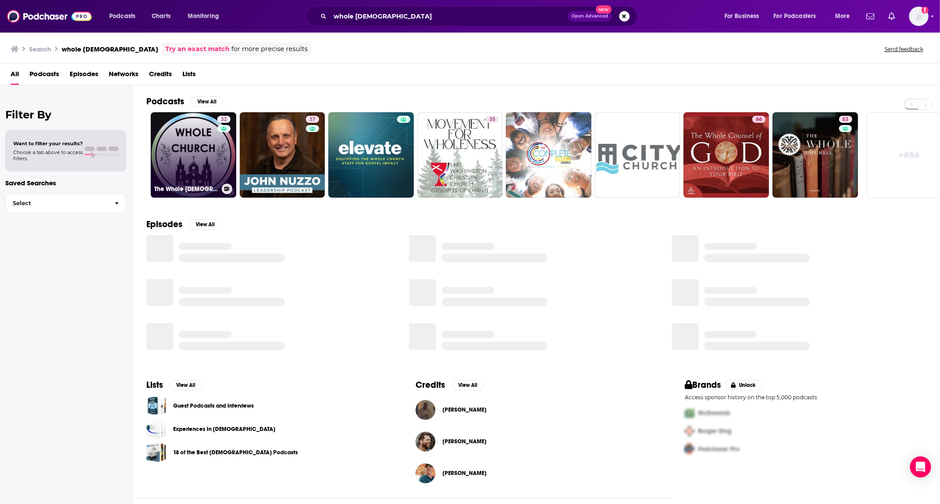
click at [208, 152] on link "32 The Whole Church Podcast" at bounding box center [193, 154] width 85 height 85
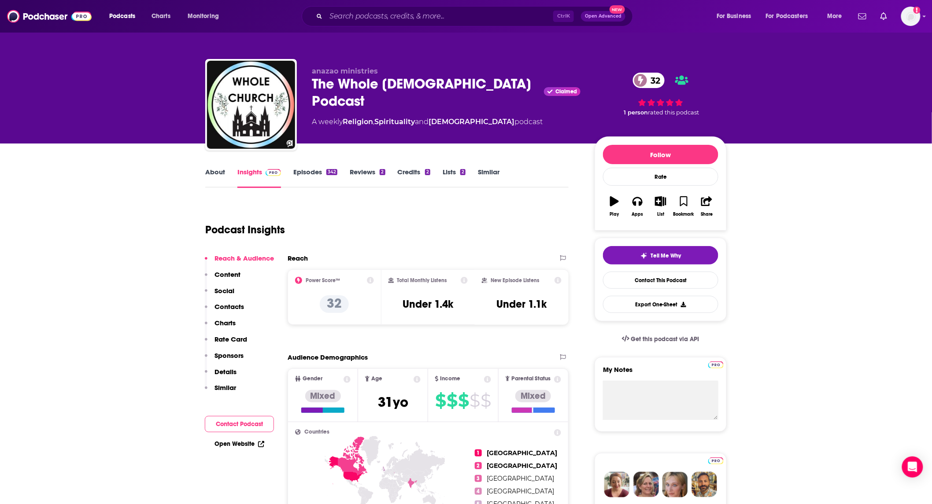
click at [209, 173] on link "About" at bounding box center [215, 178] width 20 height 20
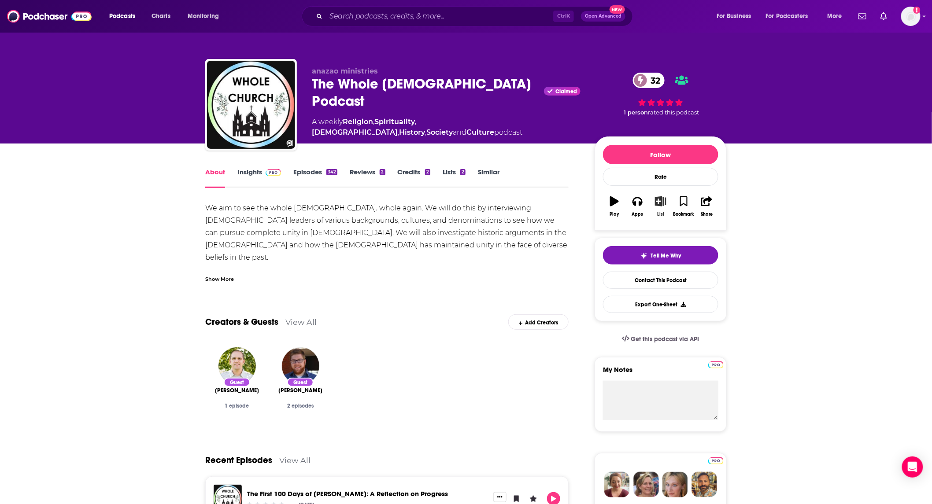
click at [663, 202] on icon "button" at bounding box center [661, 201] width 11 height 10
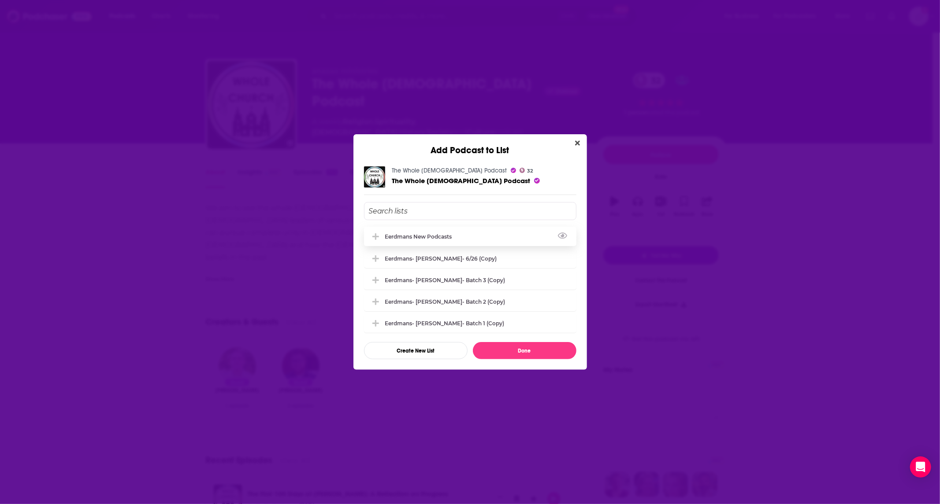
click at [465, 234] on div "Eerdmans new podcasts" at bounding box center [470, 236] width 212 height 19
click at [517, 349] on button "Done" at bounding box center [525, 350] width 104 height 17
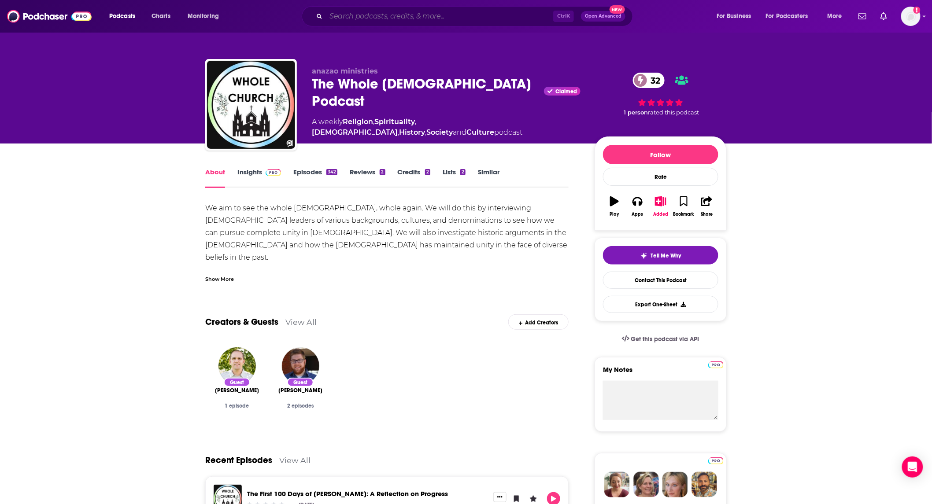
click at [493, 19] on input "Search podcasts, credits, & more..." at bounding box center [439, 16] width 227 height 14
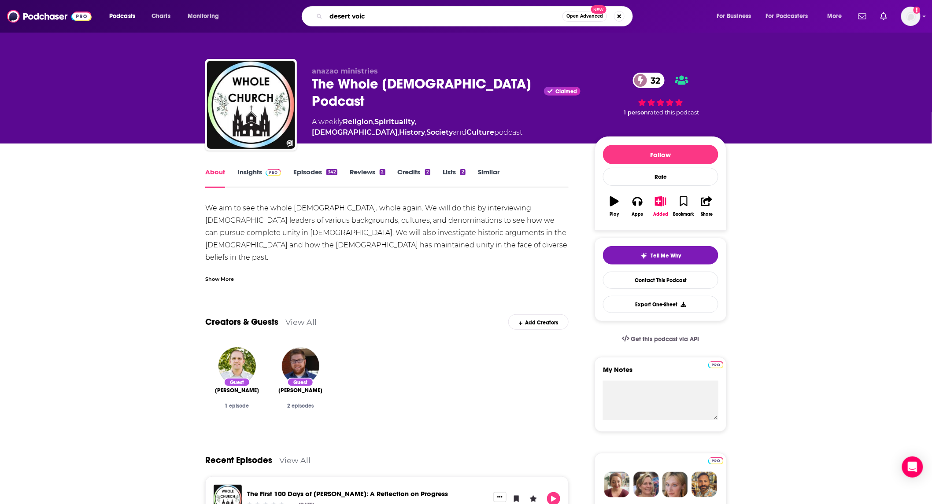
type input "desert voice"
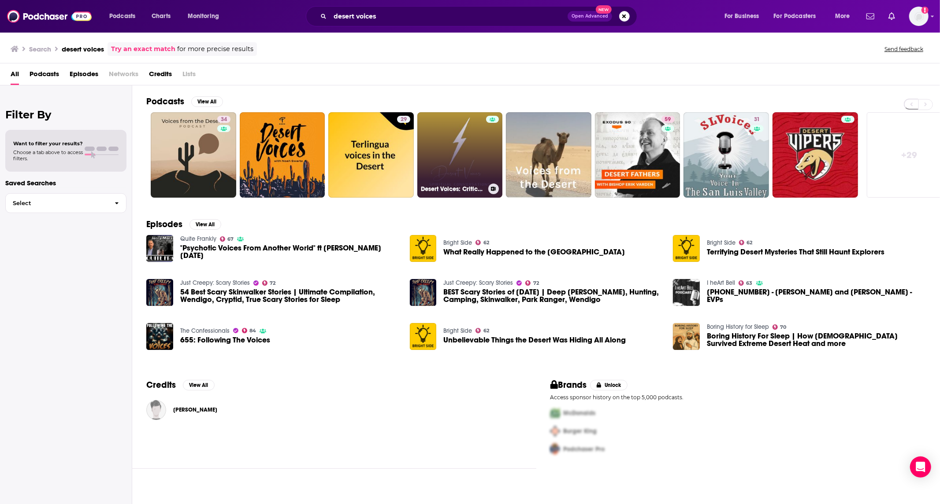
click at [441, 144] on link "Desert Voices: Critical Thinking to Cultivate Well-Being" at bounding box center [459, 154] width 85 height 85
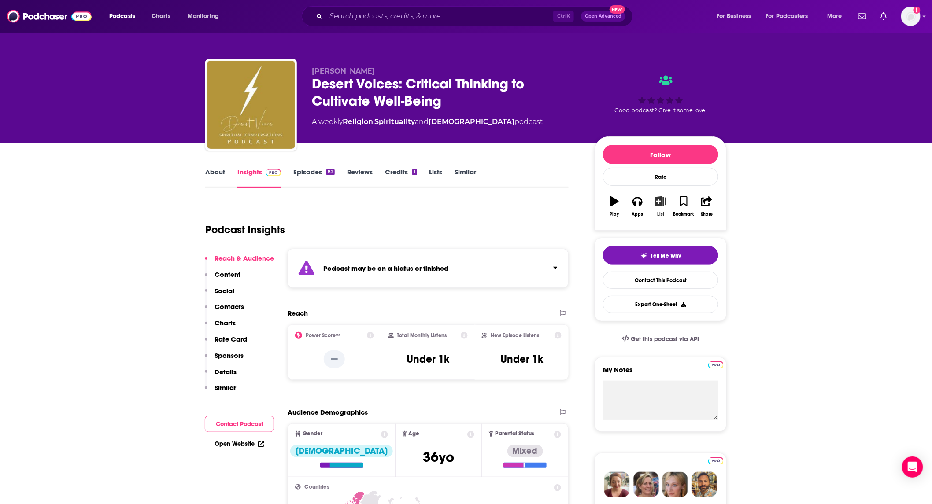
click at [660, 205] on icon "button" at bounding box center [661, 201] width 11 height 10
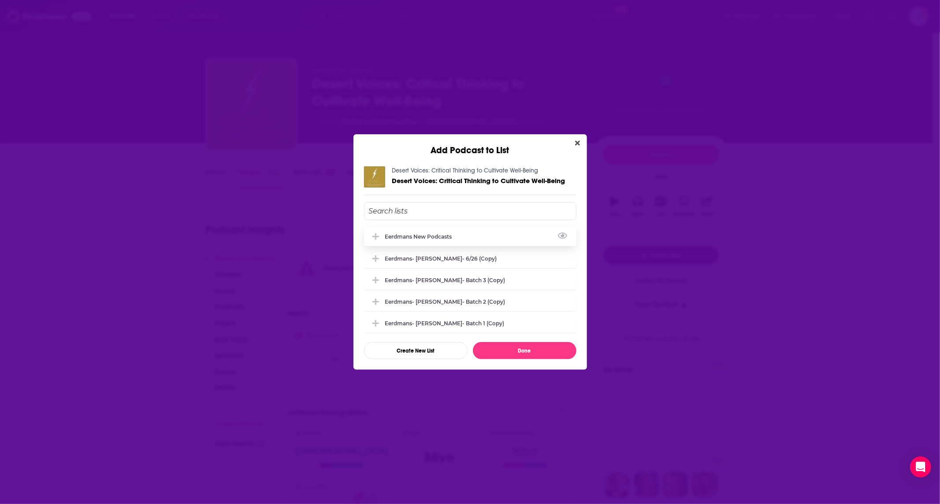
click at [455, 235] on div "Eerdmans new podcasts" at bounding box center [421, 236] width 72 height 7
click at [521, 360] on div "Desert Voices: Critical Thinking to Cultivate Well-Being Desert Voices: Critica…" at bounding box center [469, 263] width 233 height 214
click at [521, 356] on button "Done" at bounding box center [525, 350] width 104 height 17
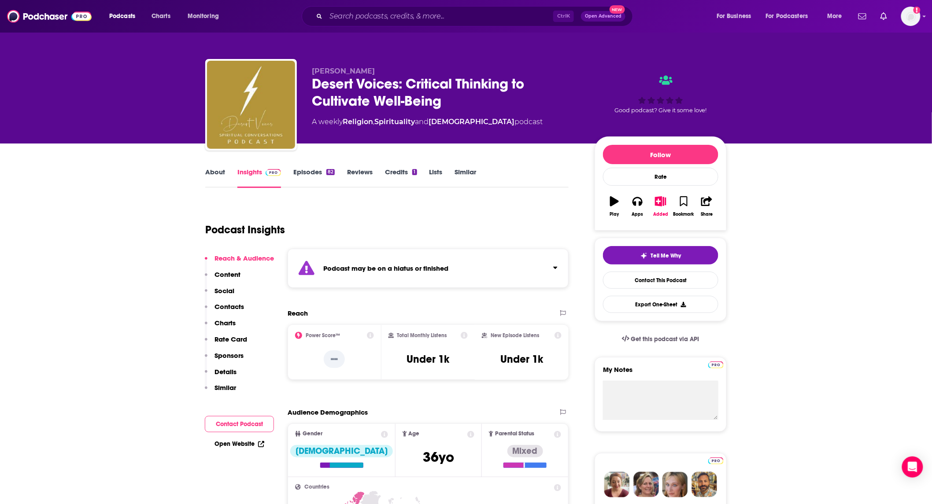
click at [222, 172] on link "About" at bounding box center [215, 178] width 20 height 20
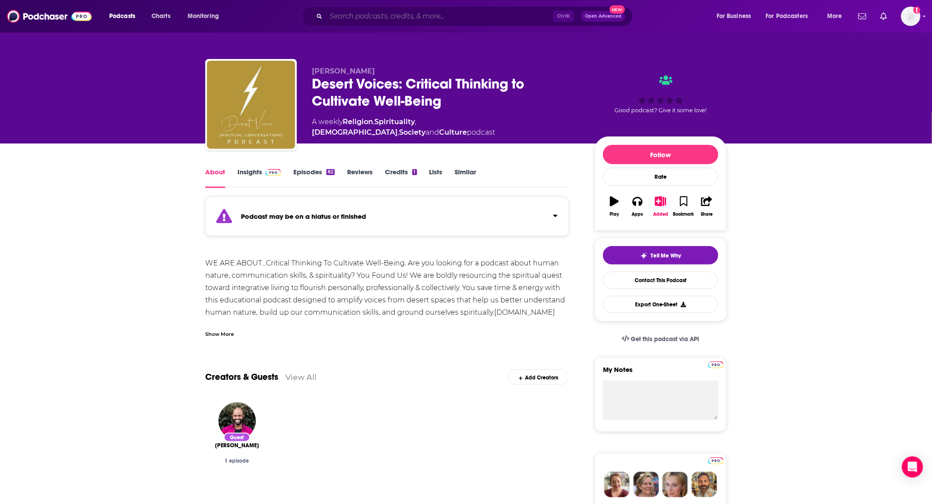
click at [477, 14] on input "Search podcasts, credits, & more..." at bounding box center [439, 16] width 227 height 14
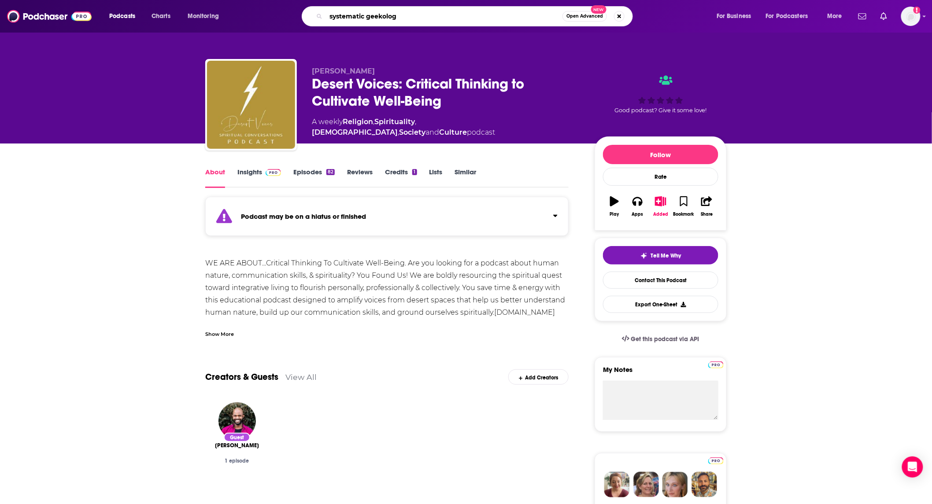
type input "systematic geekology"
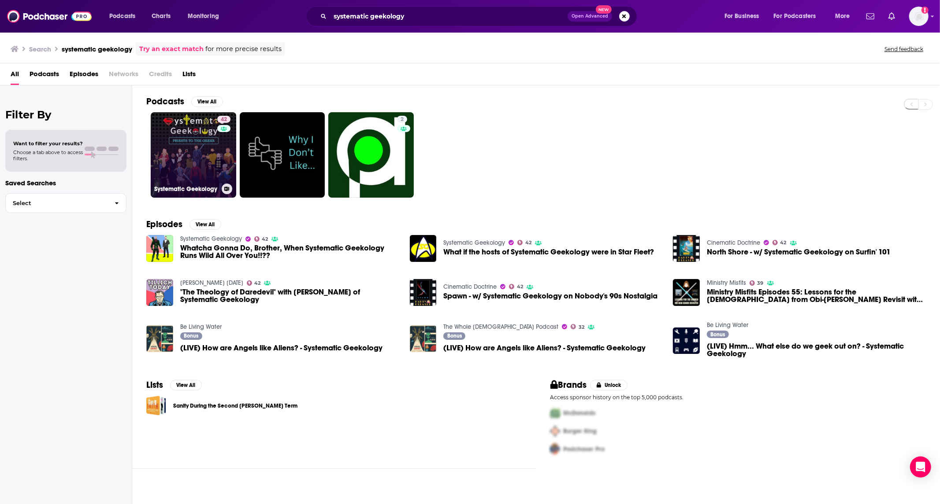
click at [223, 139] on div "42" at bounding box center [224, 150] width 15 height 68
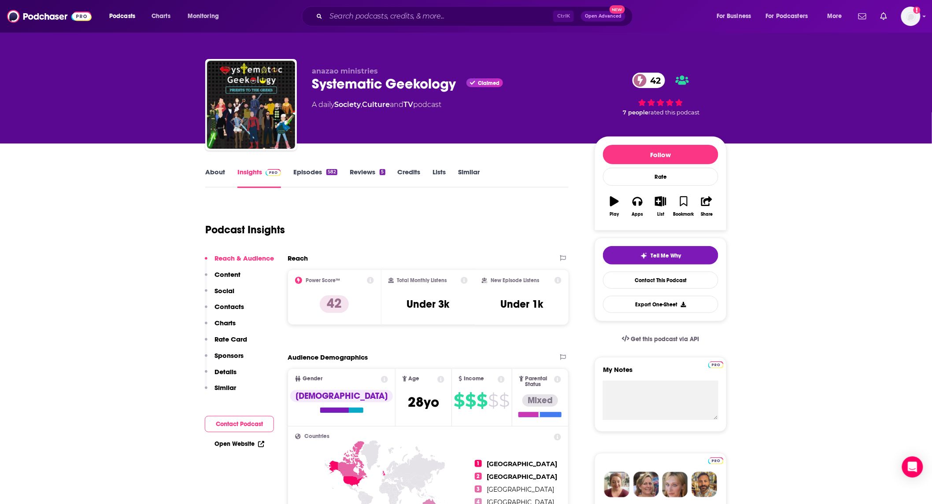
click at [219, 169] on link "About" at bounding box center [215, 178] width 20 height 20
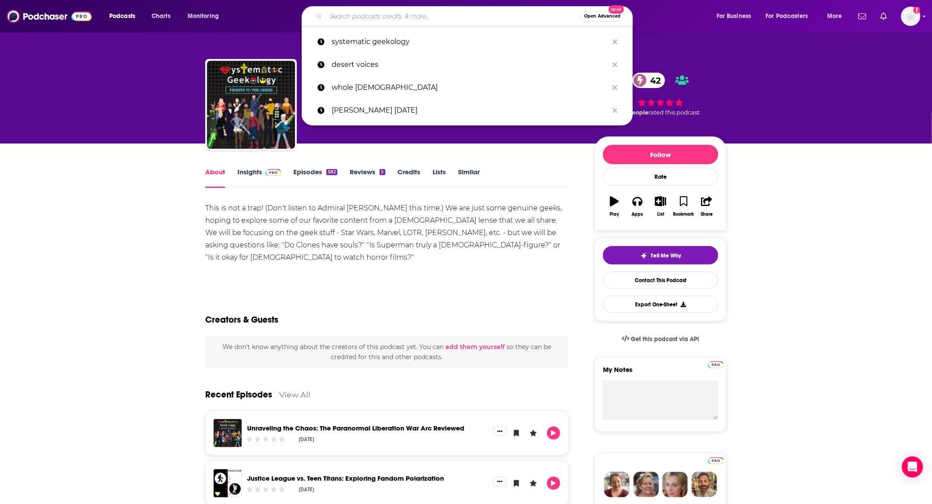
click at [424, 17] on input "Search podcasts, credits, & more..." at bounding box center [453, 16] width 254 height 14
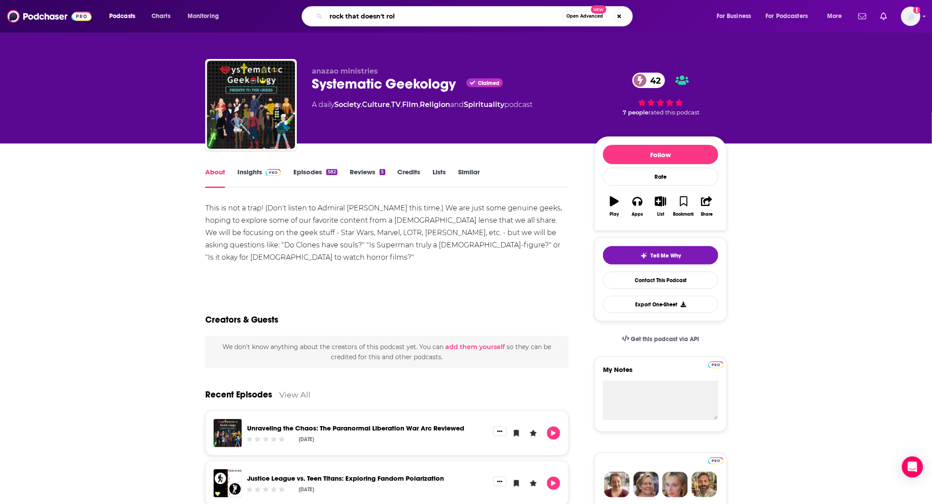
type input "rock that doesn't roll"
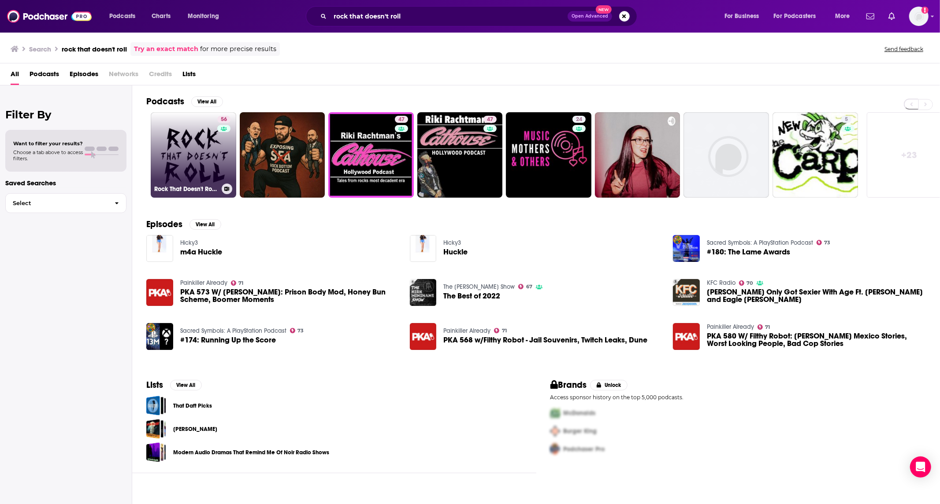
click at [196, 152] on link "56 Rock That Doesn't Roll: The Story of Christian Music" at bounding box center [193, 154] width 85 height 85
